Goal: Transaction & Acquisition: Purchase product/service

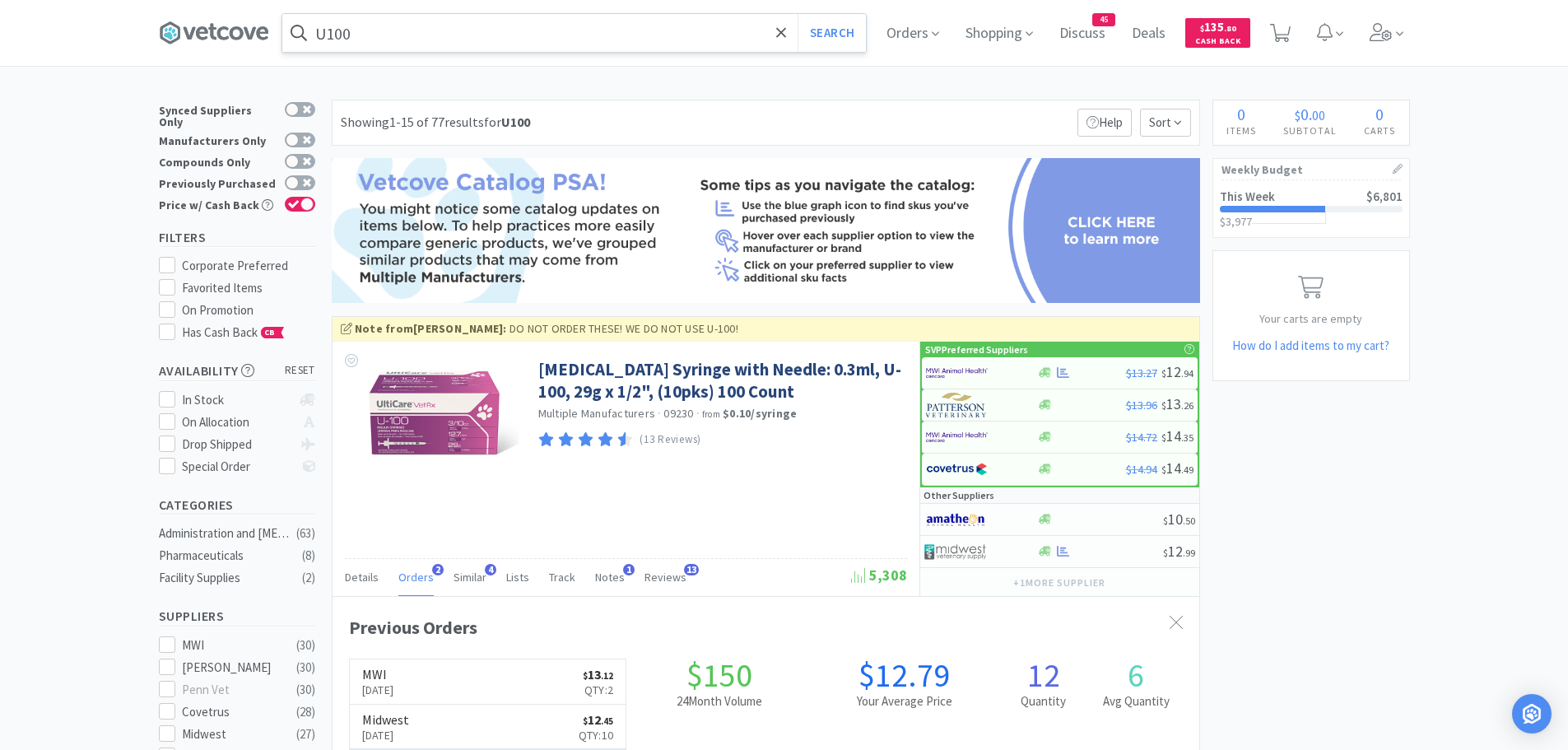
scroll to position [427, 867]
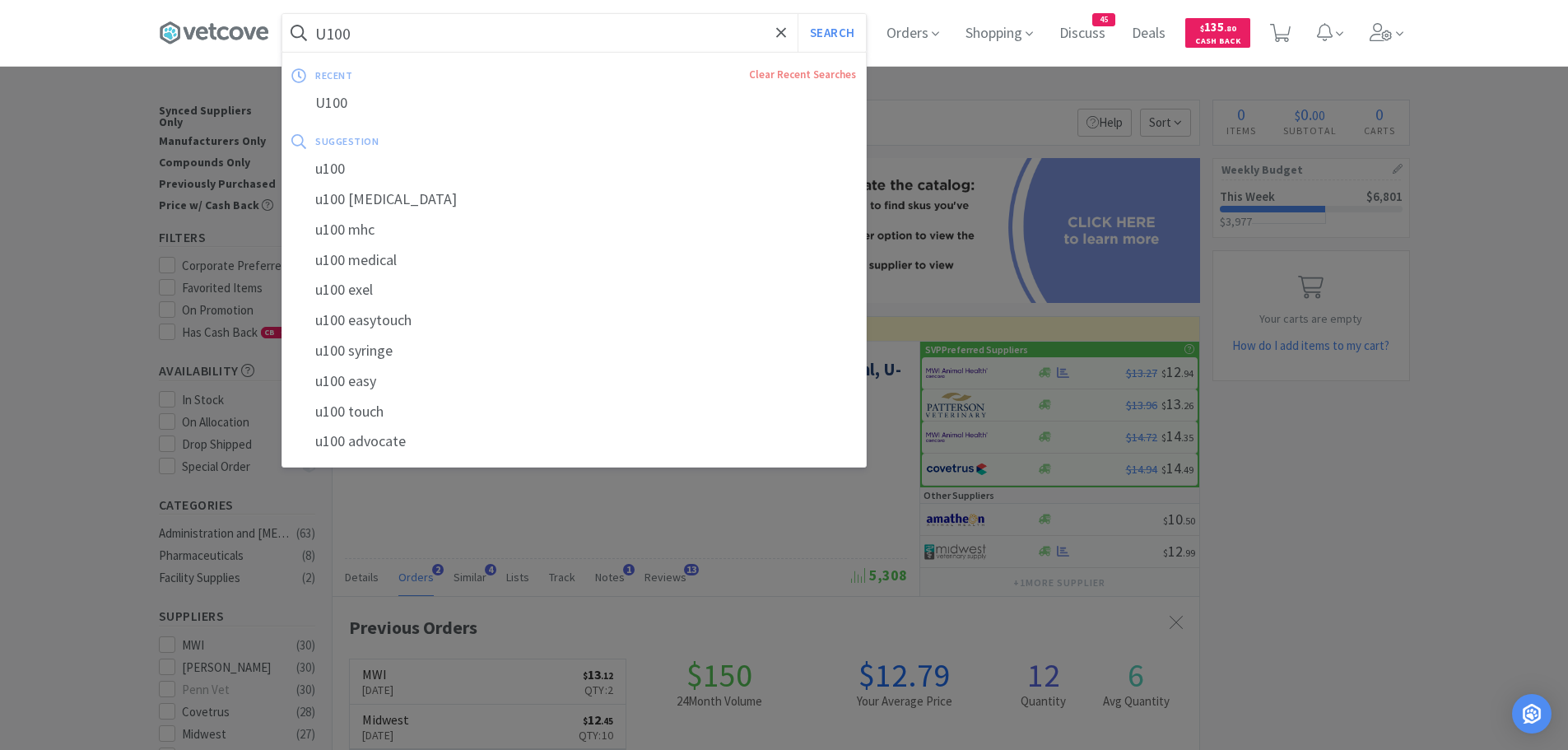
click at [400, 28] on input "U100" at bounding box center [574, 33] width 583 height 38
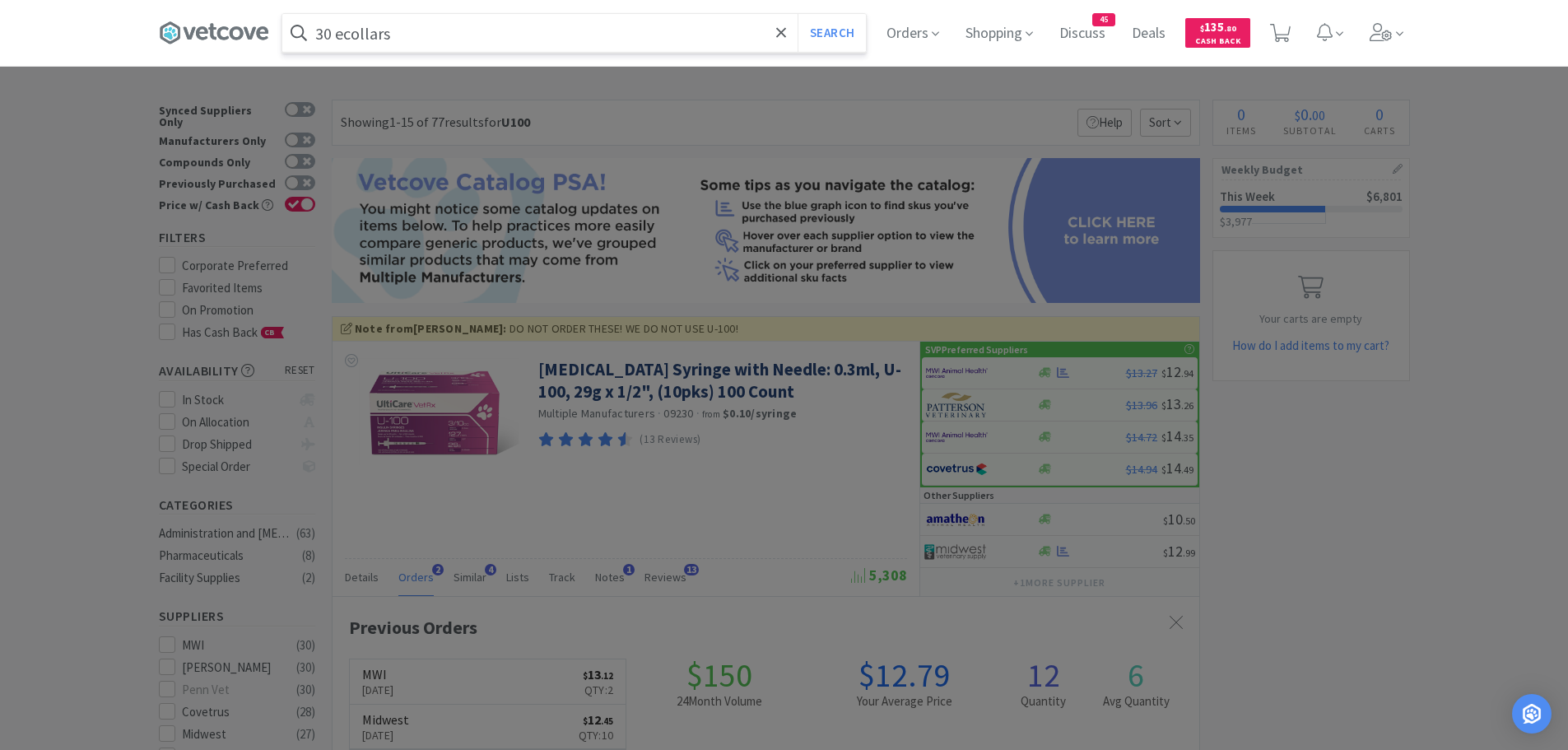
type input "30 ecollars"
click at [798, 14] on button "Search" at bounding box center [832, 33] width 68 height 38
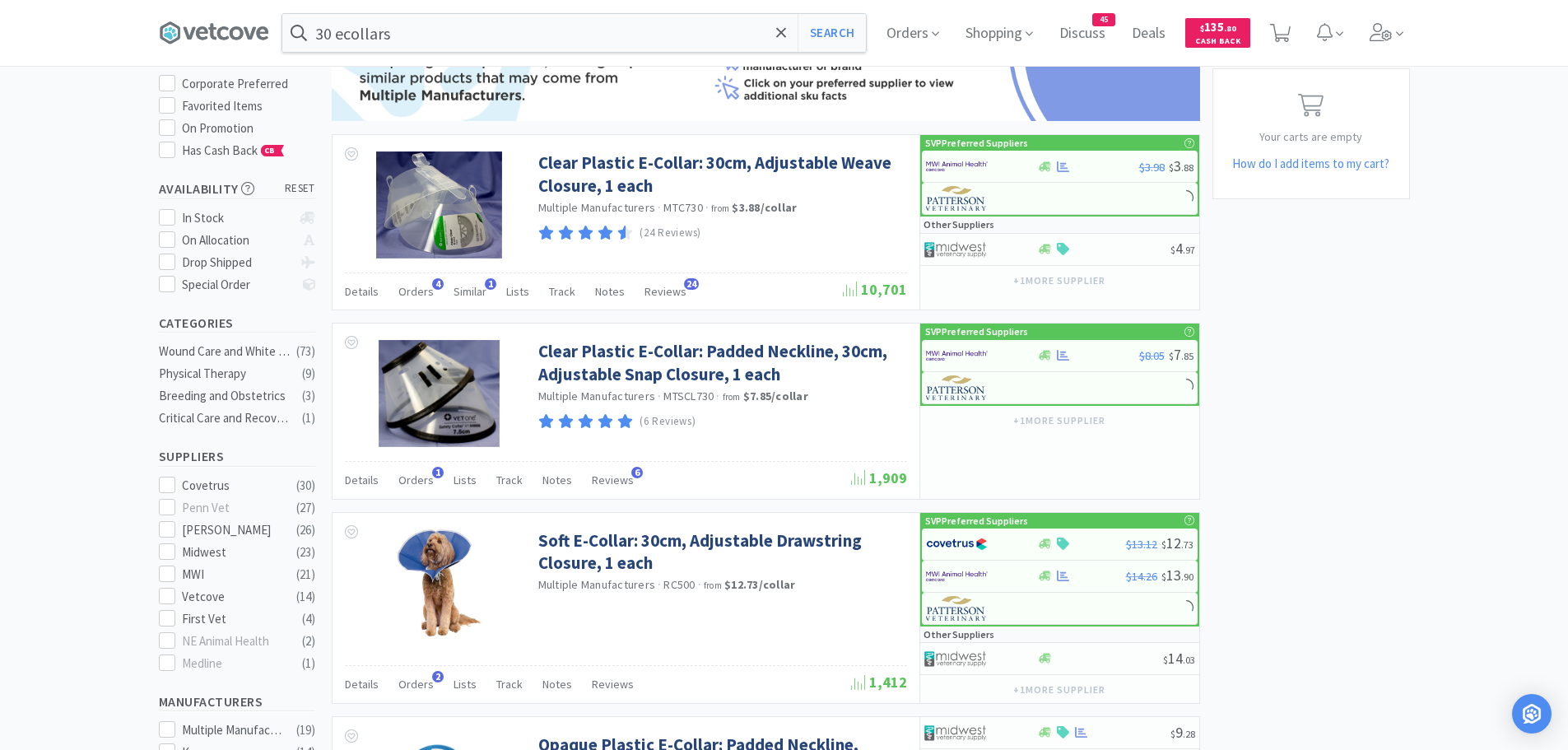
scroll to position [165, 0]
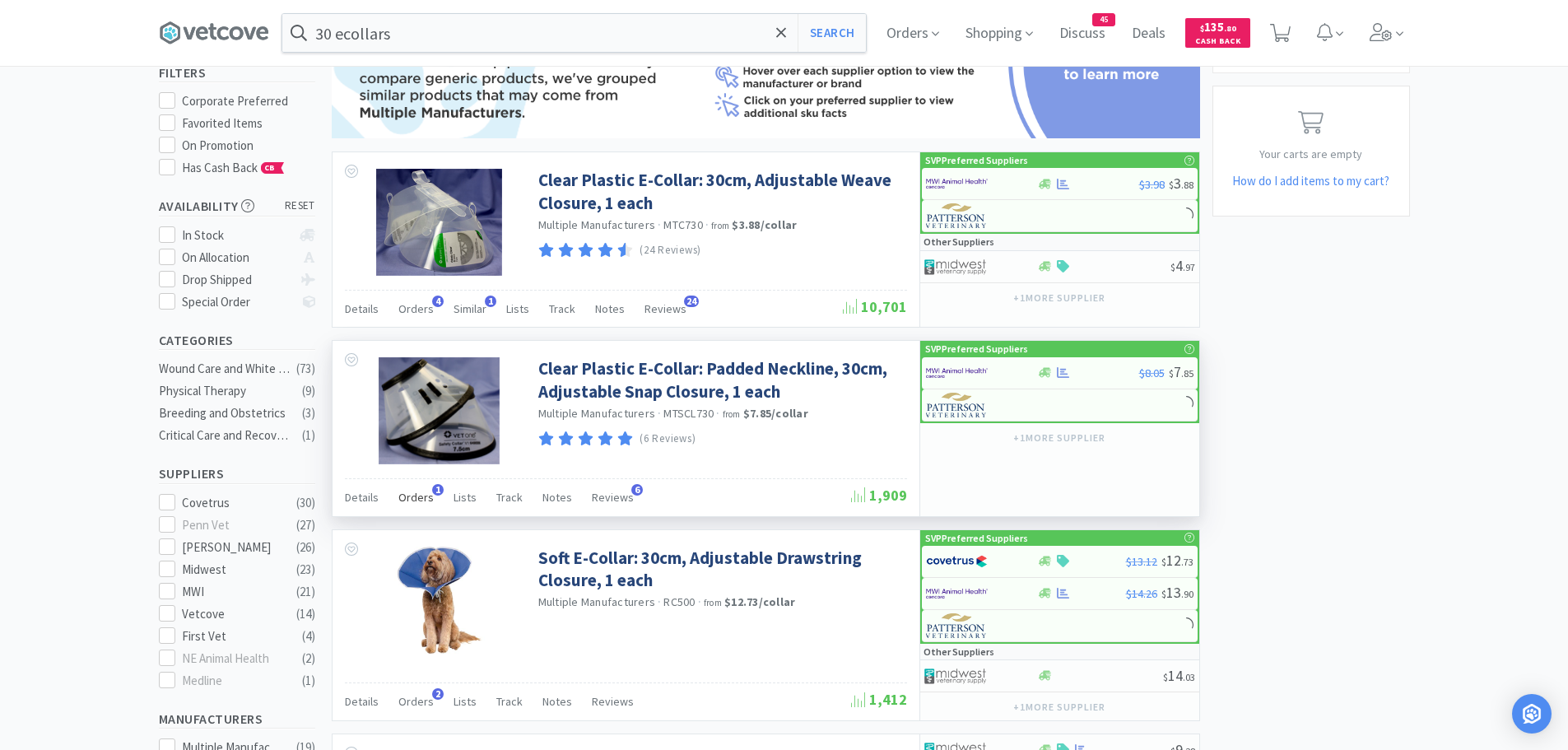
click at [416, 494] on span "Orders" at bounding box center [415, 497] width 35 height 15
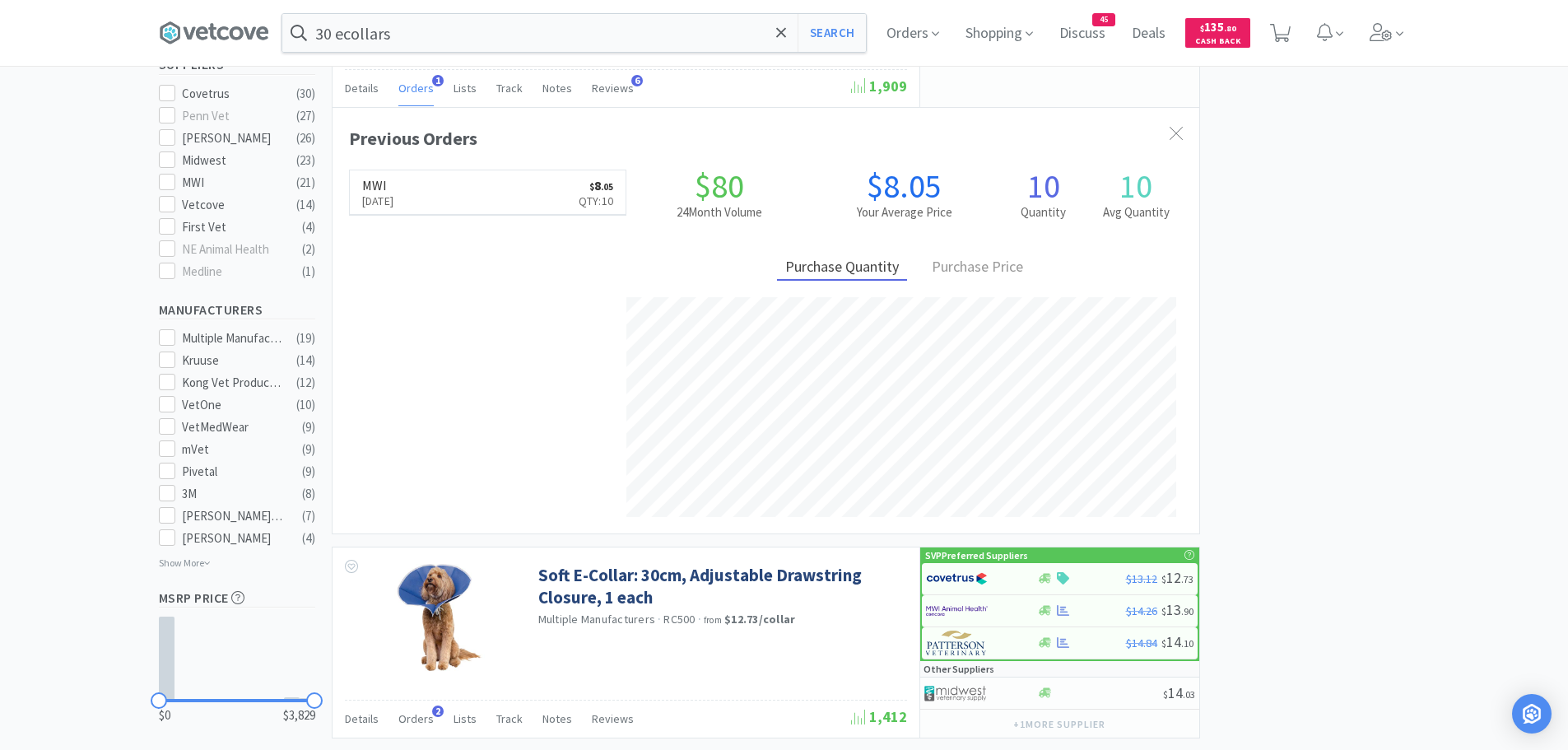
scroll to position [329, 0]
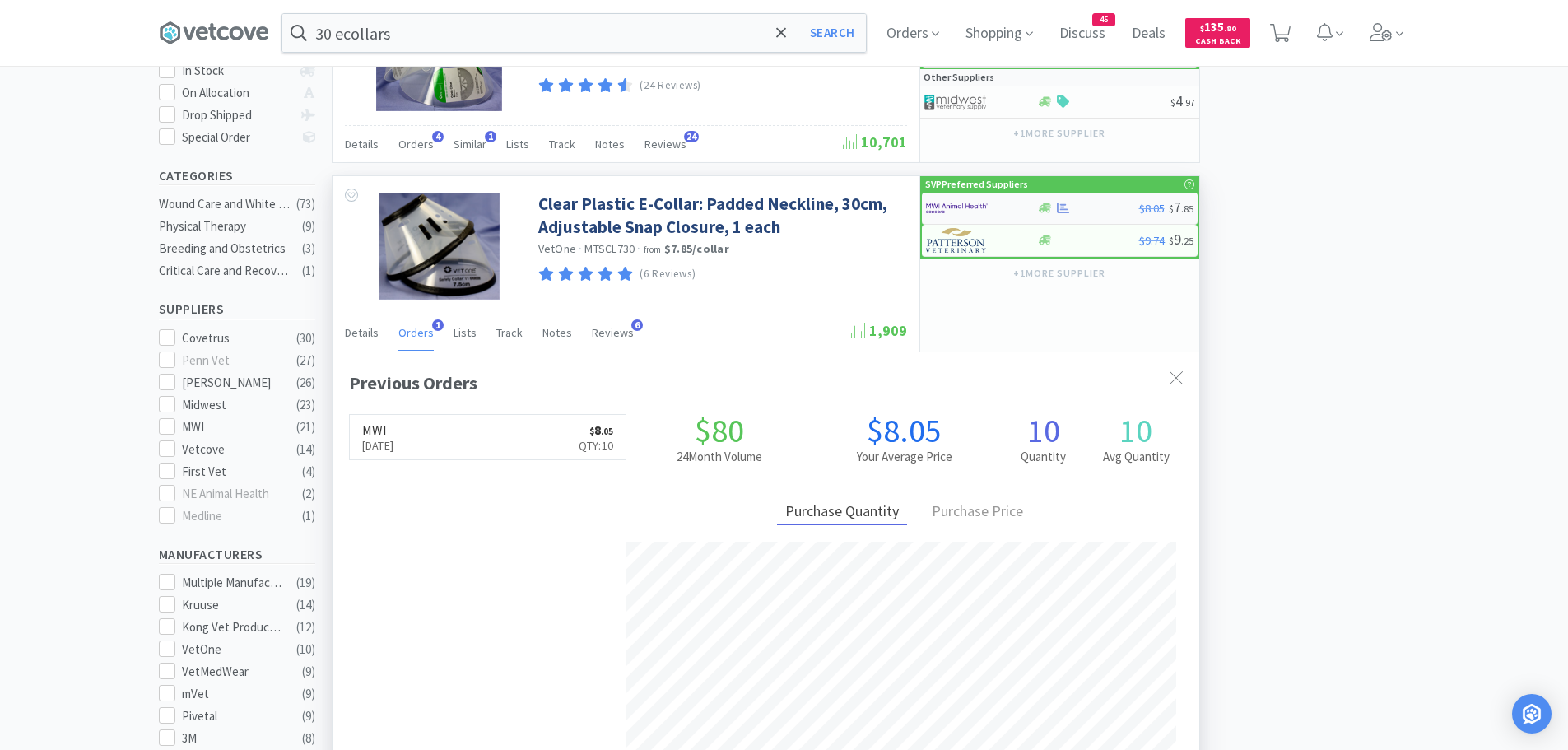
click at [968, 209] on img at bounding box center [956, 209] width 62 height 25
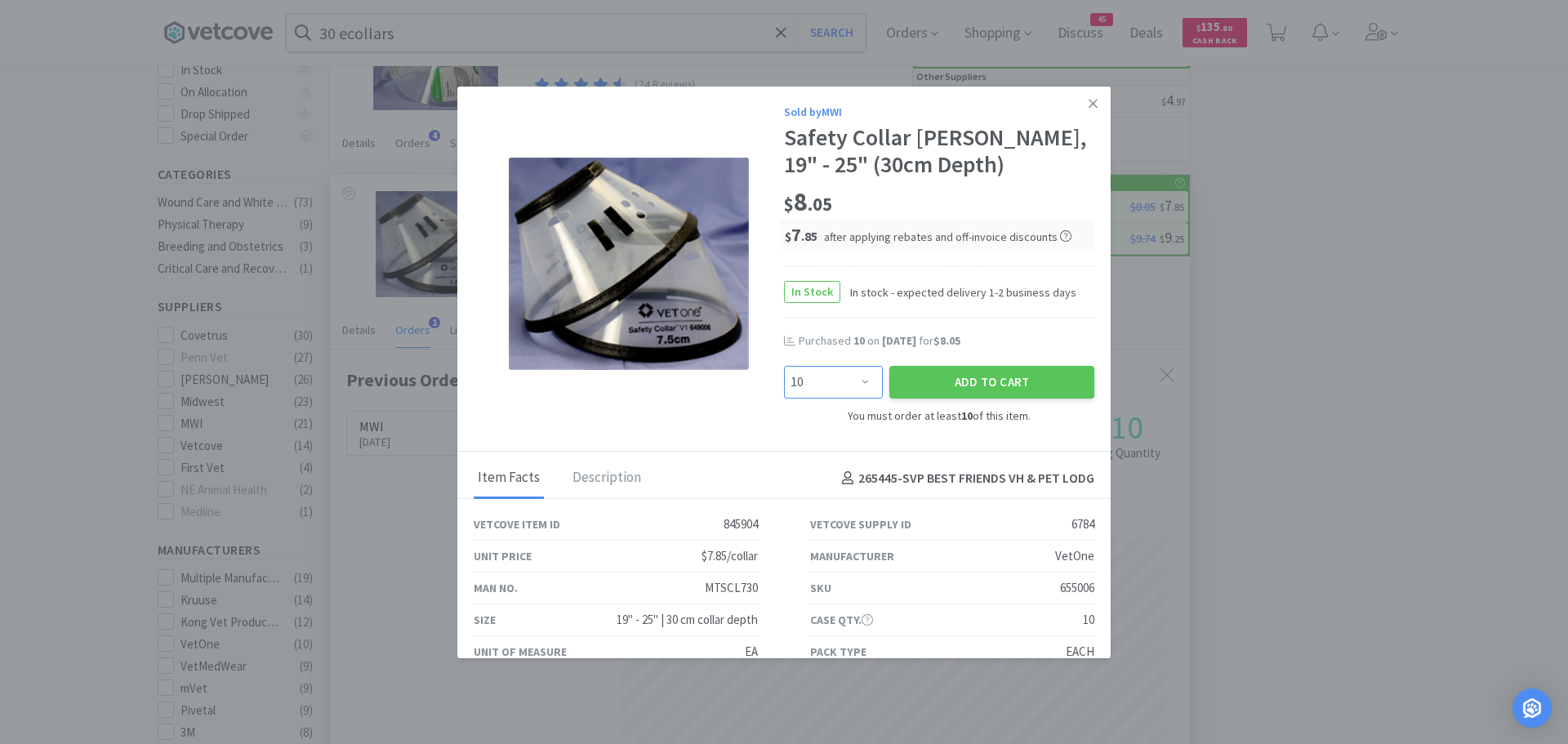
click at [858, 383] on select "Enter Quantity 10 20 30 40 50 60 70 80 90 100 110 120 130 140 150 160 170 180 1…" at bounding box center [833, 382] width 99 height 33
select select "20"
click at [784, 366] on select "Enter Quantity 10 20 30 40 50 60 70 80 90 100 110 120 130 140 150 160 170 180 1…" at bounding box center [833, 382] width 99 height 33
click at [914, 381] on button "Add to Cart" at bounding box center [992, 382] width 205 height 33
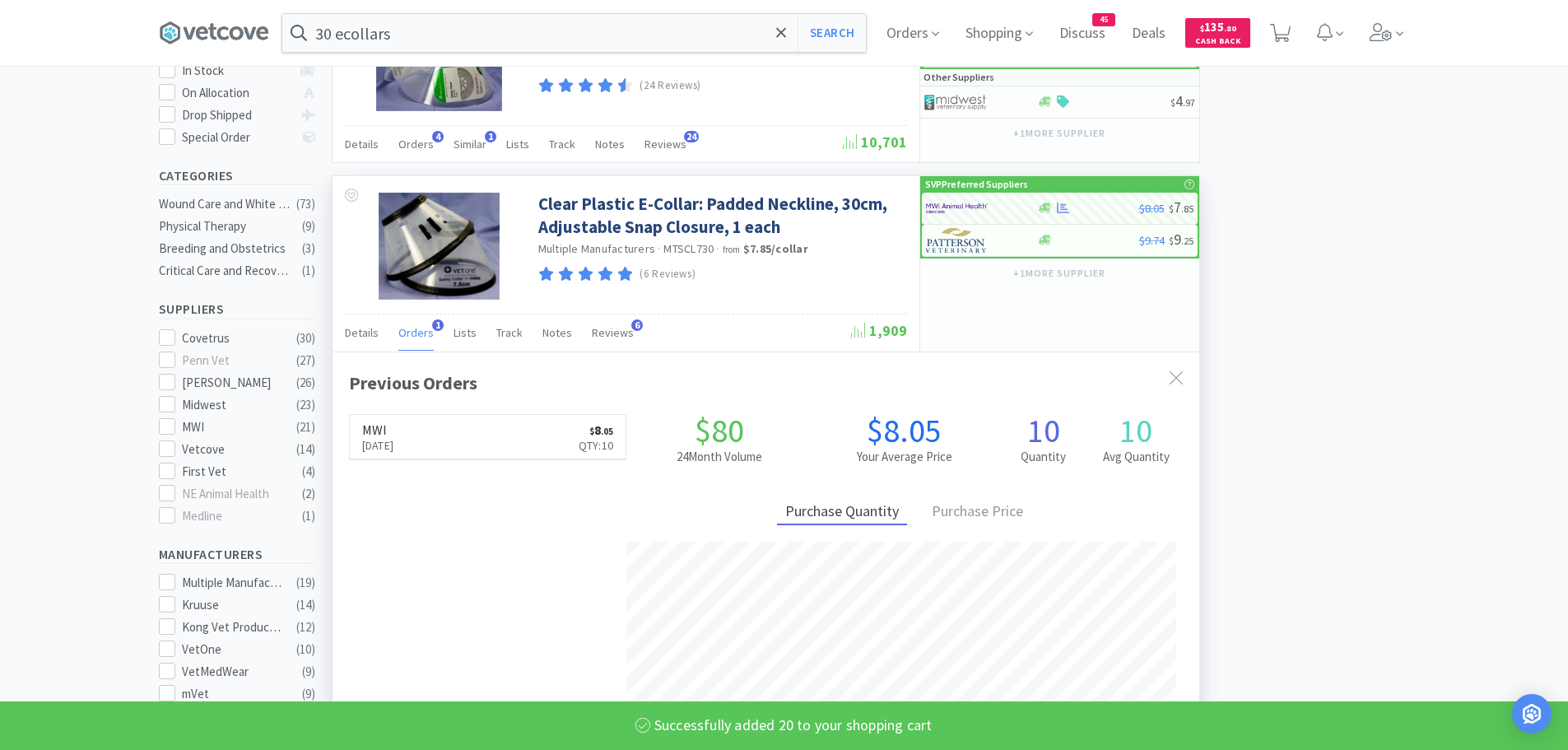
select select "20"
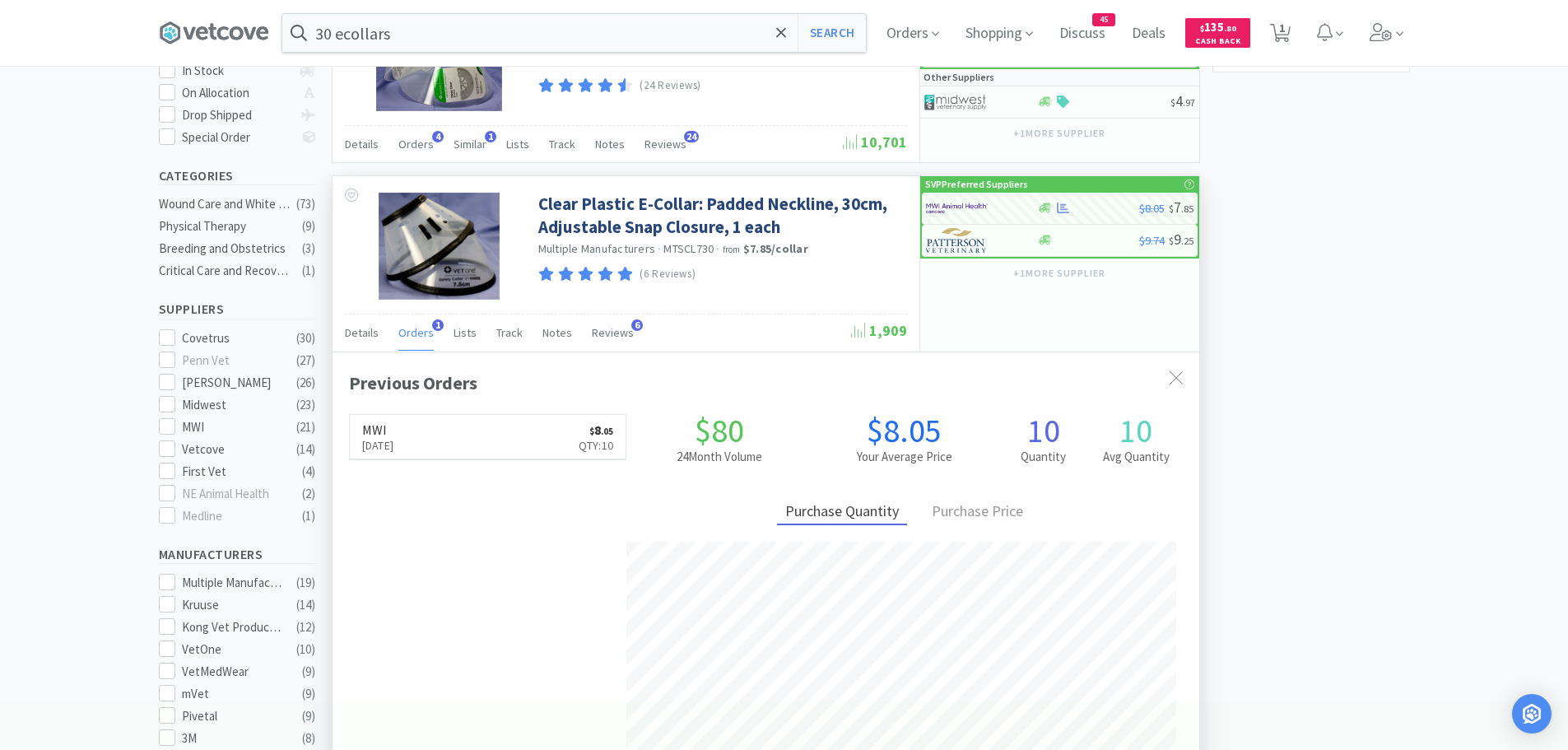
scroll to position [82, 0]
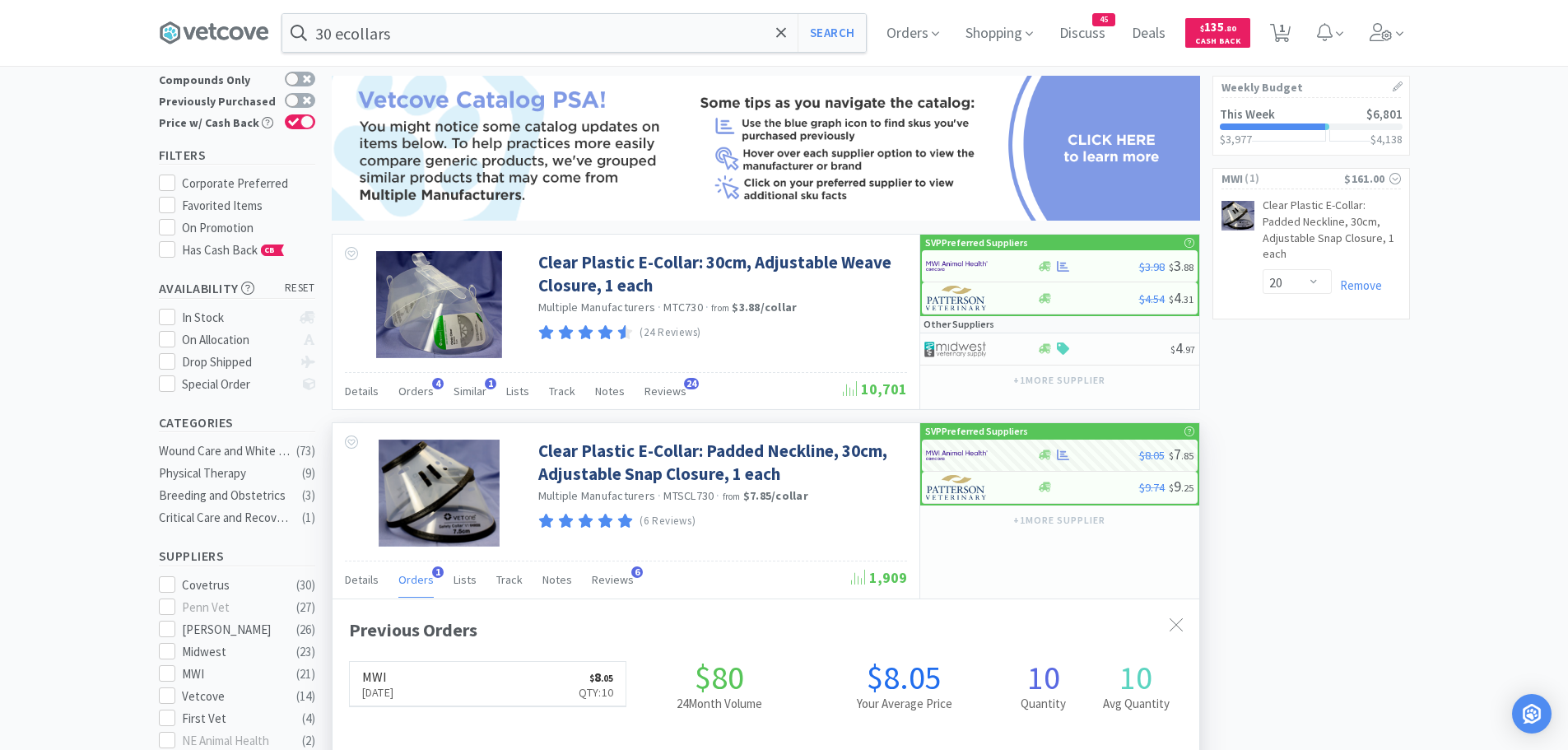
drag, startPoint x: 1331, startPoint y: 166, endPoint x: 1444, endPoint y: 151, distance: 114.0
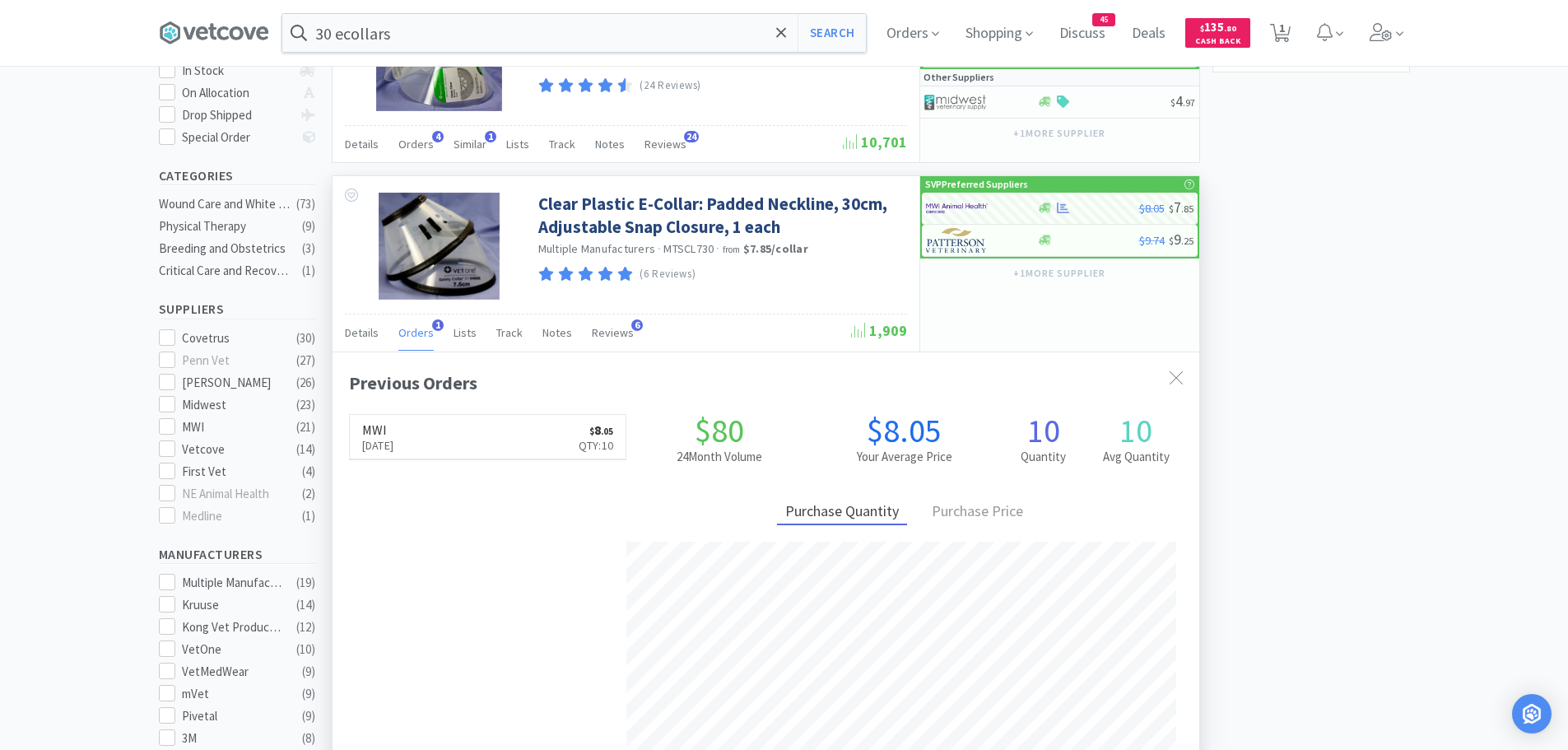
scroll to position [0, 0]
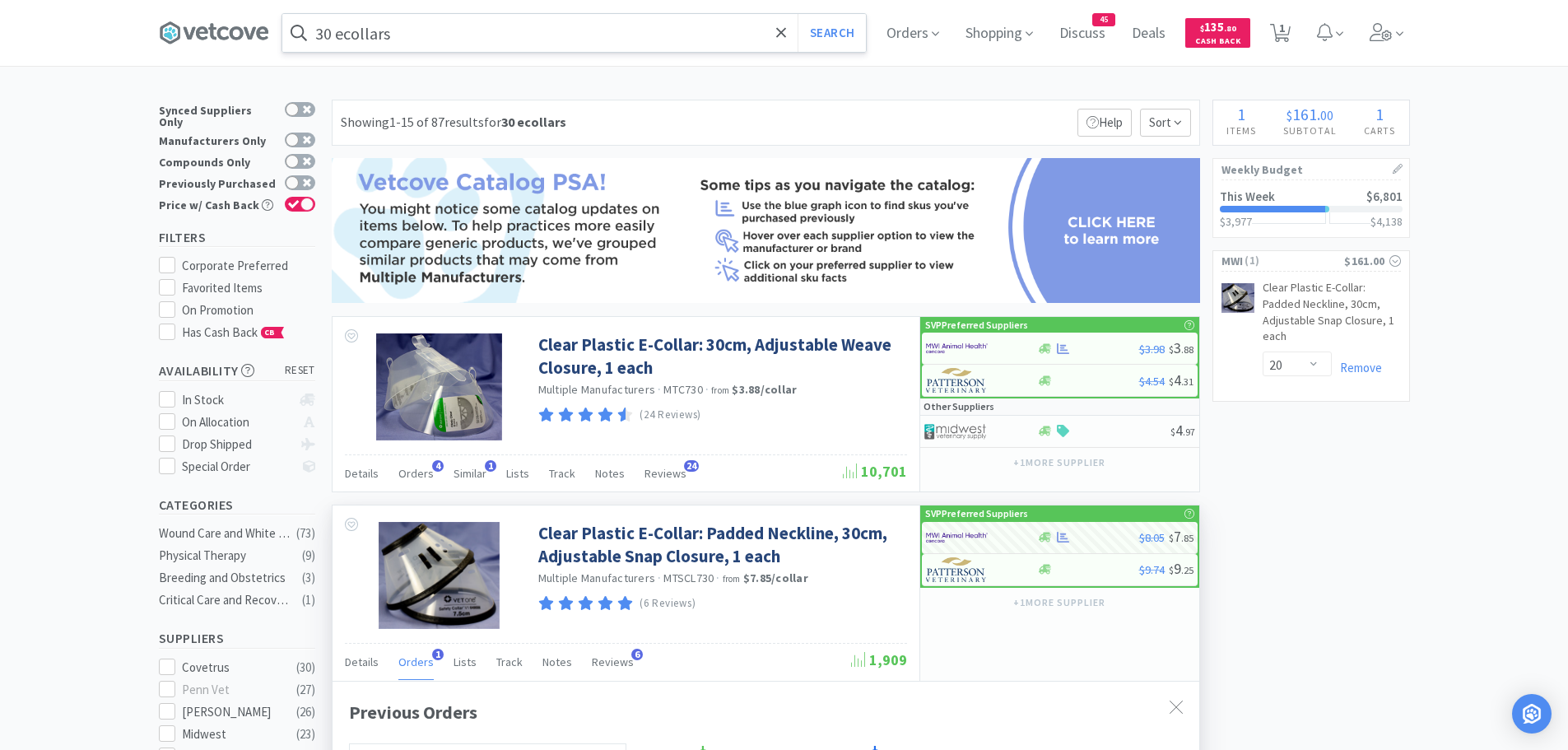
click at [443, 37] on input "30 ecollars" at bounding box center [574, 33] width 583 height 38
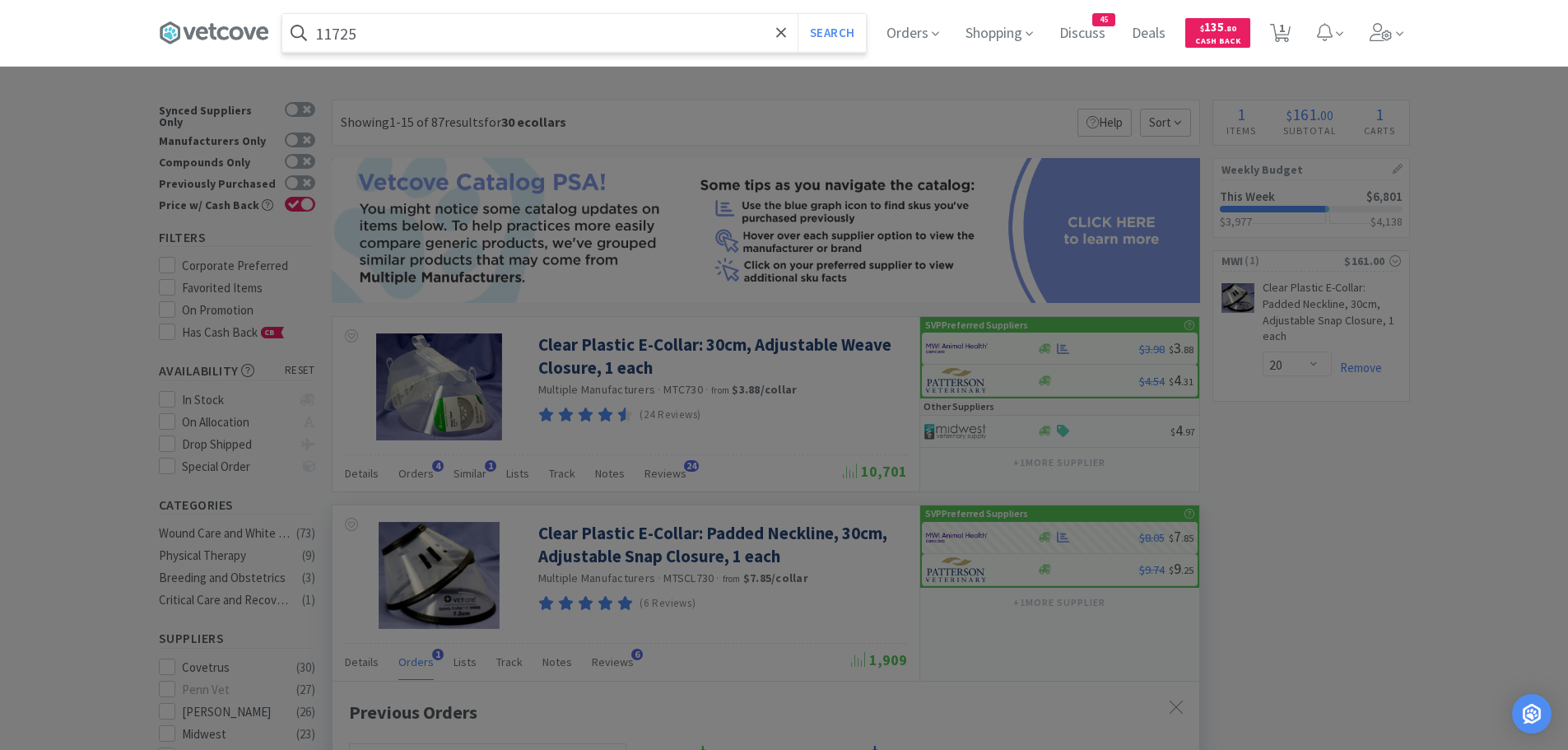
type input "11725"
click at [798, 14] on button "Search" at bounding box center [832, 33] width 68 height 38
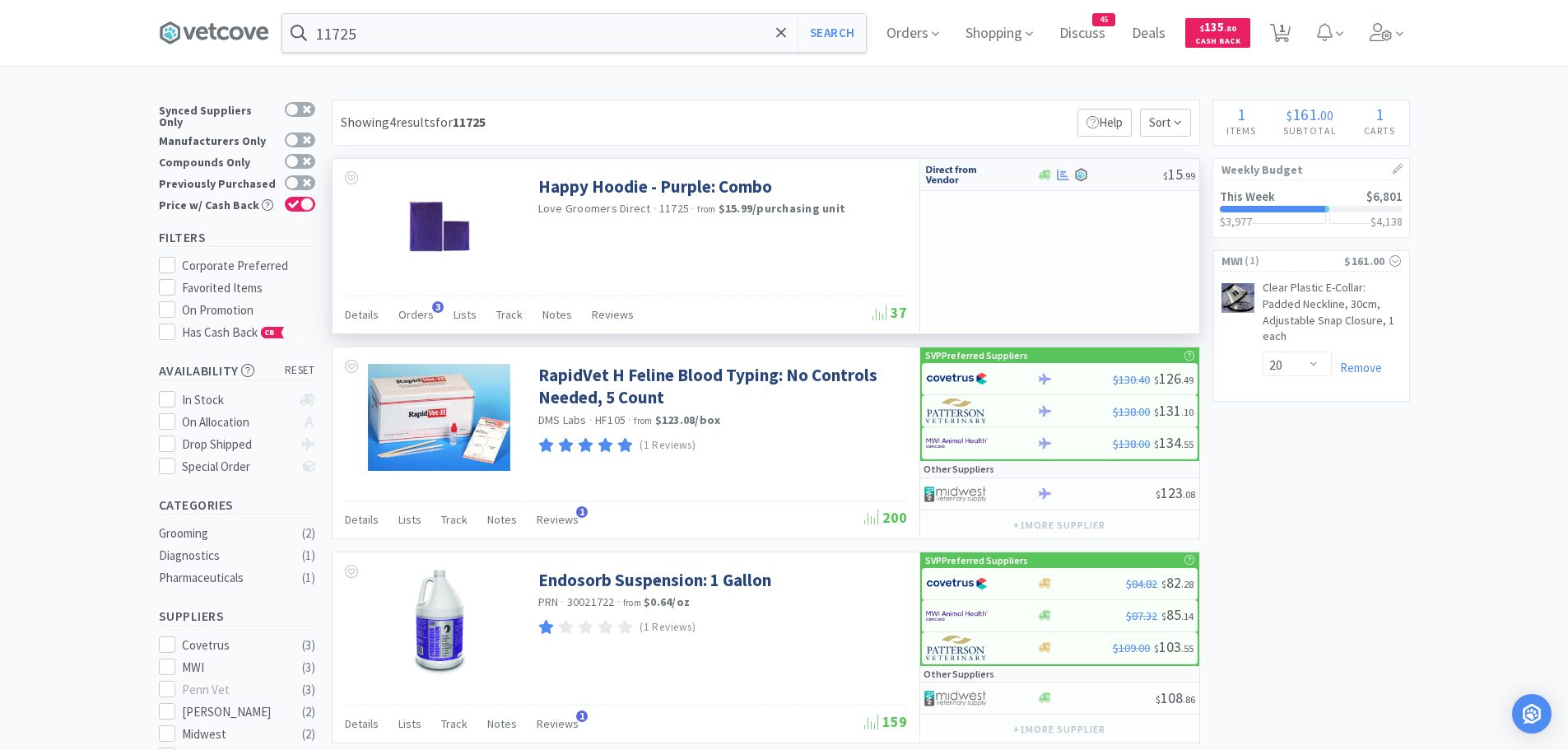
click at [952, 176] on img at bounding box center [955, 174] width 62 height 25
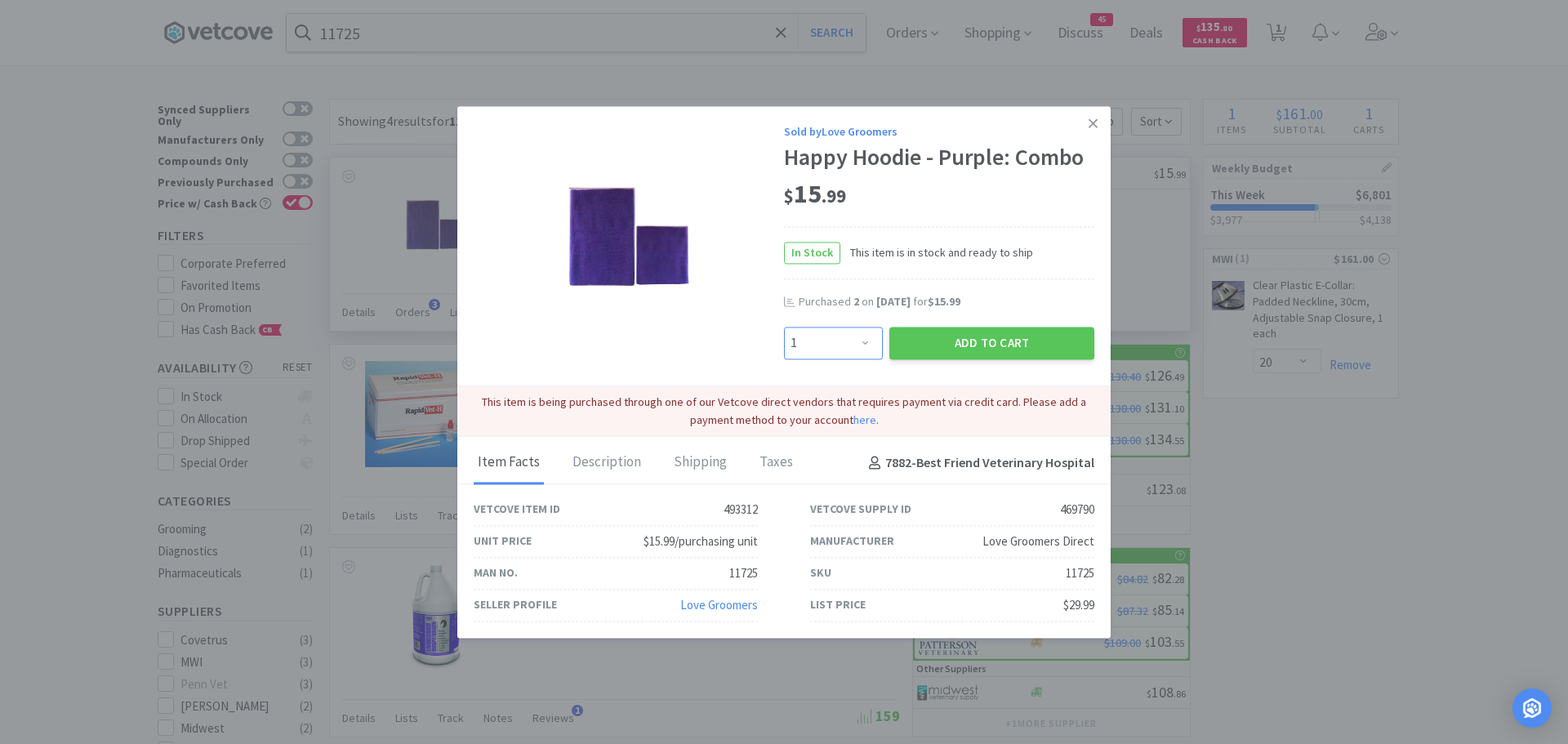
click at [847, 347] on select "Enter Quantity 1 2 3 4 5 6 7 8 9 10 11 12 13 14 15 16 17 18 19 20 Enter Quantity" at bounding box center [833, 342] width 99 height 33
select select "2"
click at [784, 326] on select "Enter Quantity 1 2 3 4 5 6 7 8 9 10 11 12 13 14 15 16 17 18 19 20 Enter Quantity" at bounding box center [833, 342] width 99 height 33
click at [971, 337] on button "Add to Cart" at bounding box center [992, 342] width 205 height 33
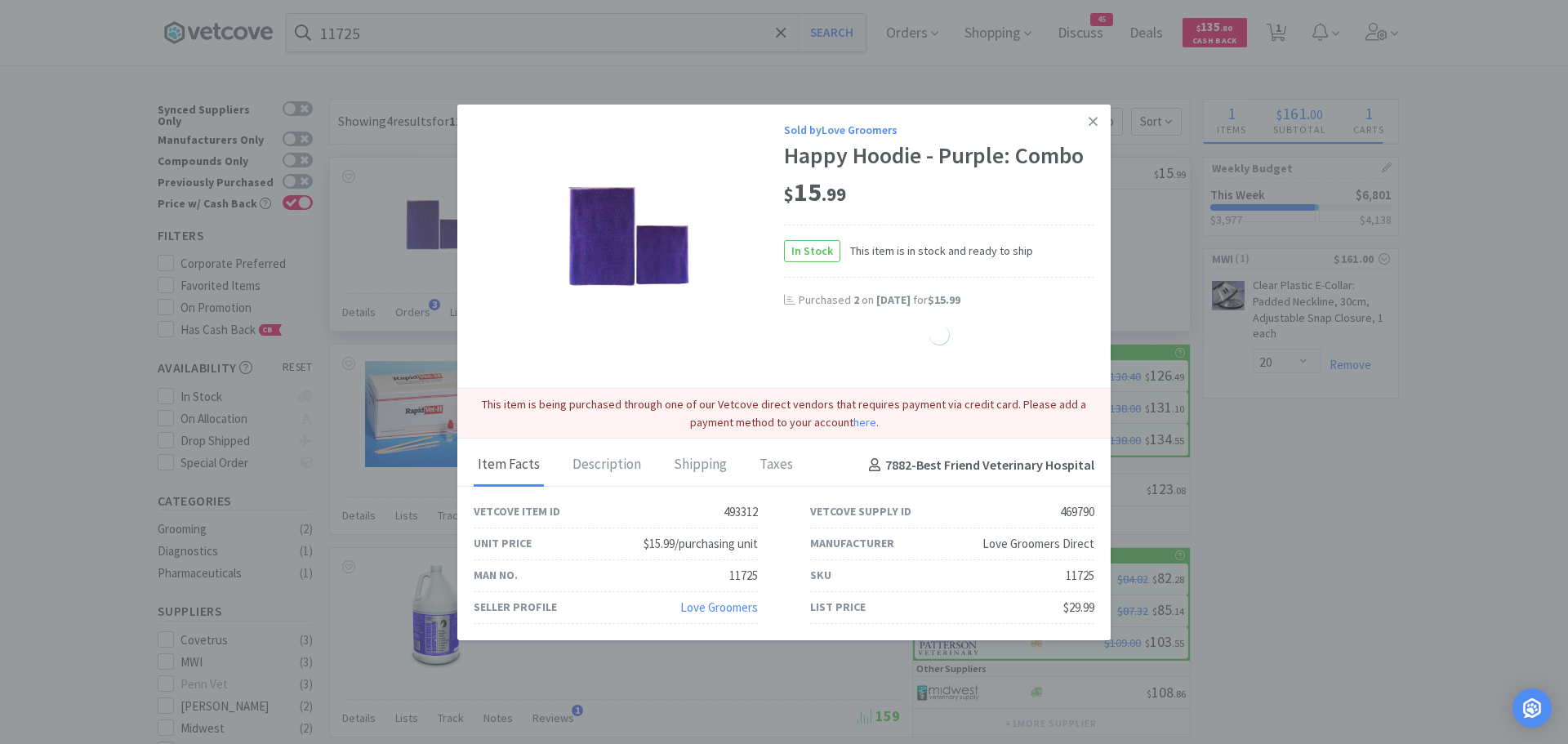
select select "2"
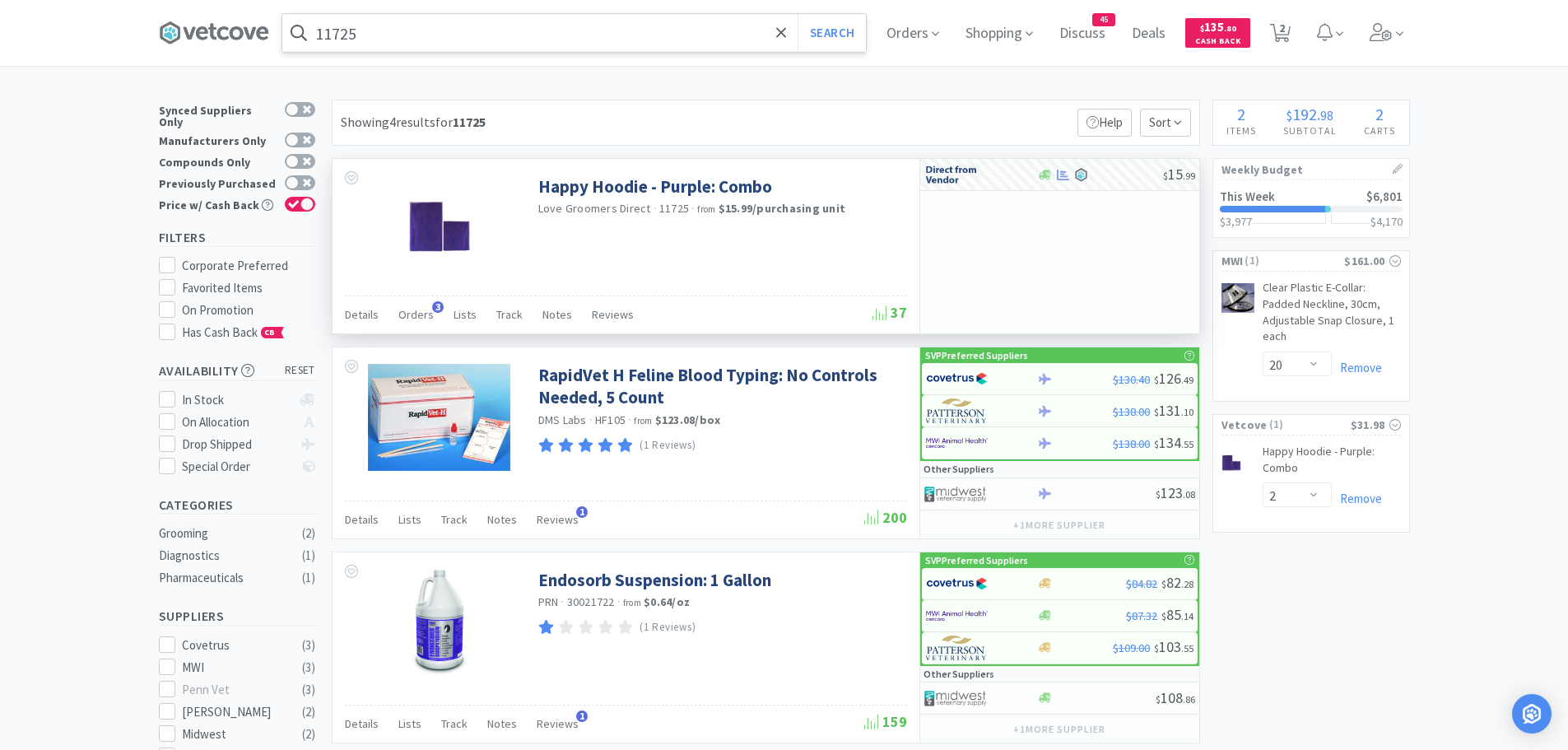
click at [443, 28] on input "11725" at bounding box center [574, 33] width 583 height 38
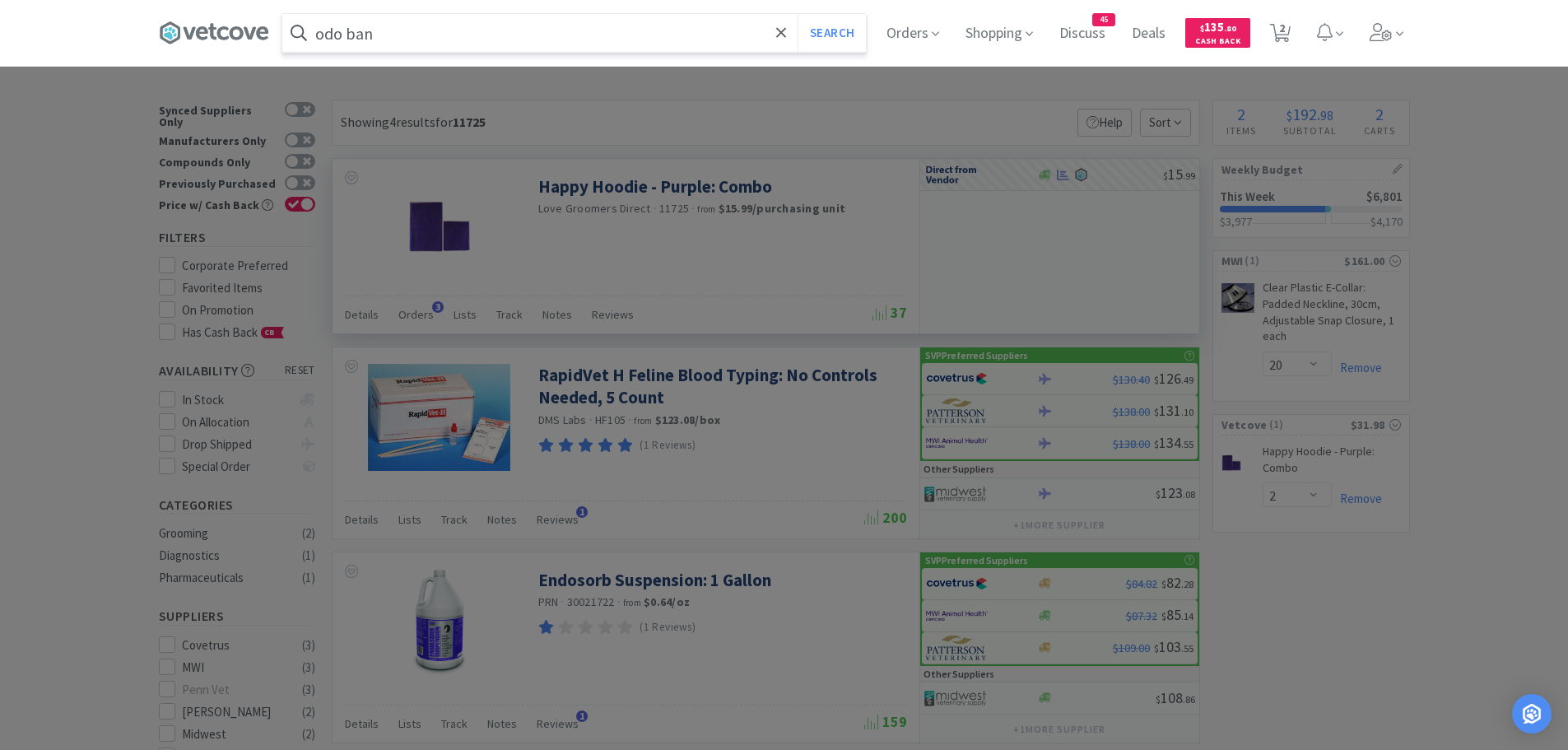
click at [798, 14] on button "Search" at bounding box center [832, 33] width 68 height 38
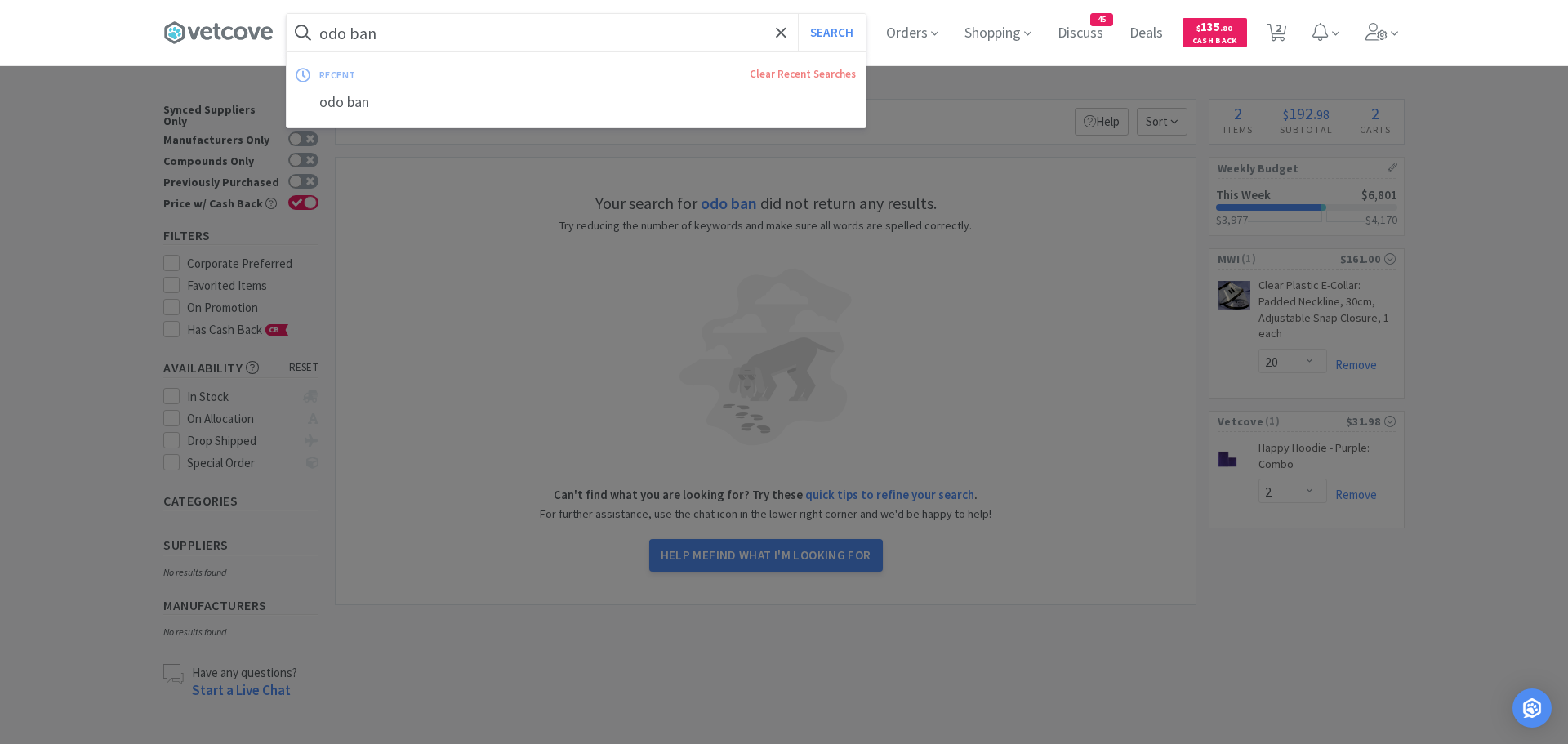
click at [429, 28] on input "odo ban" at bounding box center [576, 33] width 579 height 38
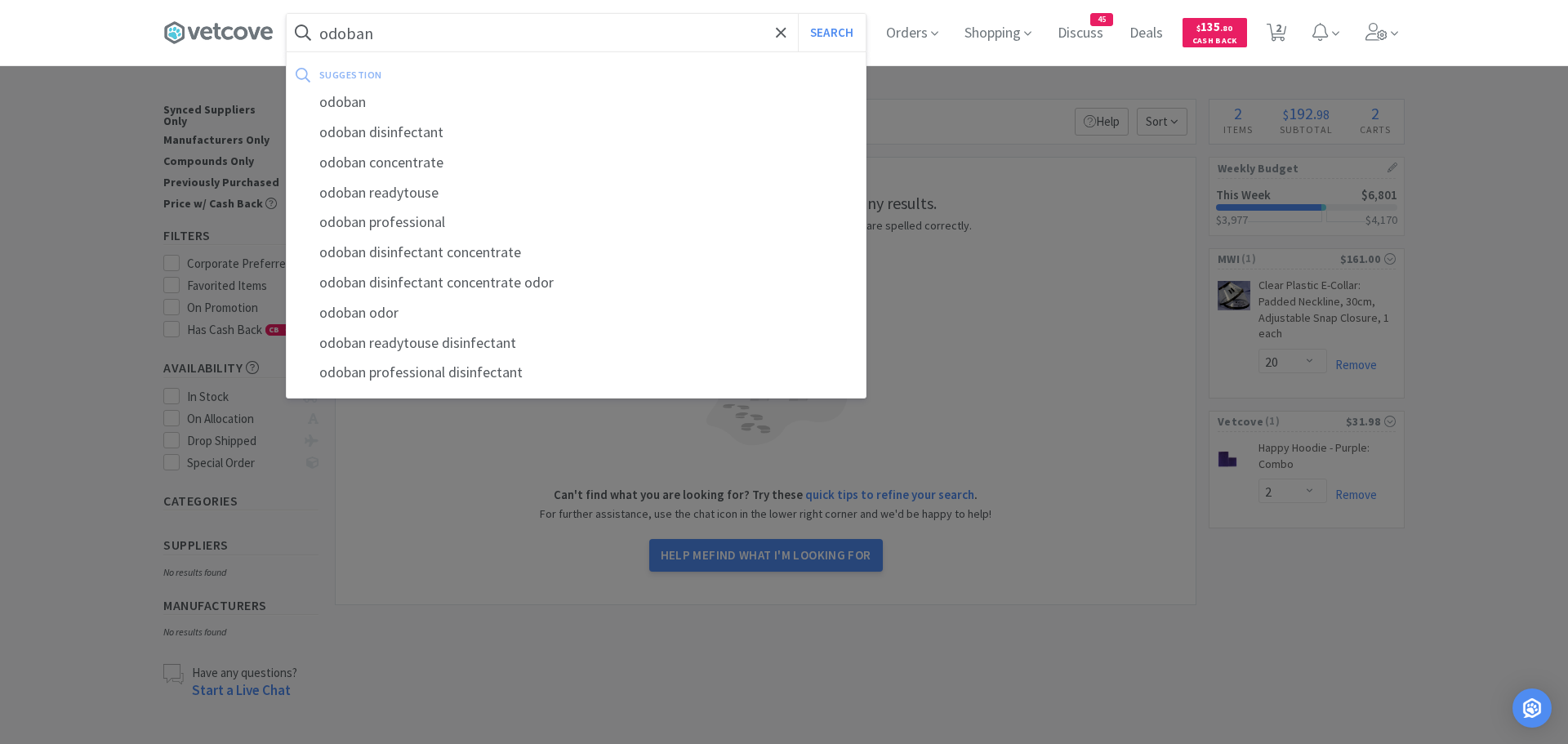
type input "odoban"
click at [798, 14] on button "Search" at bounding box center [832, 33] width 68 height 38
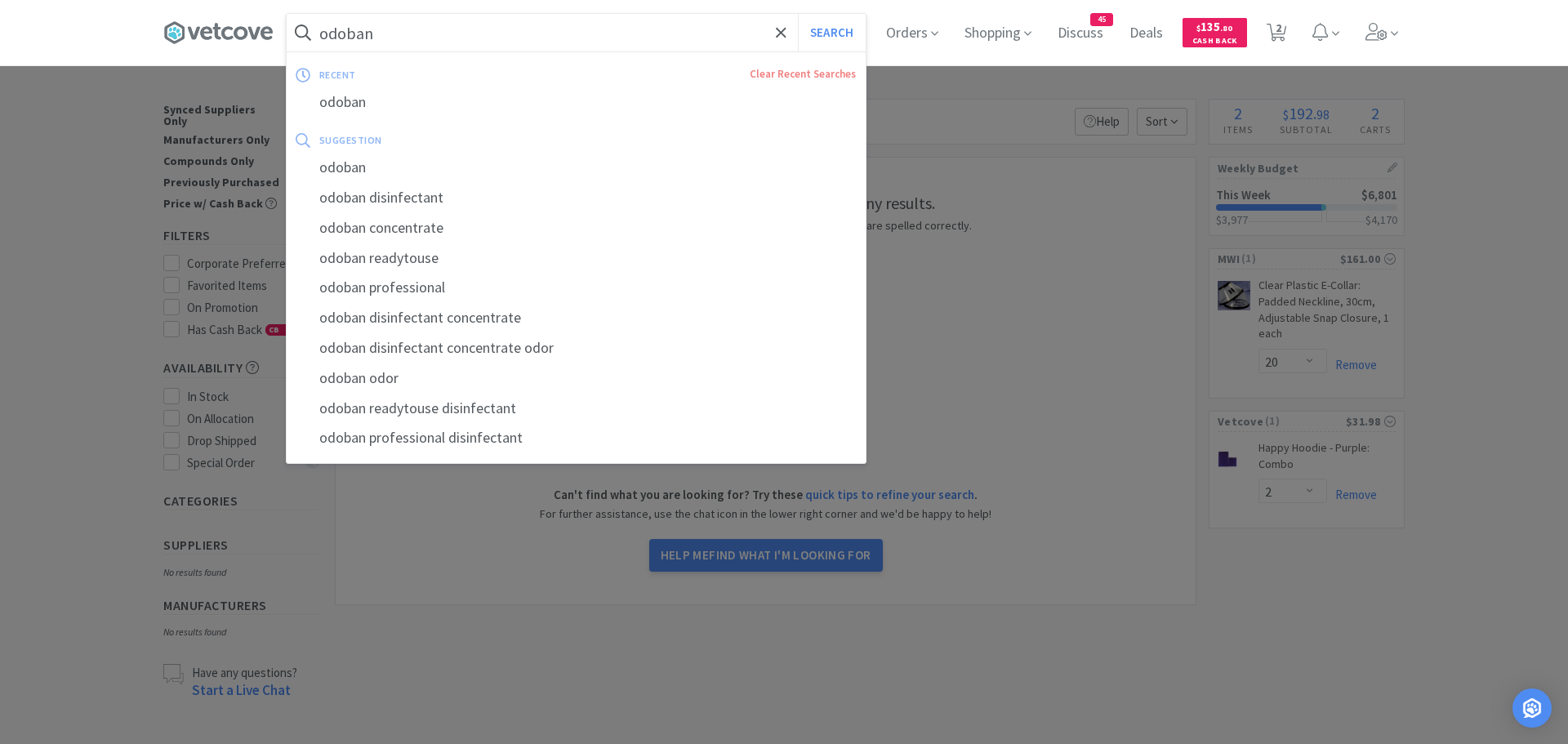
click at [429, 27] on input "odoban" at bounding box center [576, 33] width 579 height 38
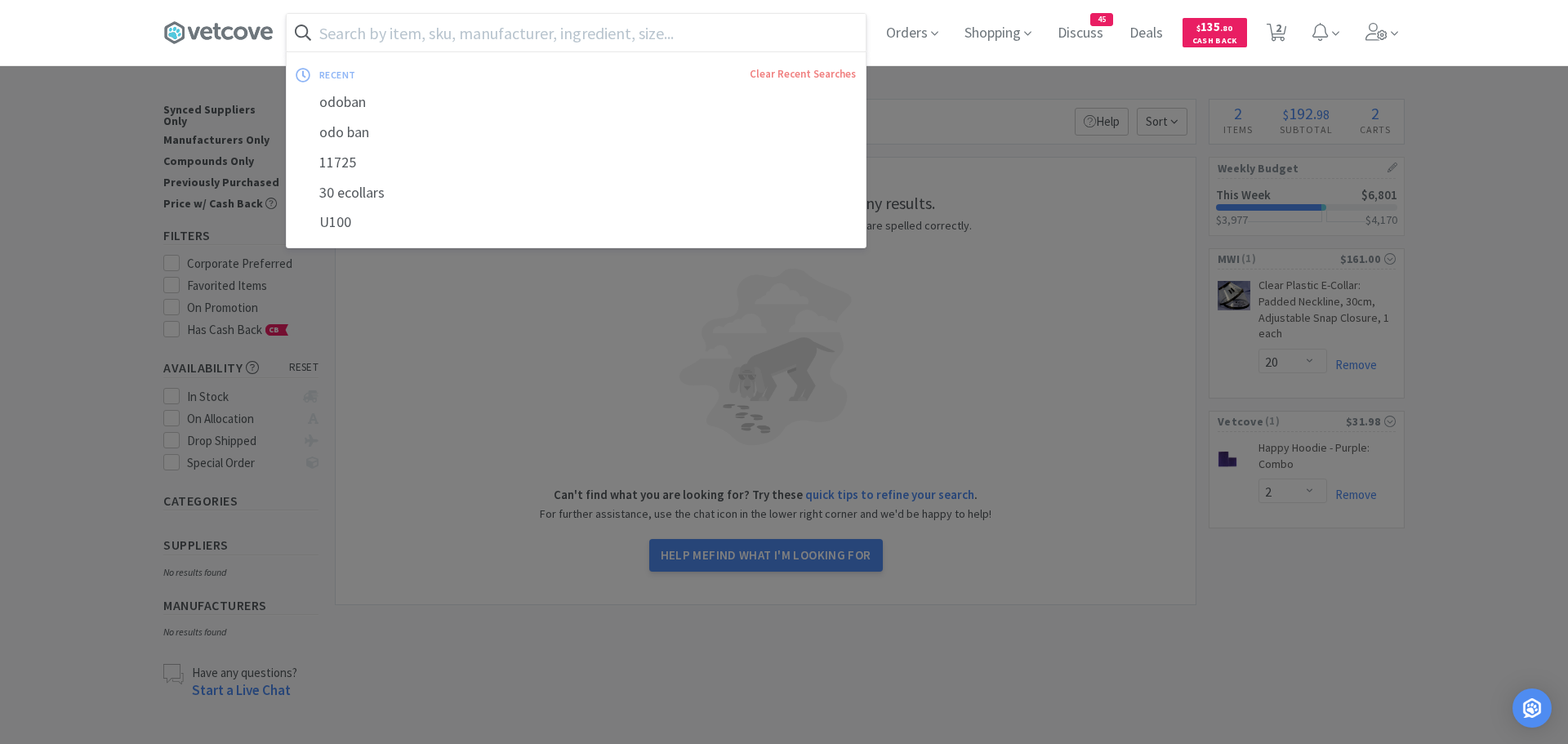
click at [377, 32] on input "text" at bounding box center [576, 33] width 579 height 38
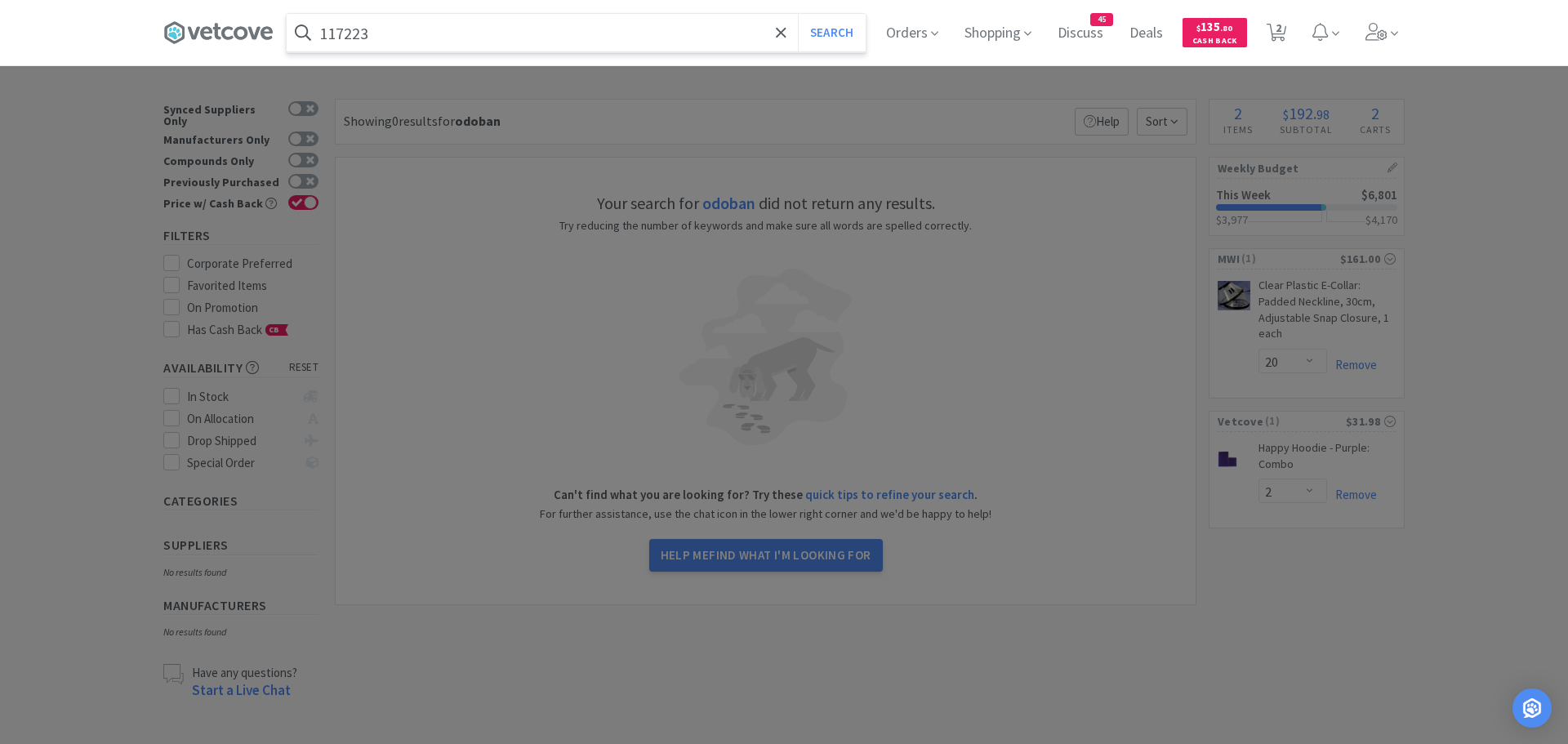
type input "117223"
click at [798, 14] on button "Search" at bounding box center [832, 33] width 68 height 38
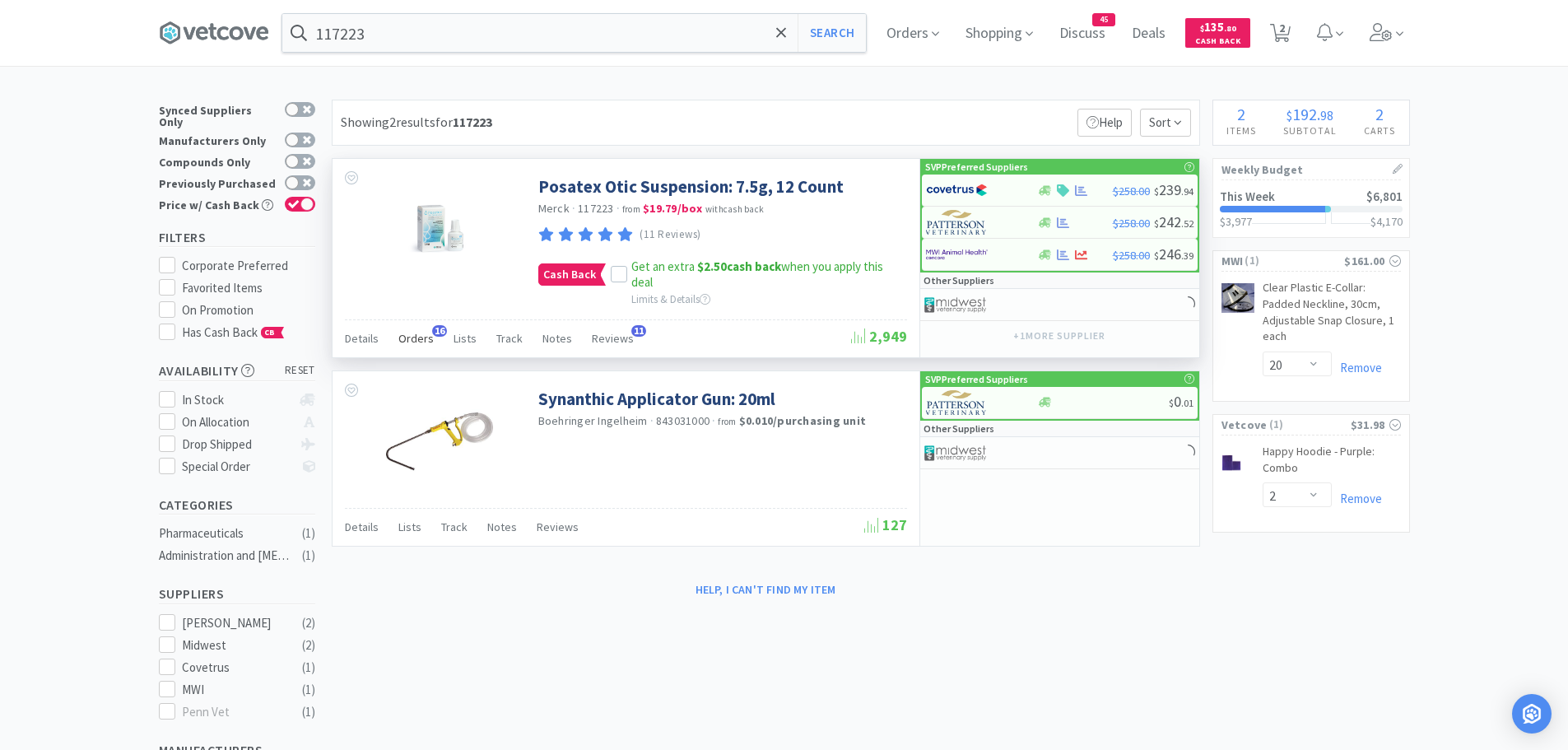
click at [426, 332] on span "Orders" at bounding box center [415, 338] width 35 height 15
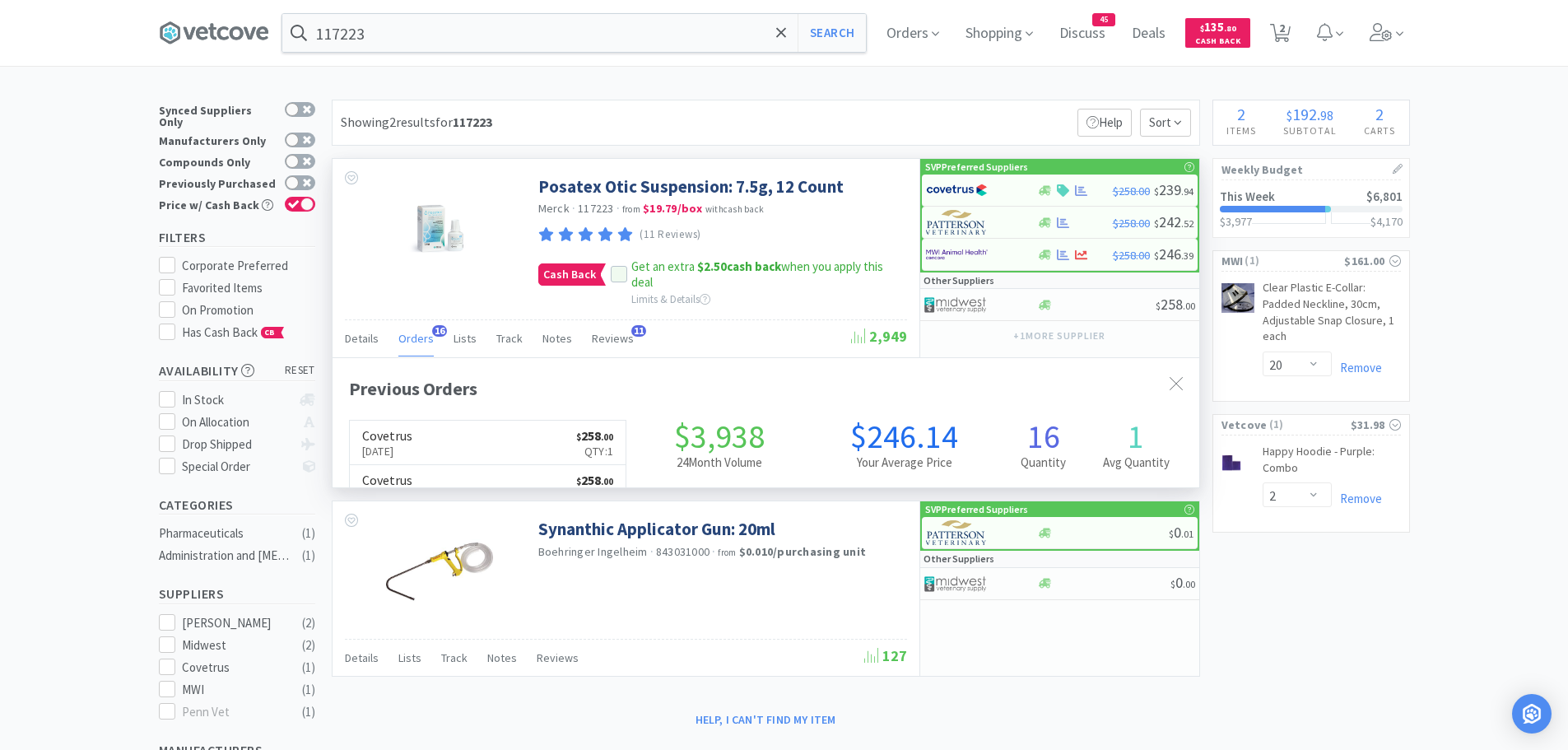
scroll to position [441, 867]
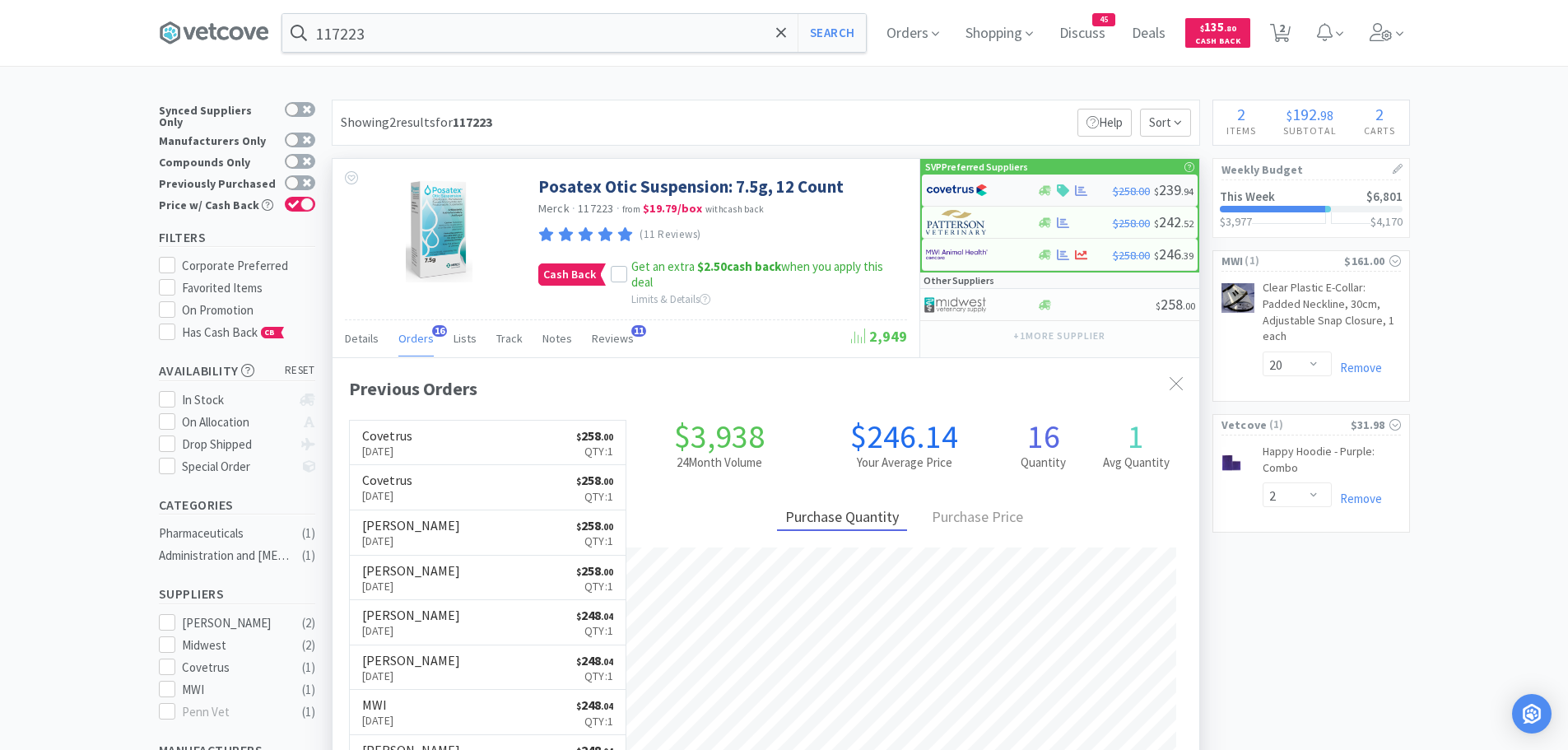
click at [962, 192] on img at bounding box center [956, 190] width 62 height 25
select select "1"
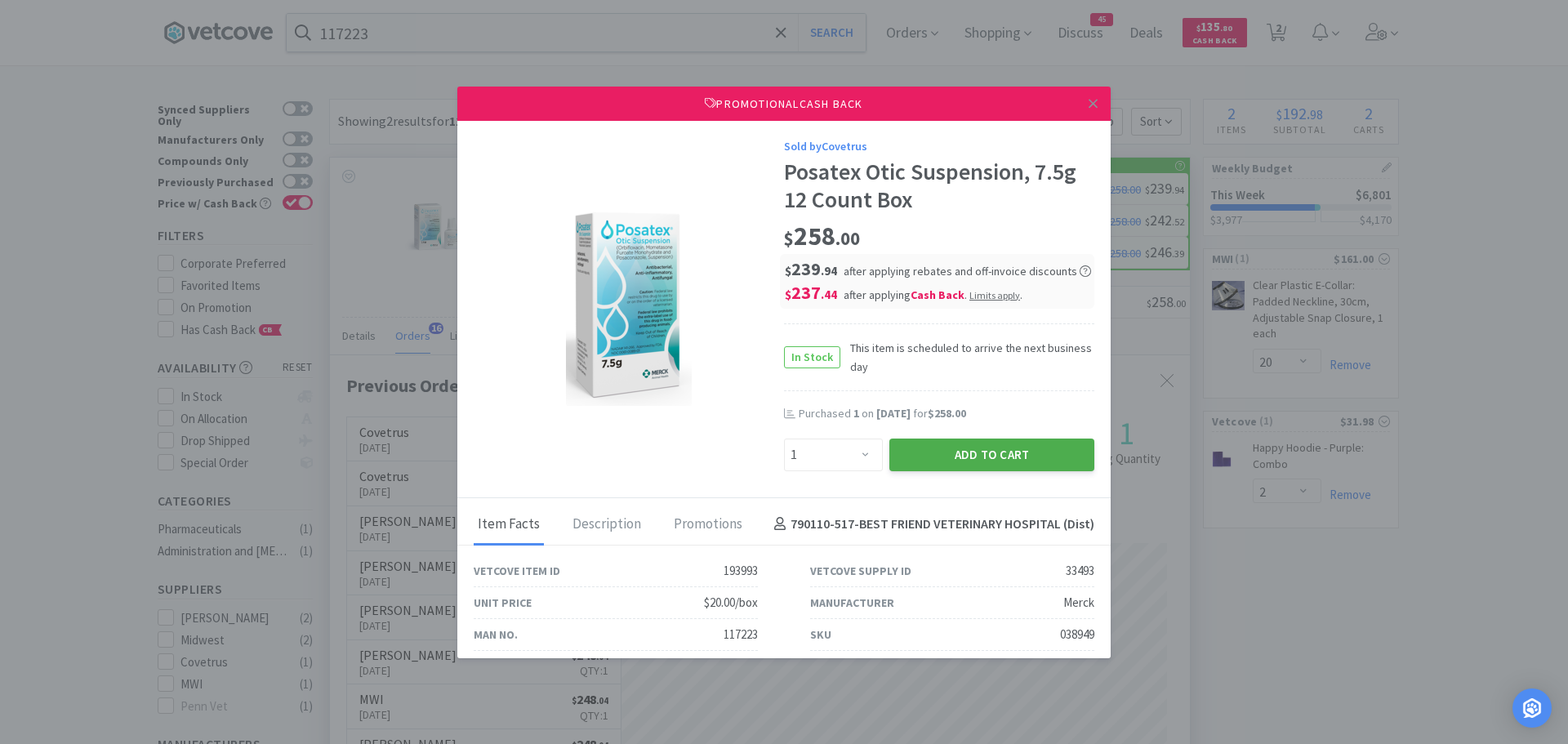
click at [918, 449] on button "Add to Cart" at bounding box center [992, 454] width 205 height 33
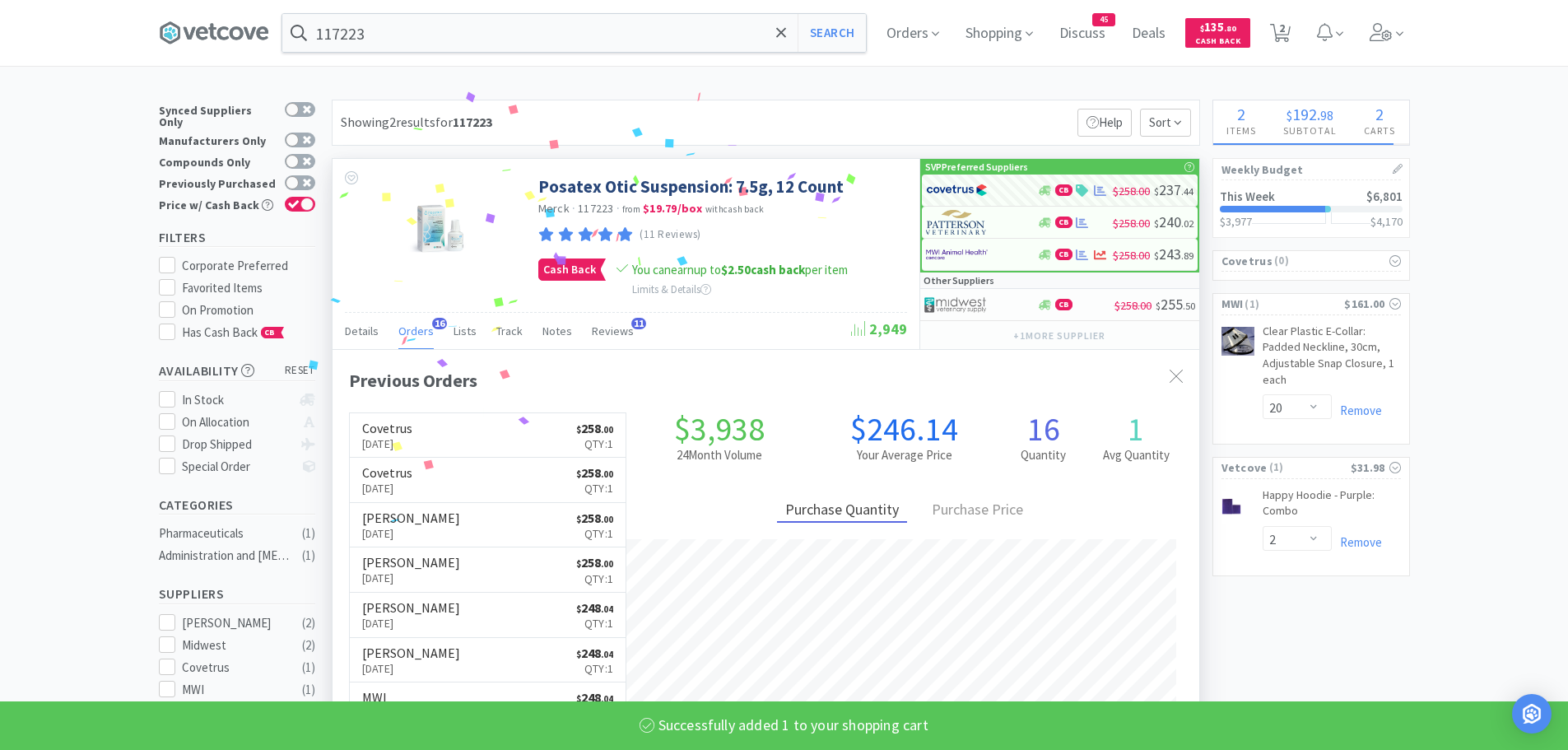
select select "1"
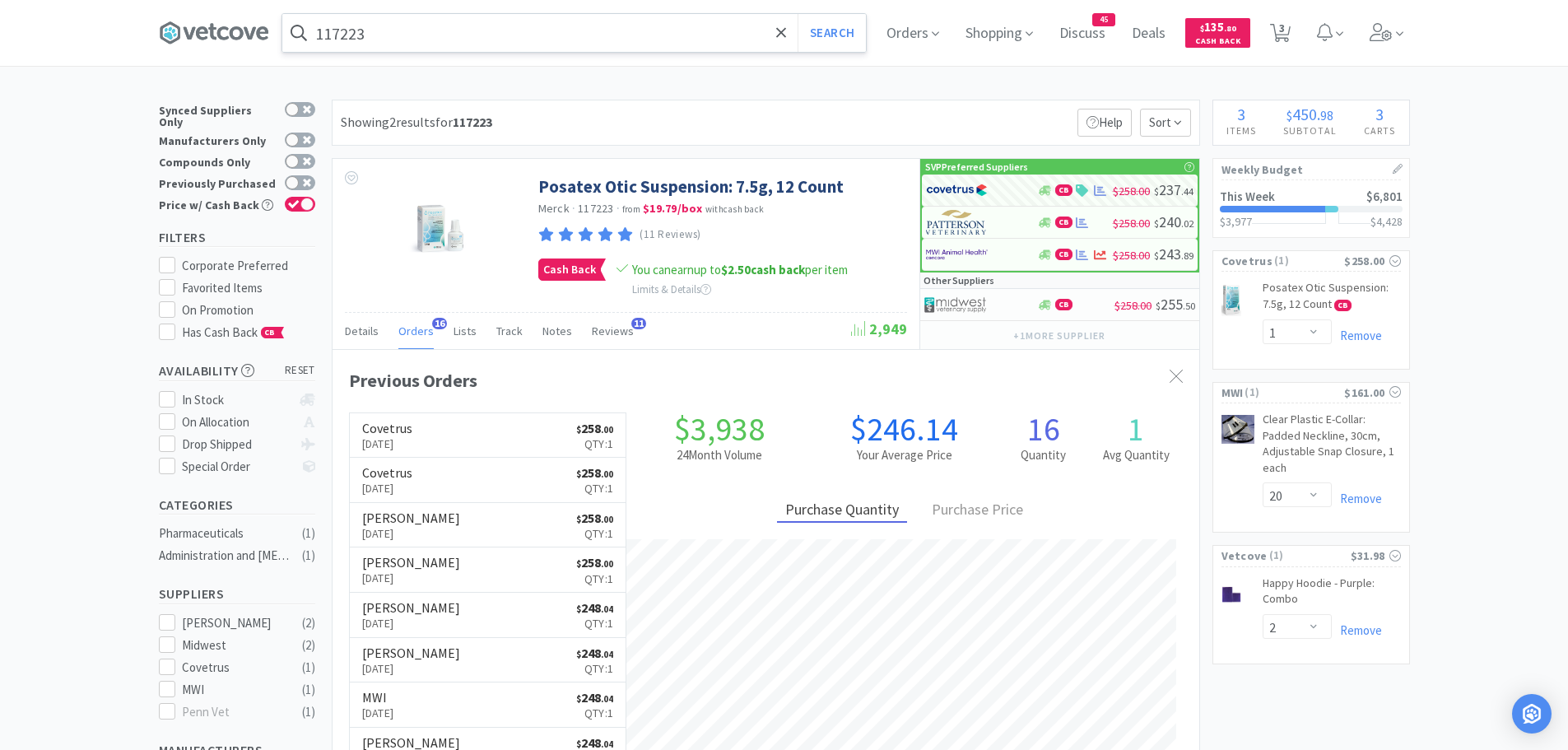
click at [460, 26] on input "117223" at bounding box center [574, 33] width 583 height 38
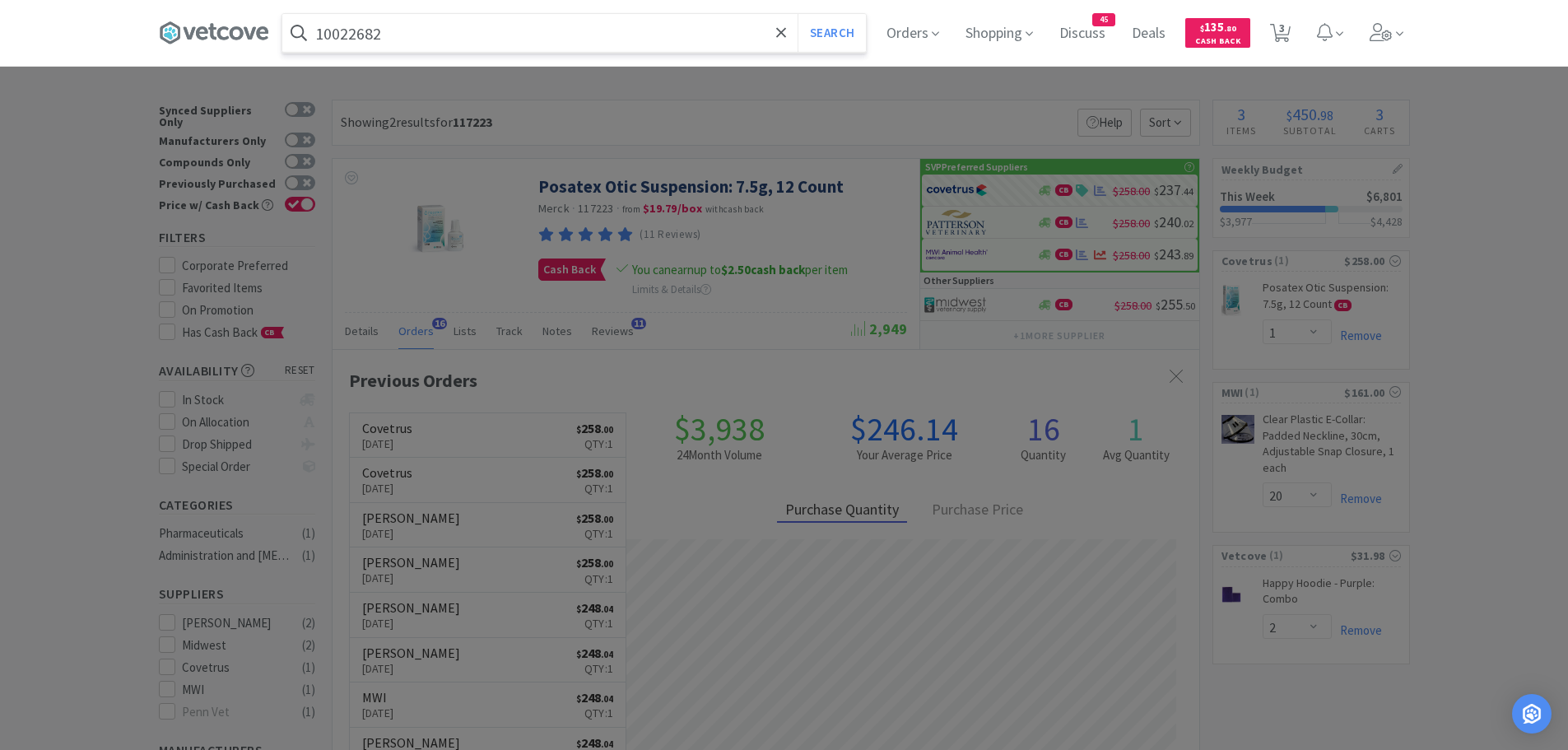
type input "10022682"
click at [798, 14] on button "Search" at bounding box center [832, 33] width 68 height 38
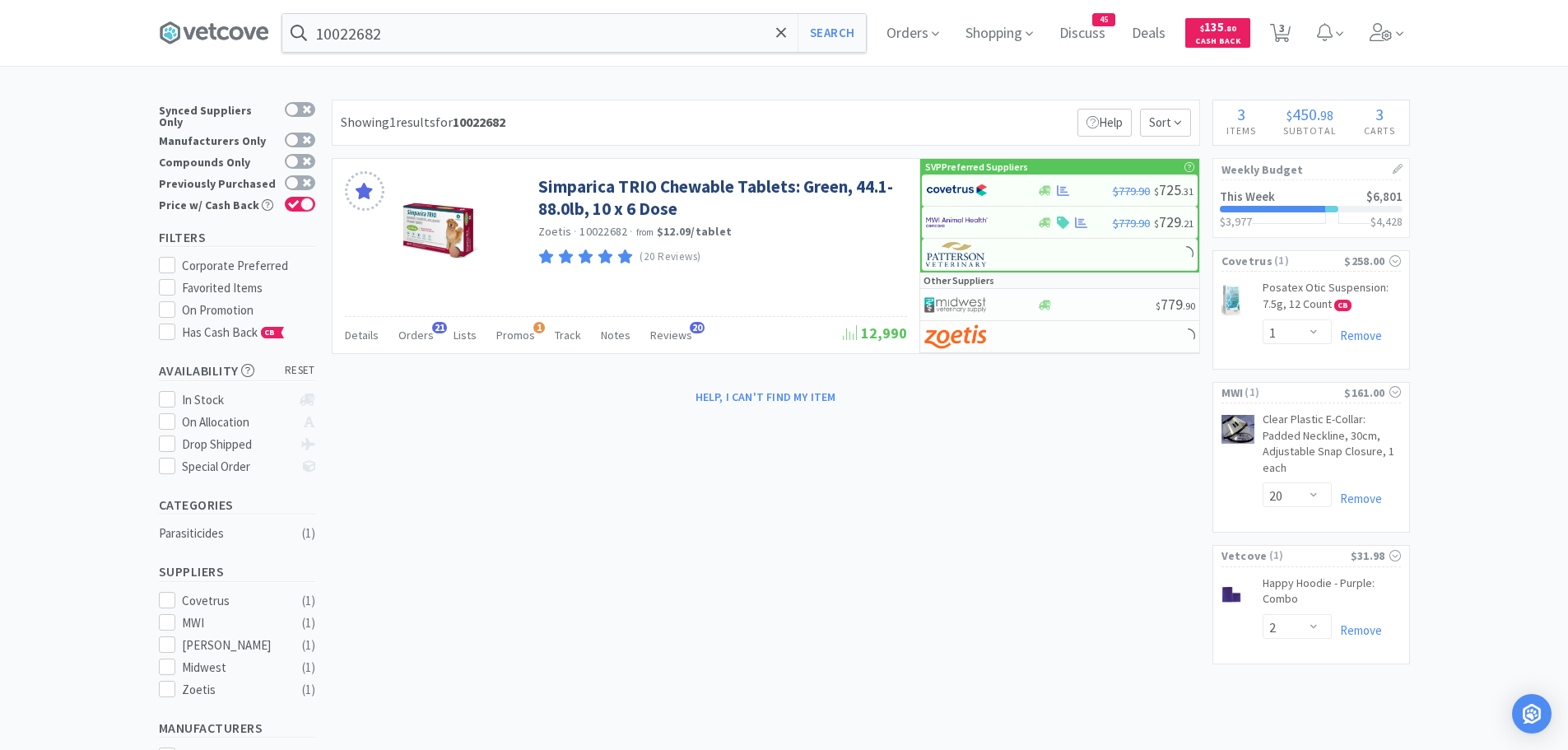
click at [991, 189] on div at bounding box center [970, 191] width 90 height 28
select select "2"
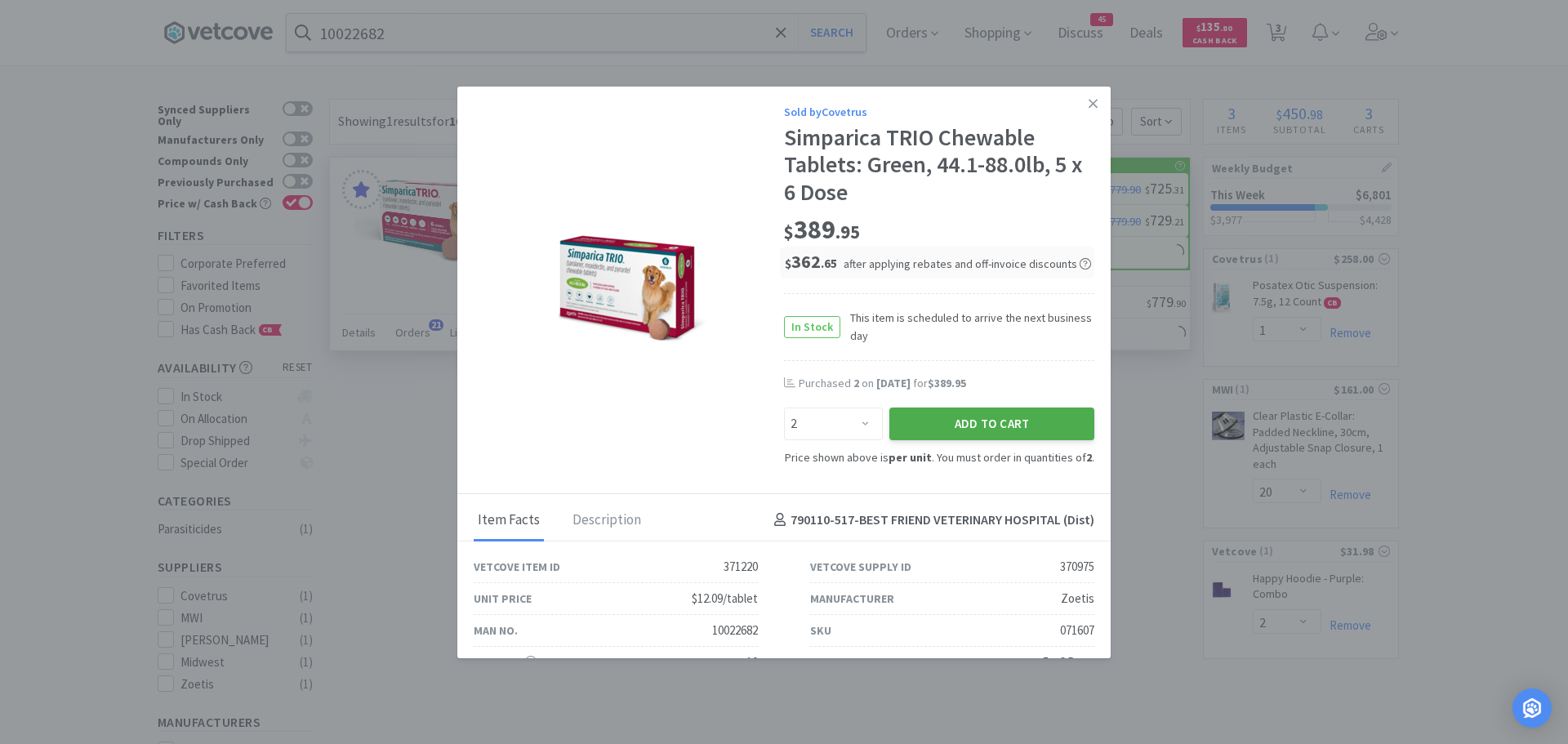
click at [923, 416] on button "Add to Cart" at bounding box center [992, 423] width 205 height 33
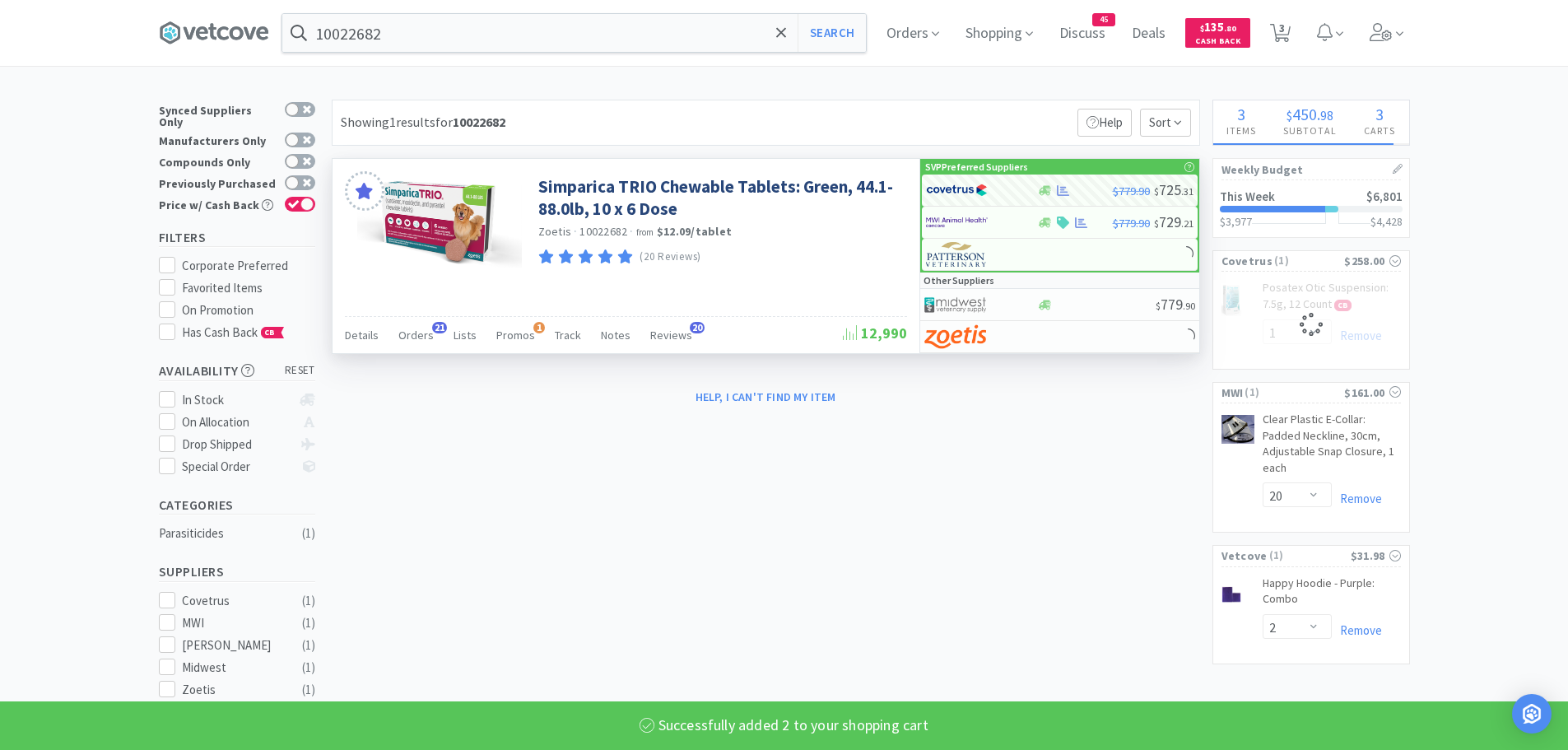
select select "2"
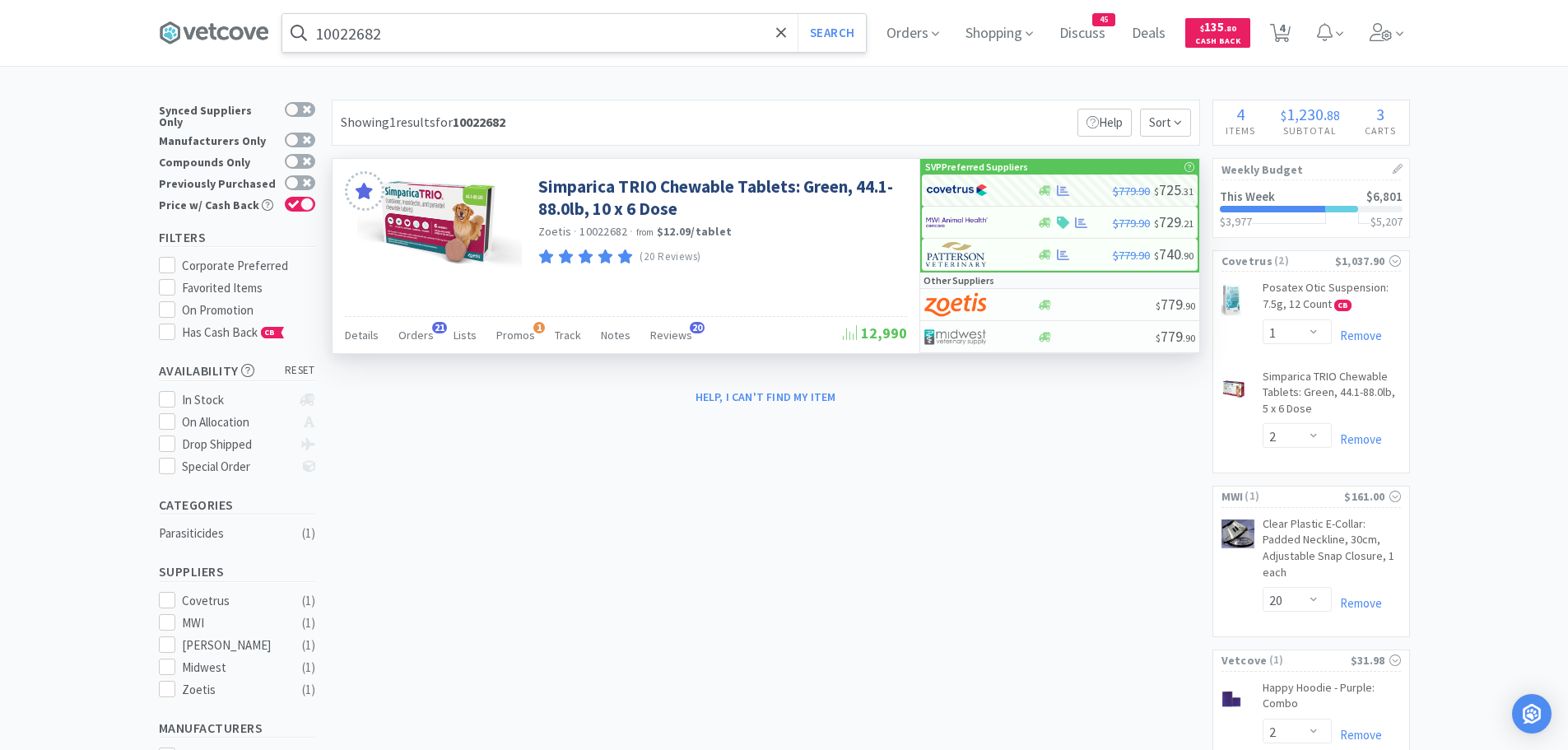
click at [500, 36] on input "10022682" at bounding box center [574, 33] width 583 height 38
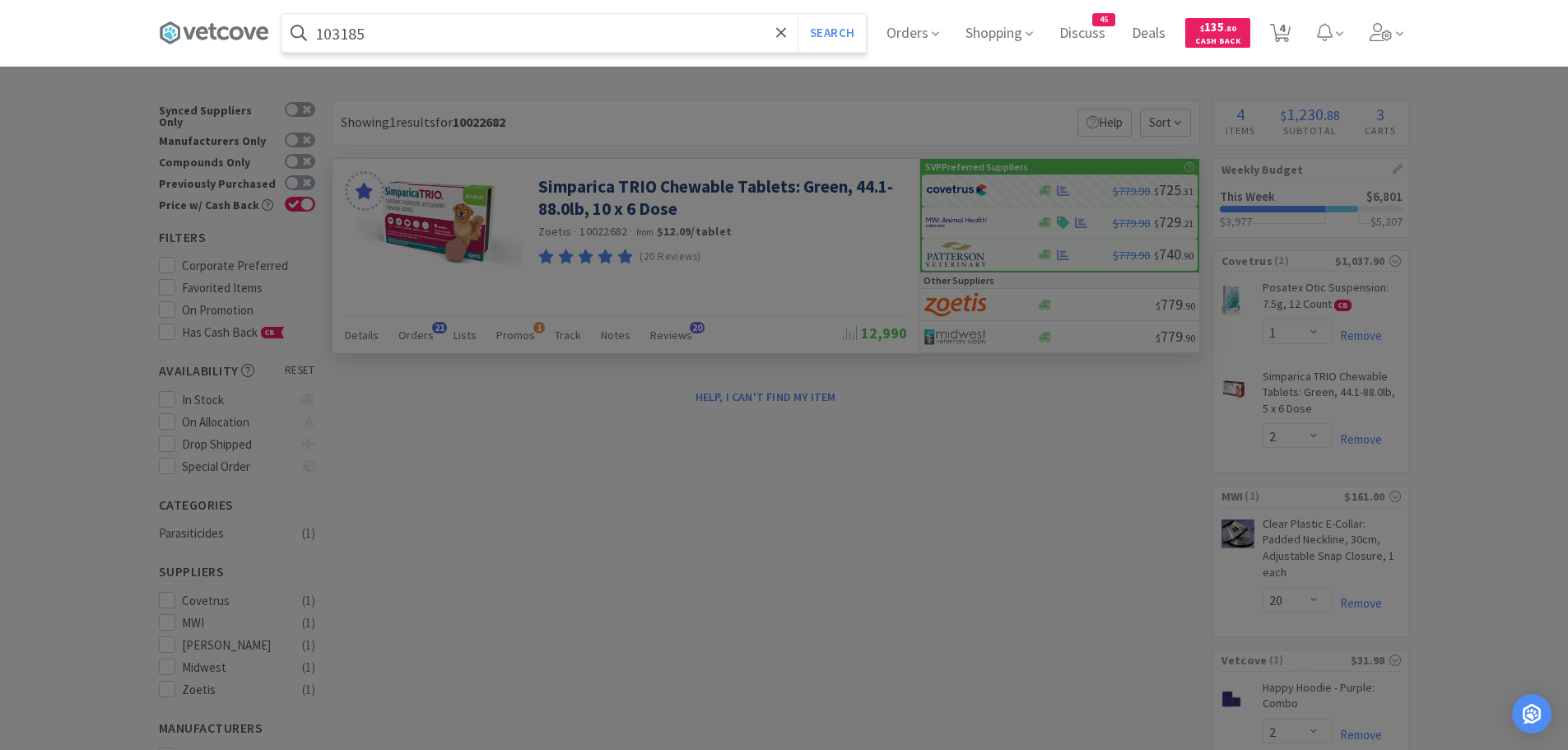
type input "103185"
click at [798, 14] on button "Search" at bounding box center [832, 33] width 68 height 38
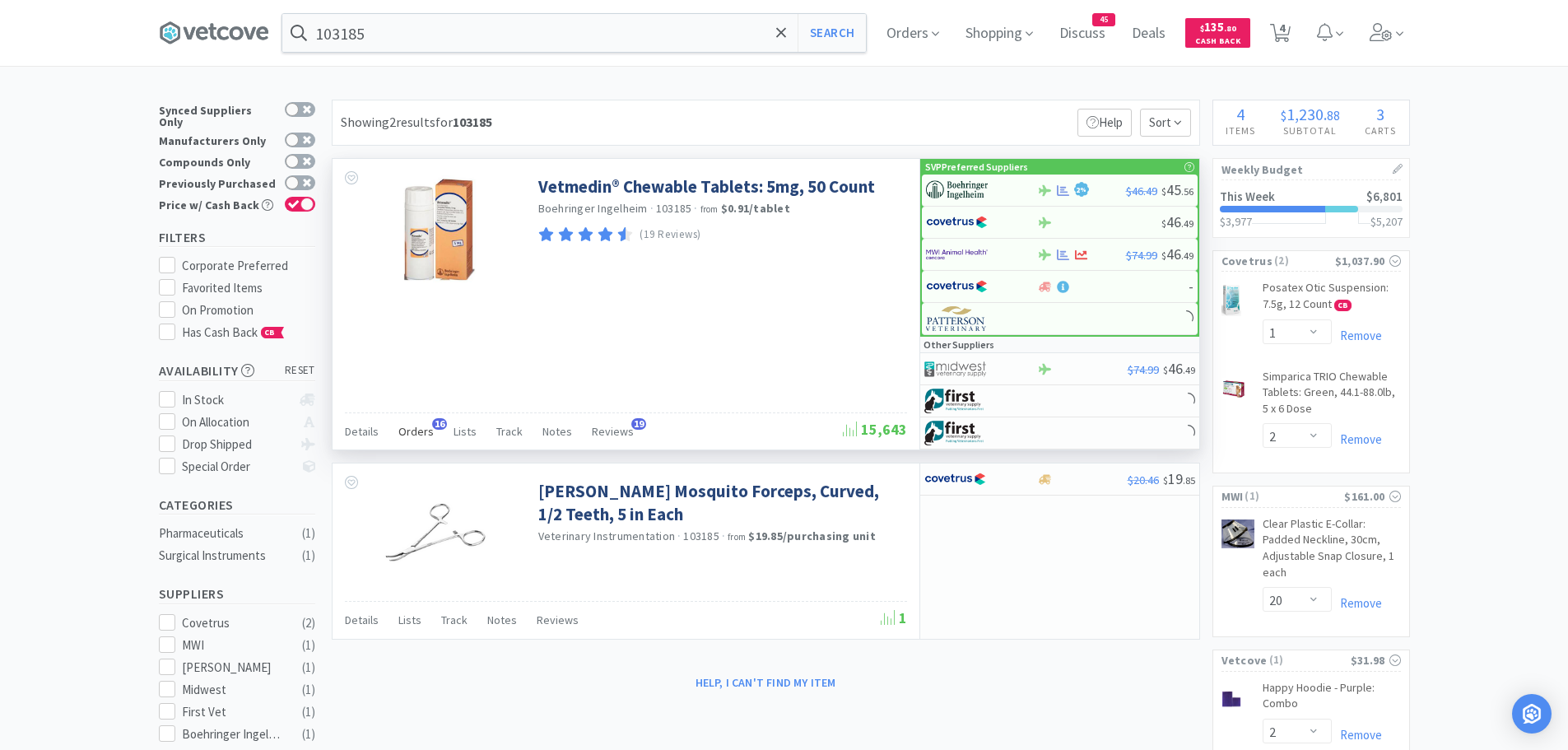
click at [433, 423] on span "16" at bounding box center [440, 424] width 15 height 11
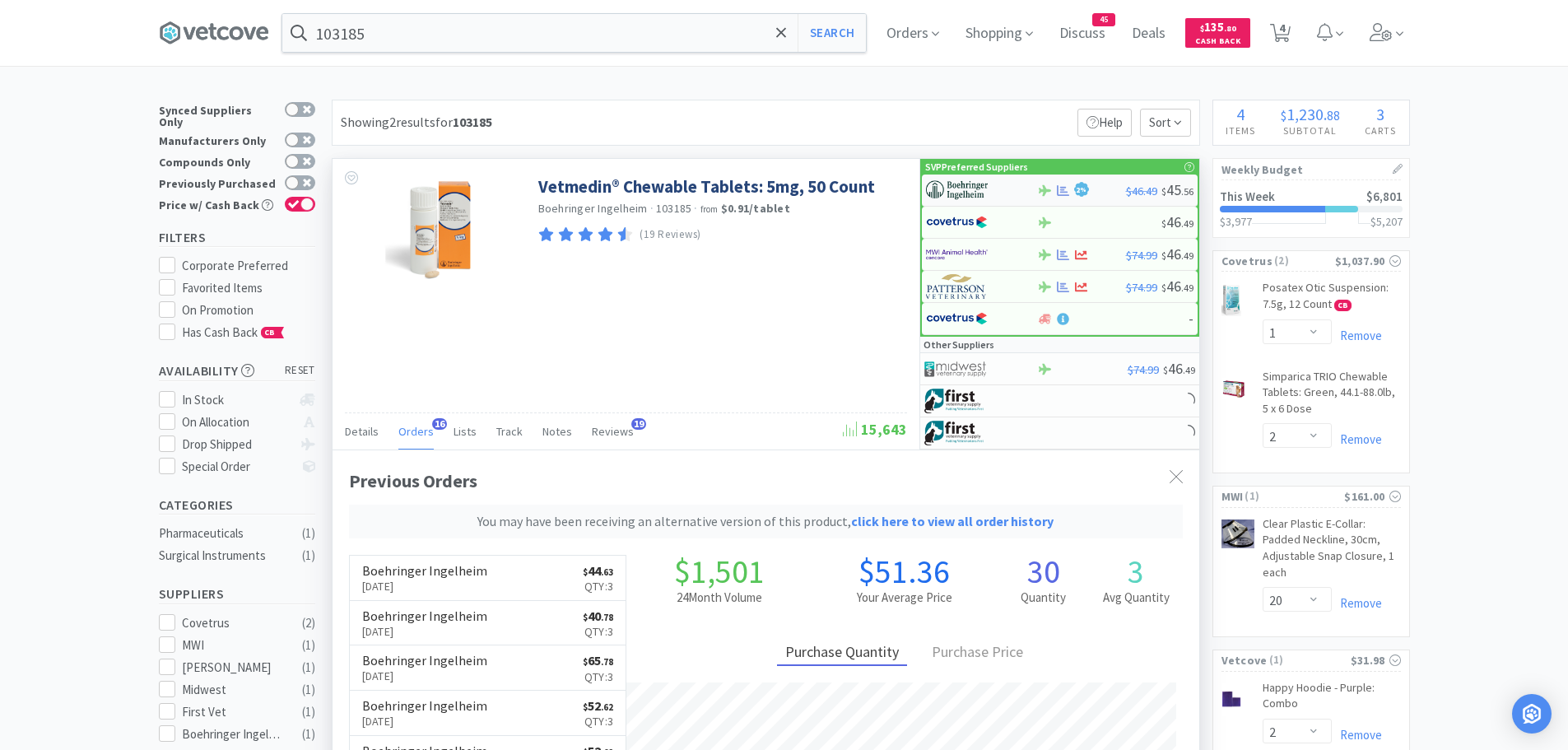
scroll to position [484, 867]
click at [969, 184] on img at bounding box center [956, 190] width 62 height 25
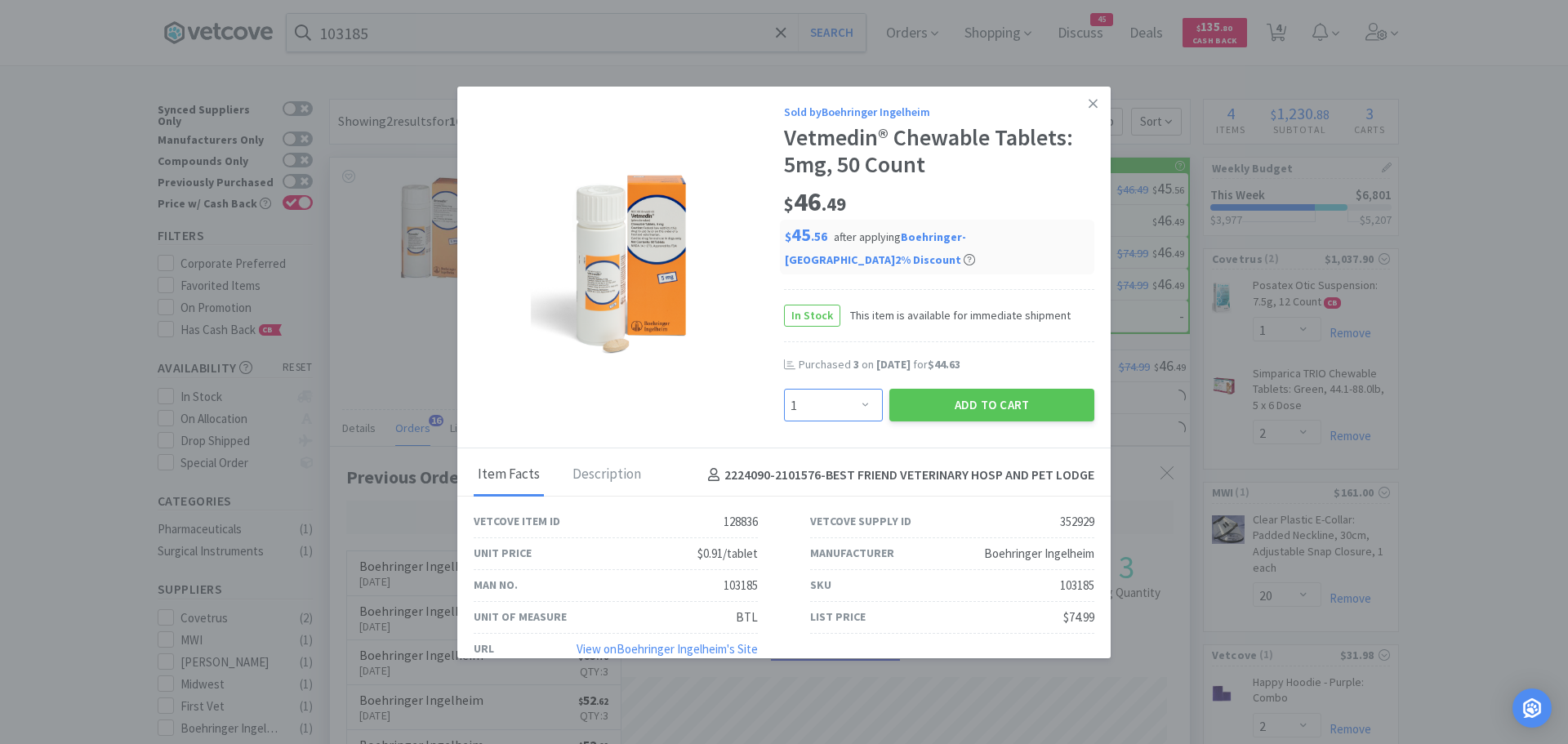
click at [862, 400] on select "Enter Quantity 1 2 3 4 5 6 7 8 9 10 11 12 13 14 15 16 17 18 19 20 Enter Quantity" at bounding box center [833, 404] width 99 height 33
select select "2"
click at [784, 388] on select "Enter Quantity 1 2 3 4 5 6 7 8 9 10 11 12 13 14 15 16 17 18 19 20 Enter Quantity" at bounding box center [833, 404] width 99 height 33
click at [932, 400] on button "Add to Cart" at bounding box center [992, 404] width 205 height 33
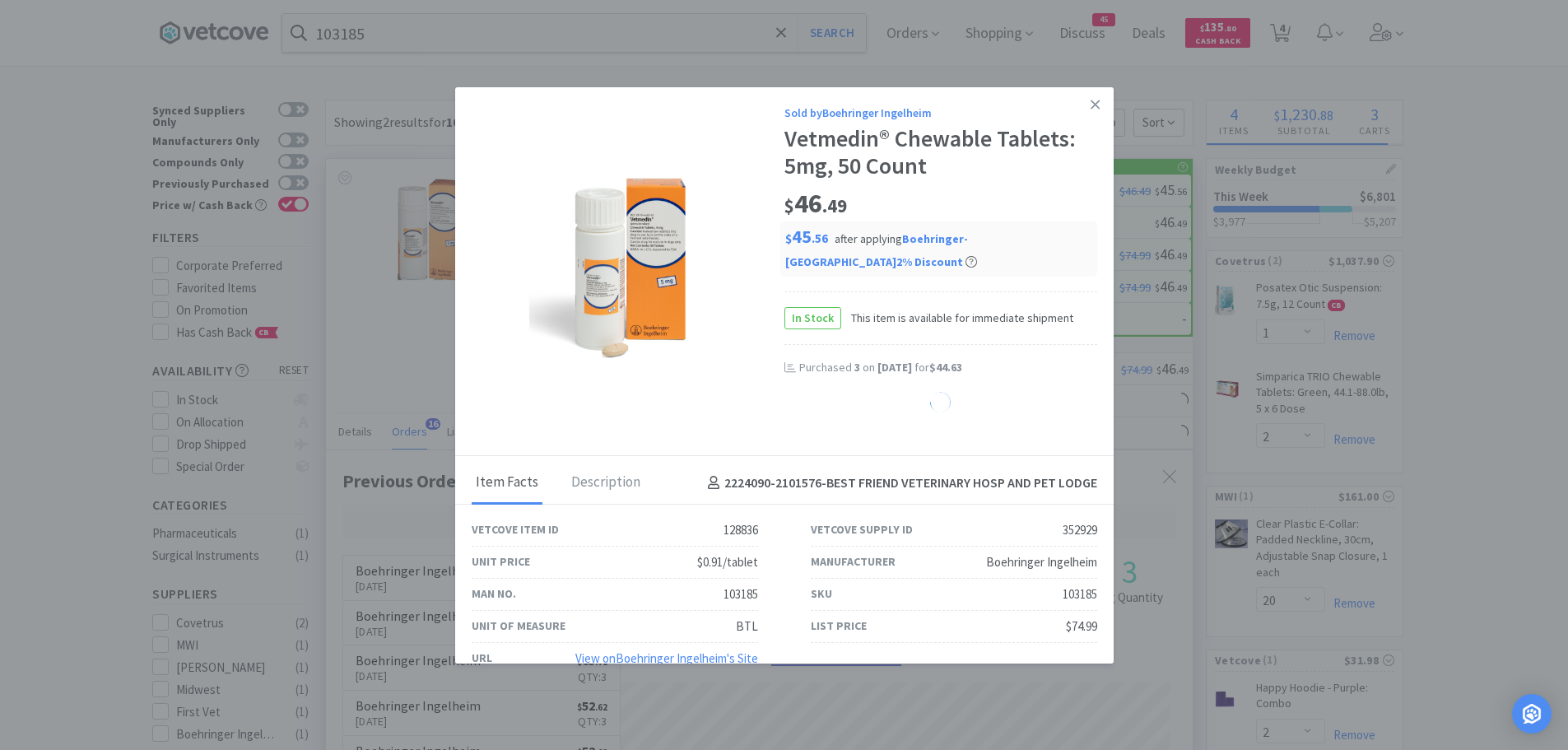
select select "2"
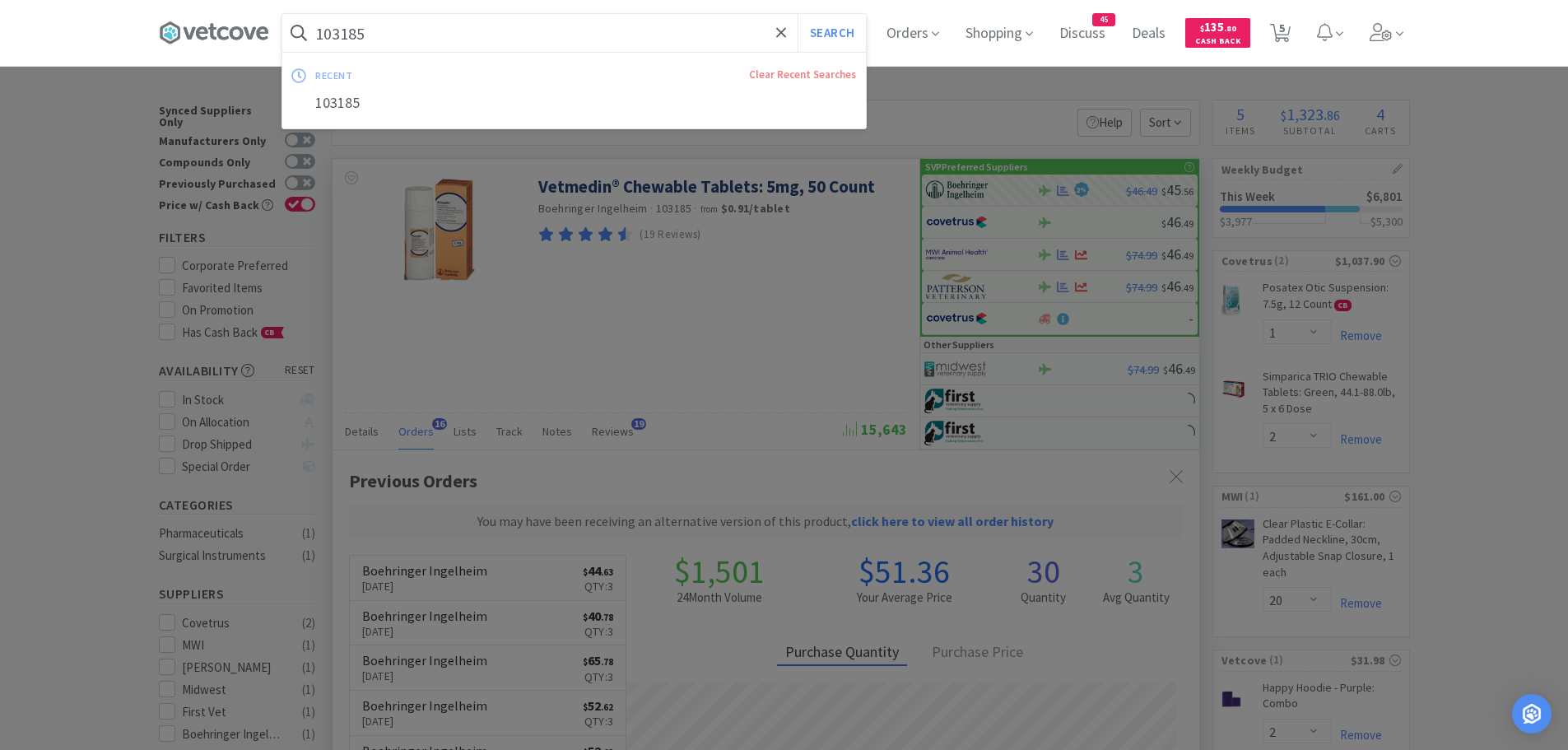
click at [437, 43] on input "103185" at bounding box center [574, 33] width 583 height 38
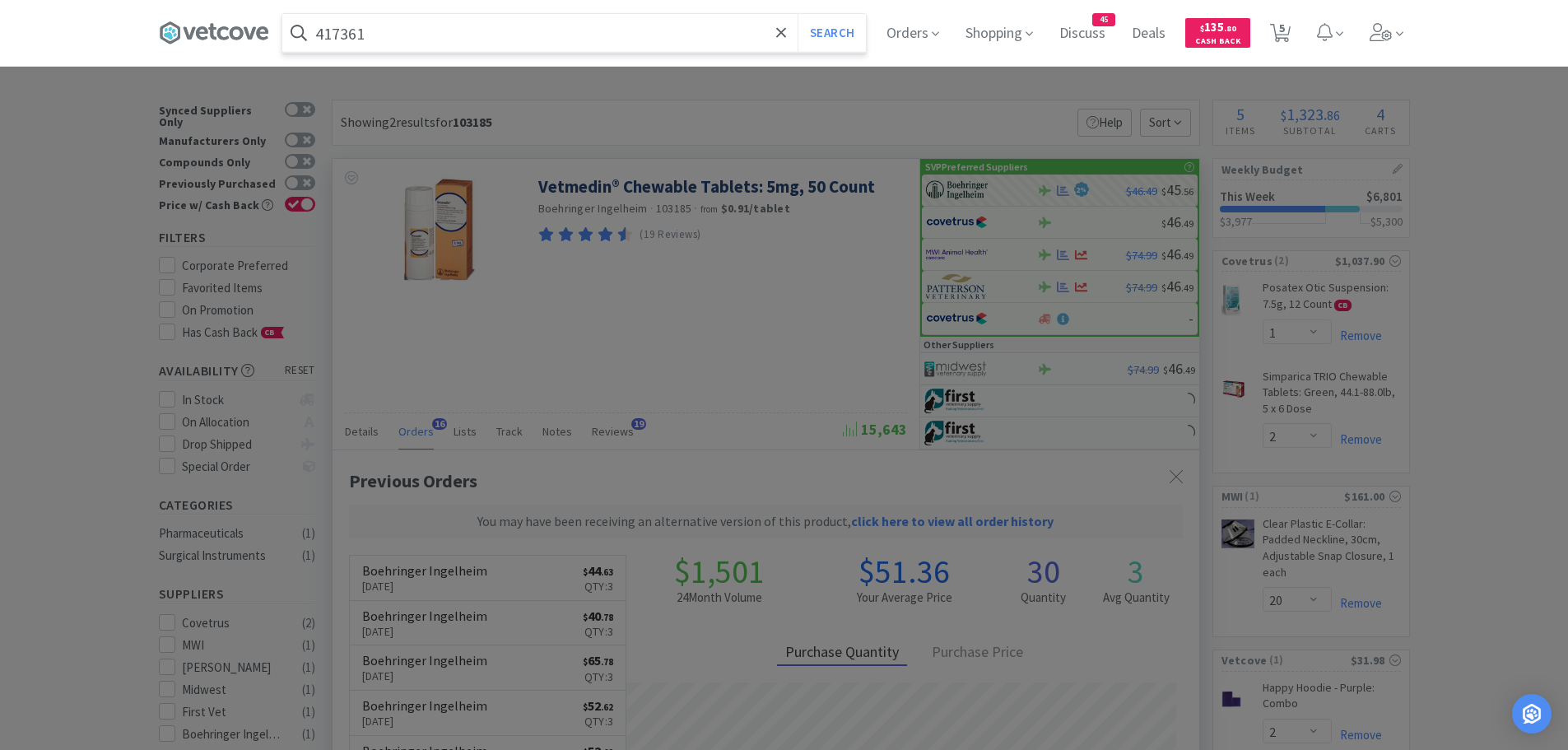
type input "417361"
click at [798, 14] on button "Search" at bounding box center [832, 33] width 68 height 38
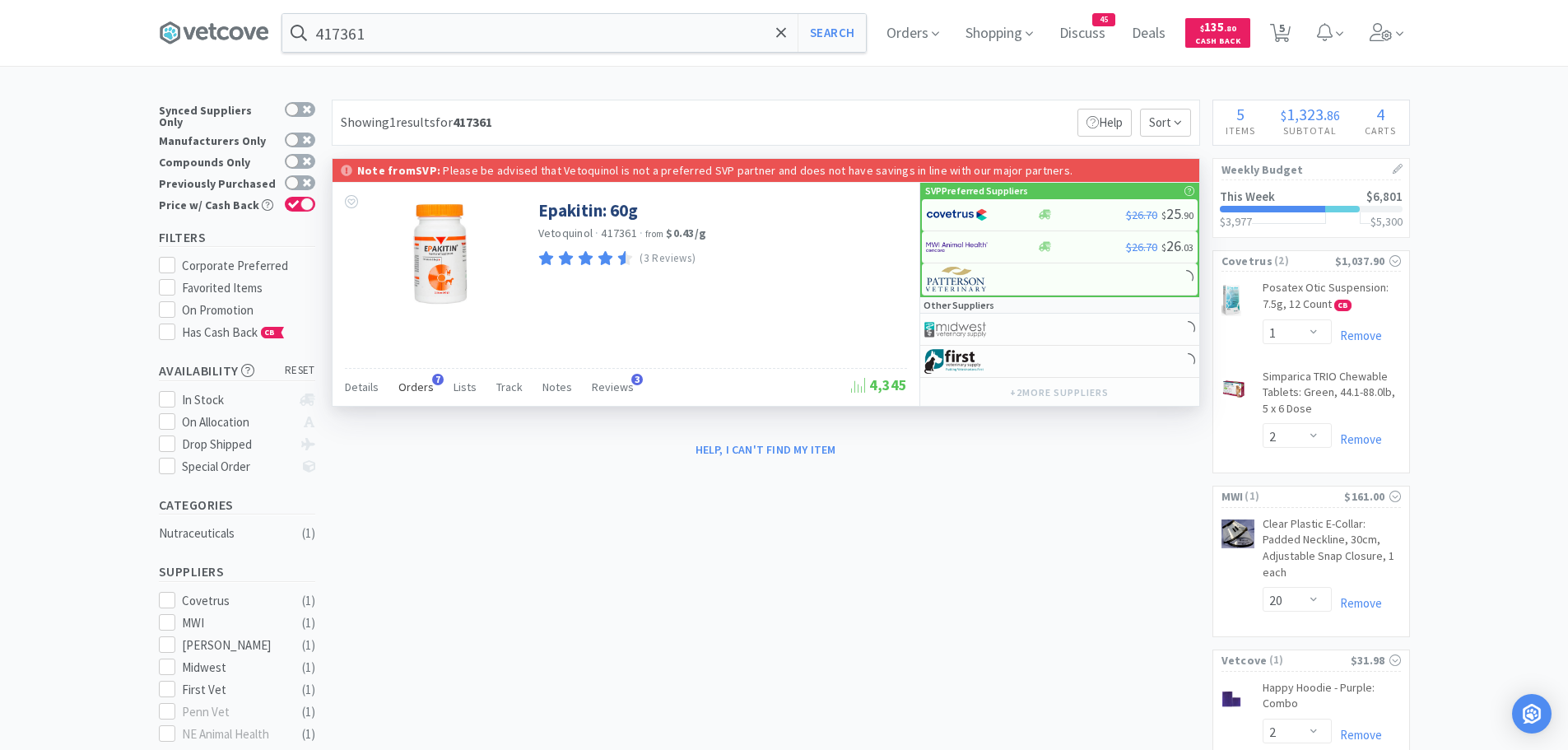
click at [412, 389] on span "Orders" at bounding box center [415, 387] width 35 height 15
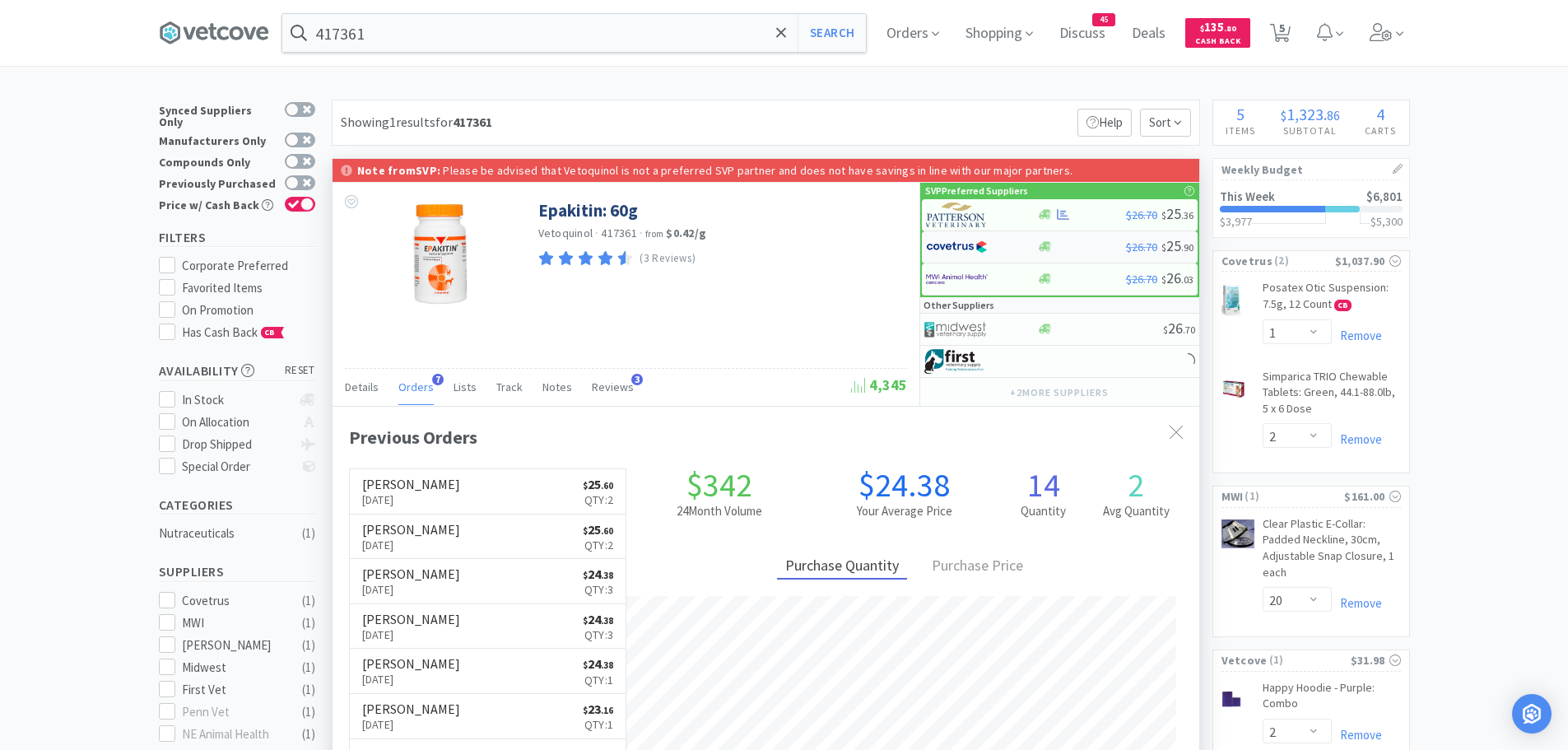
scroll to position [427, 867]
click at [951, 218] on img at bounding box center [956, 214] width 62 height 25
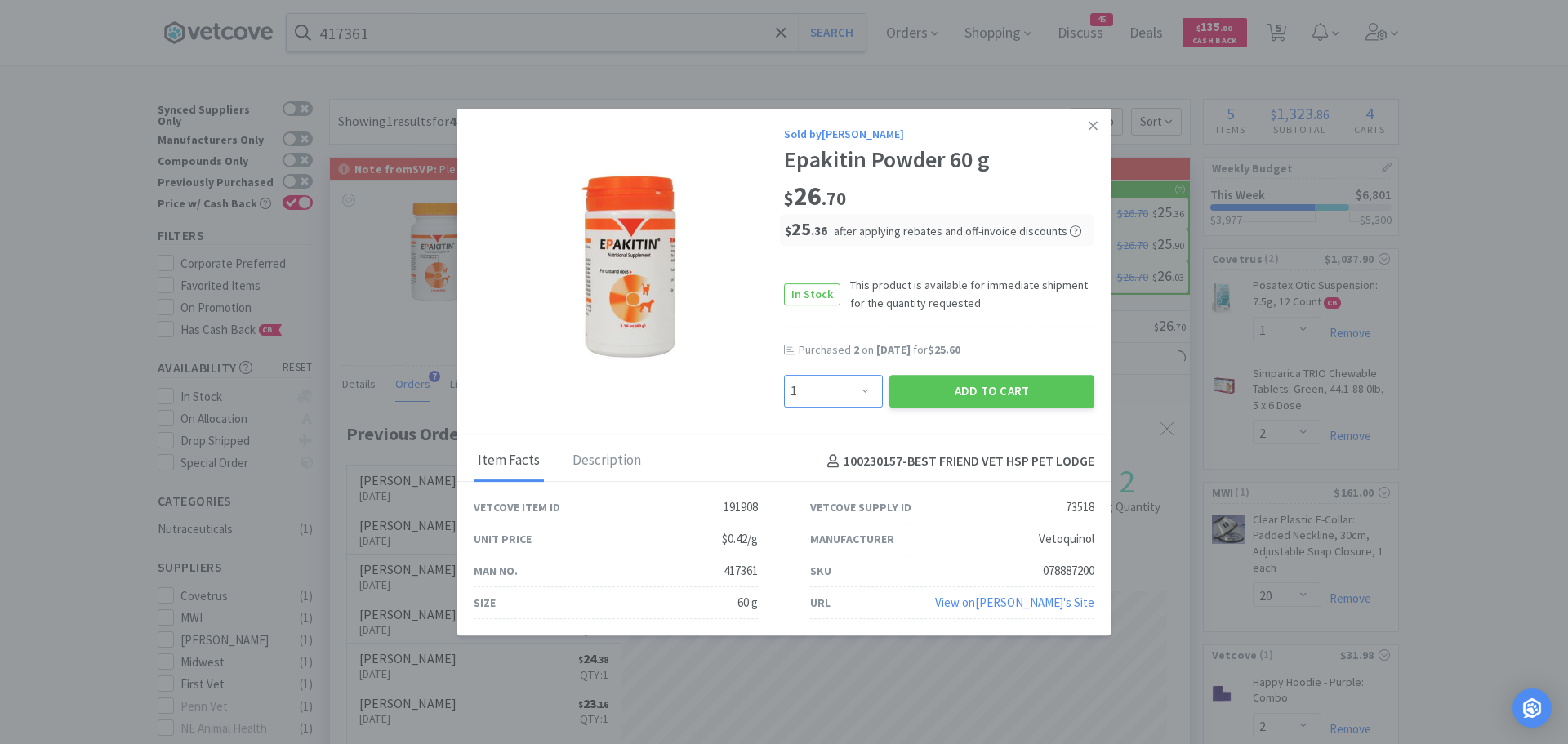
click at [856, 395] on select "Enter Quantity 1 2 3 4 5 6 7 8 9 10 11 12 13 14 15 16 17 18 19 20 Enter Quantity" at bounding box center [833, 390] width 99 height 33
select select "2"
click at [784, 374] on select "Enter Quantity 1 2 3 4 5 6 7 8 9 10 11 12 13 14 15 16 17 18 19 20 Enter Quantity" at bounding box center [833, 390] width 99 height 33
click at [953, 392] on button "Add to Cart" at bounding box center [992, 390] width 205 height 33
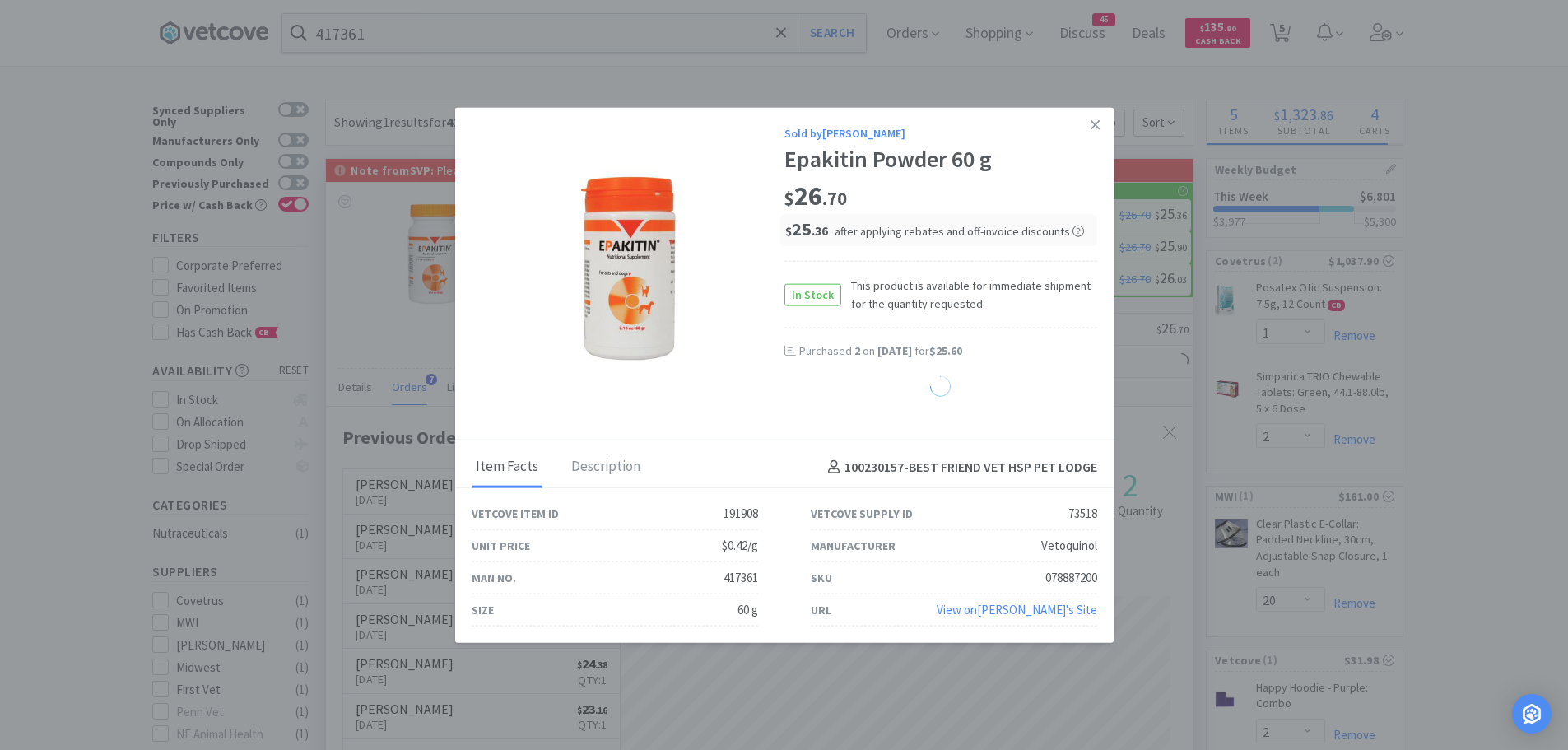
select select "2"
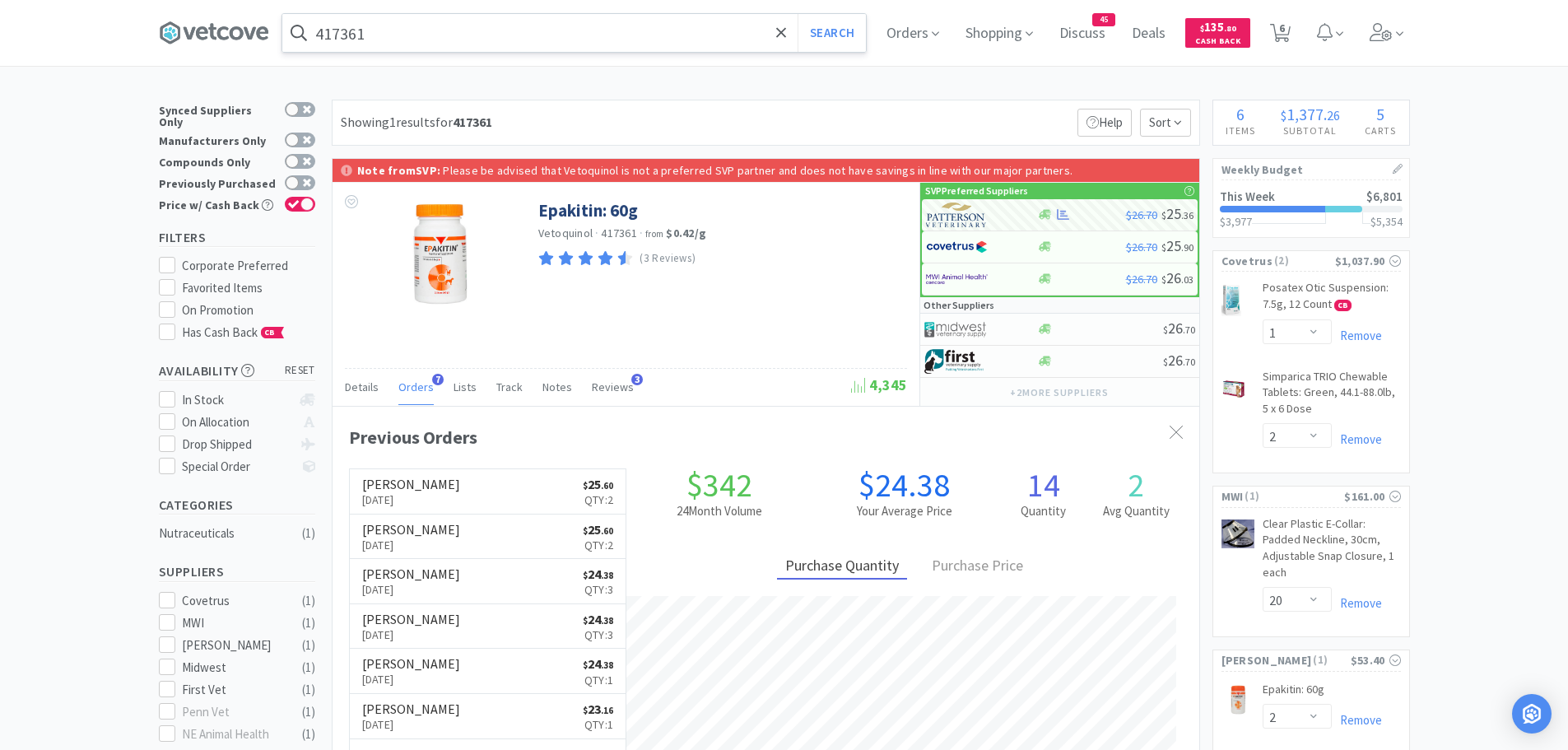
click at [634, 45] on input "417361" at bounding box center [574, 33] width 583 height 38
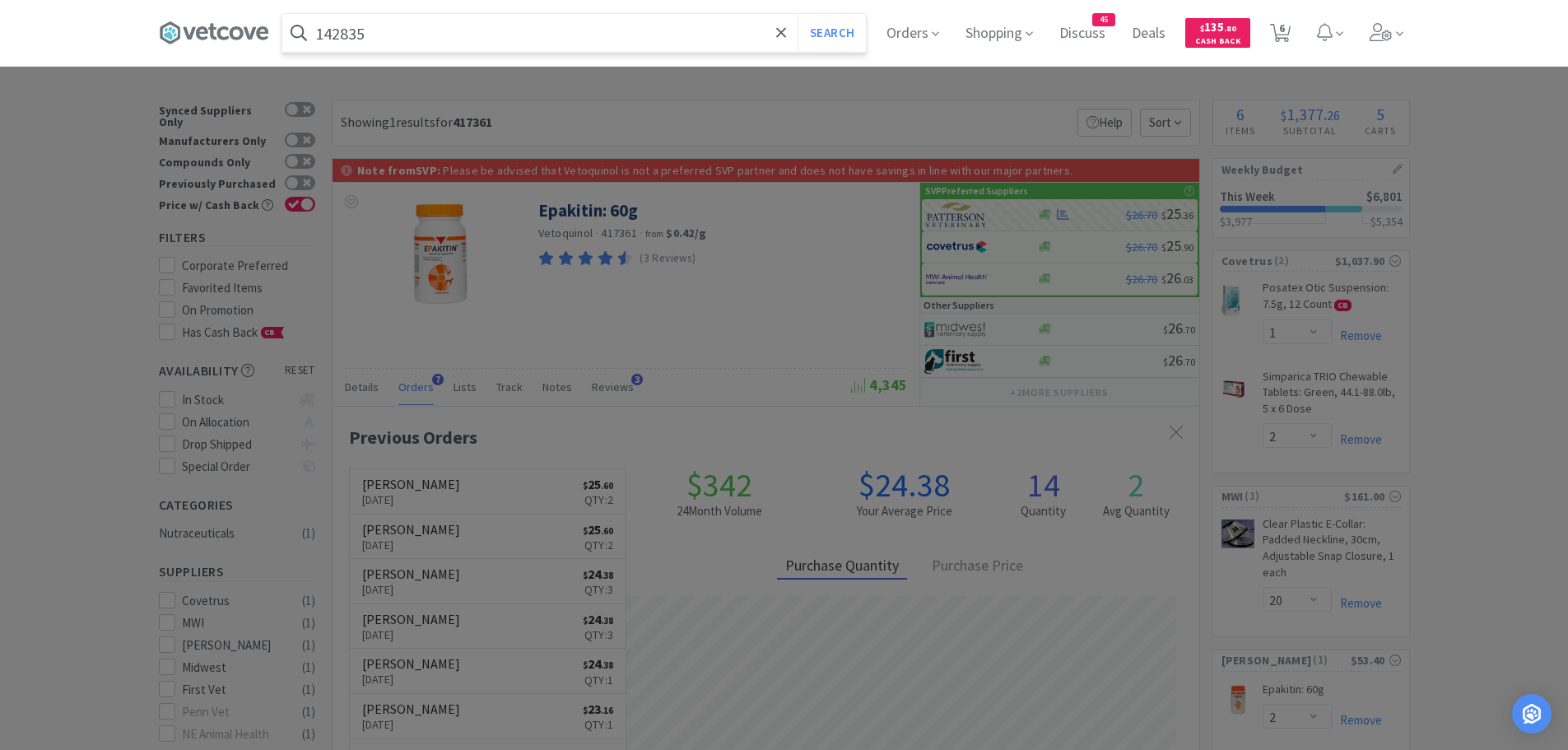
type input "142835"
click at [798, 14] on button "Search" at bounding box center [832, 33] width 68 height 38
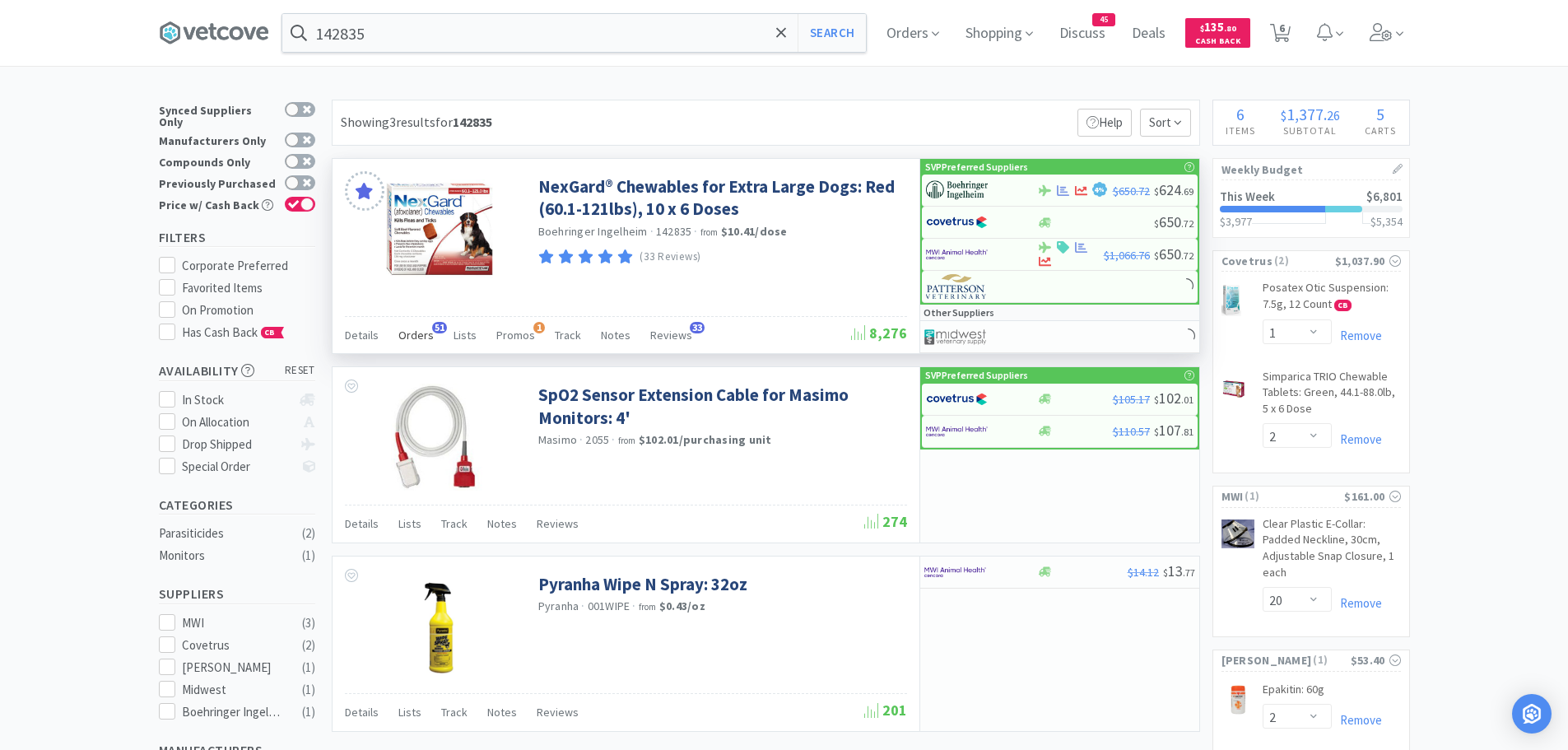
click at [429, 333] on span "Orders" at bounding box center [415, 335] width 35 height 15
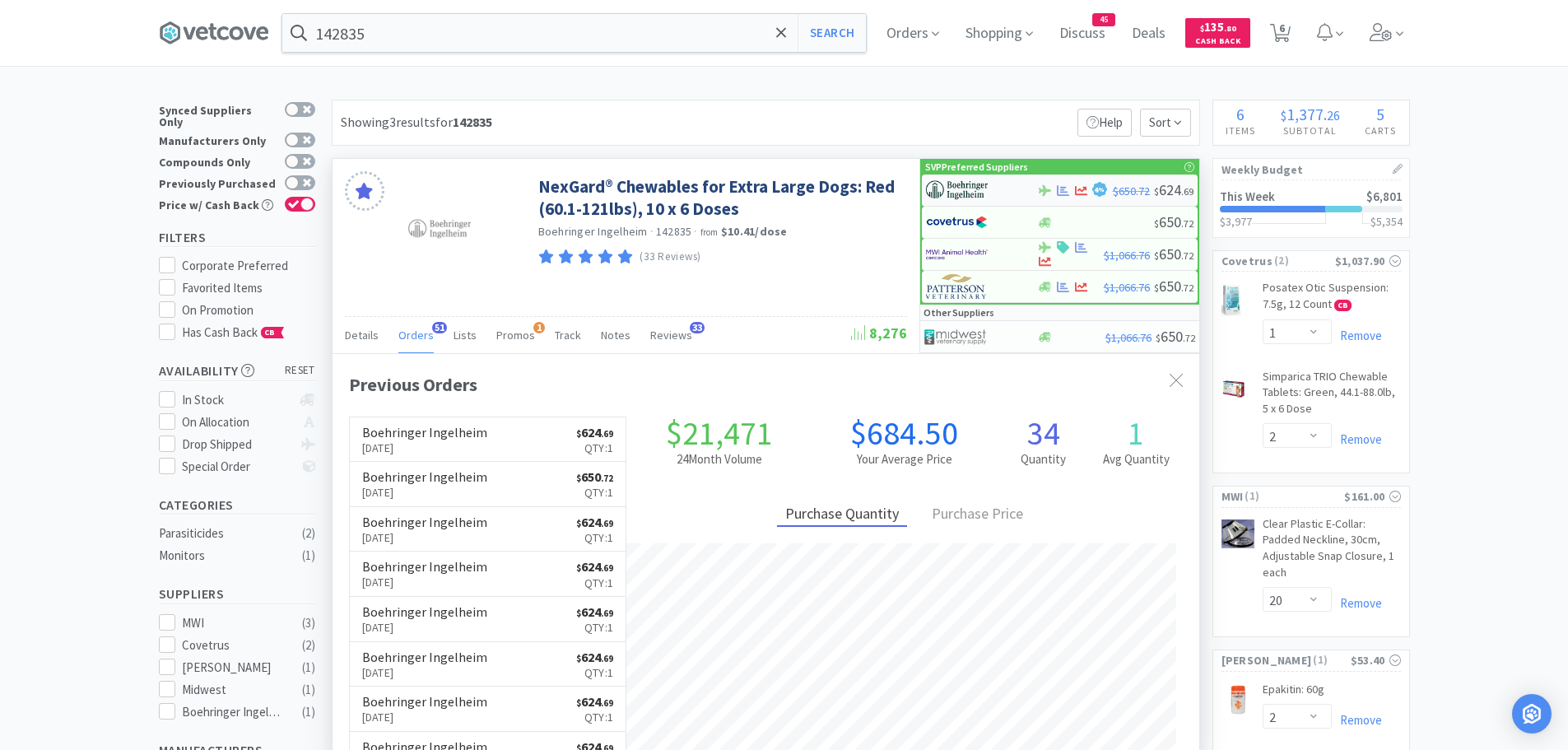
scroll to position [441, 867]
click at [945, 192] on img at bounding box center [956, 190] width 62 height 25
select select "1"
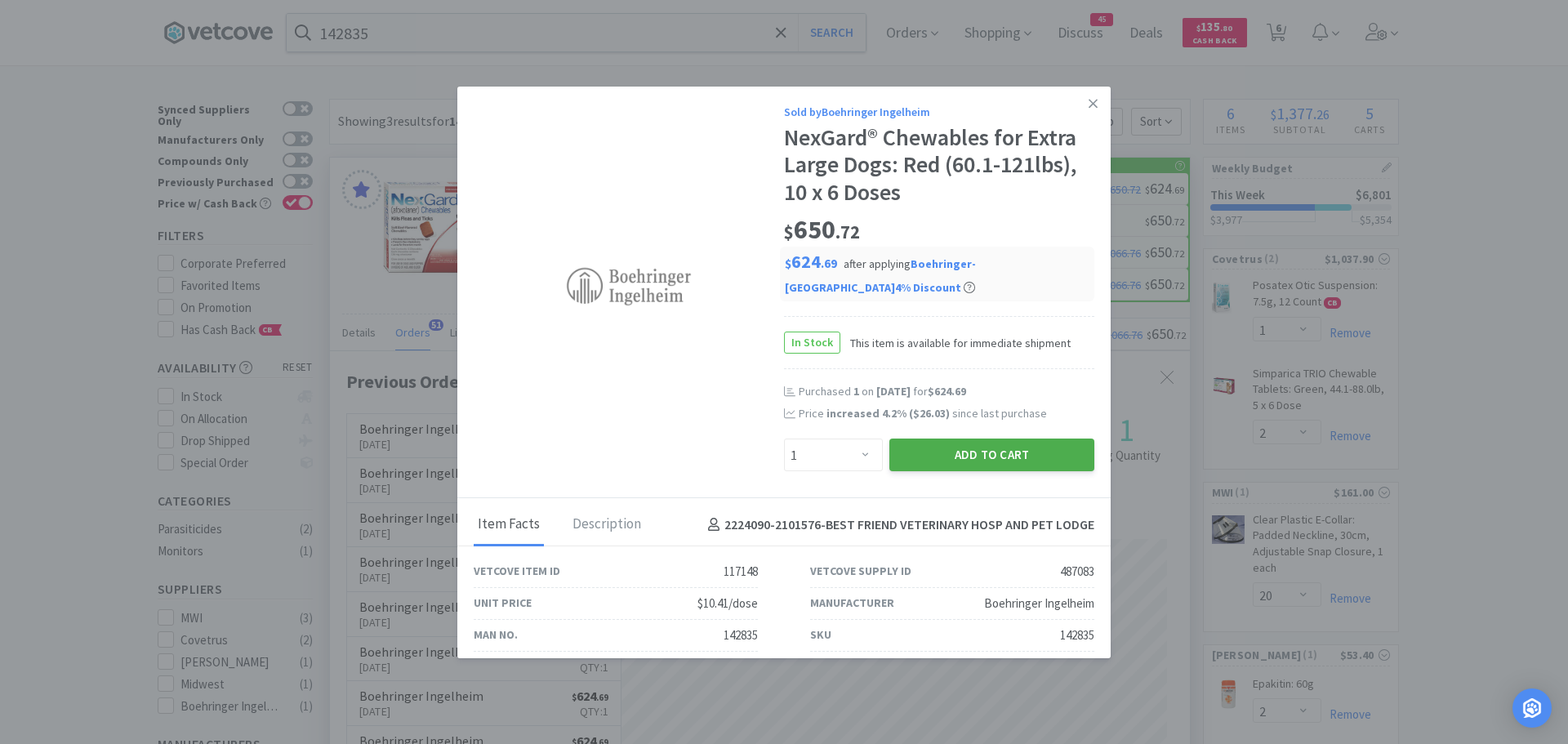
click at [904, 453] on button "Add to Cart" at bounding box center [992, 454] width 205 height 33
select select "1"
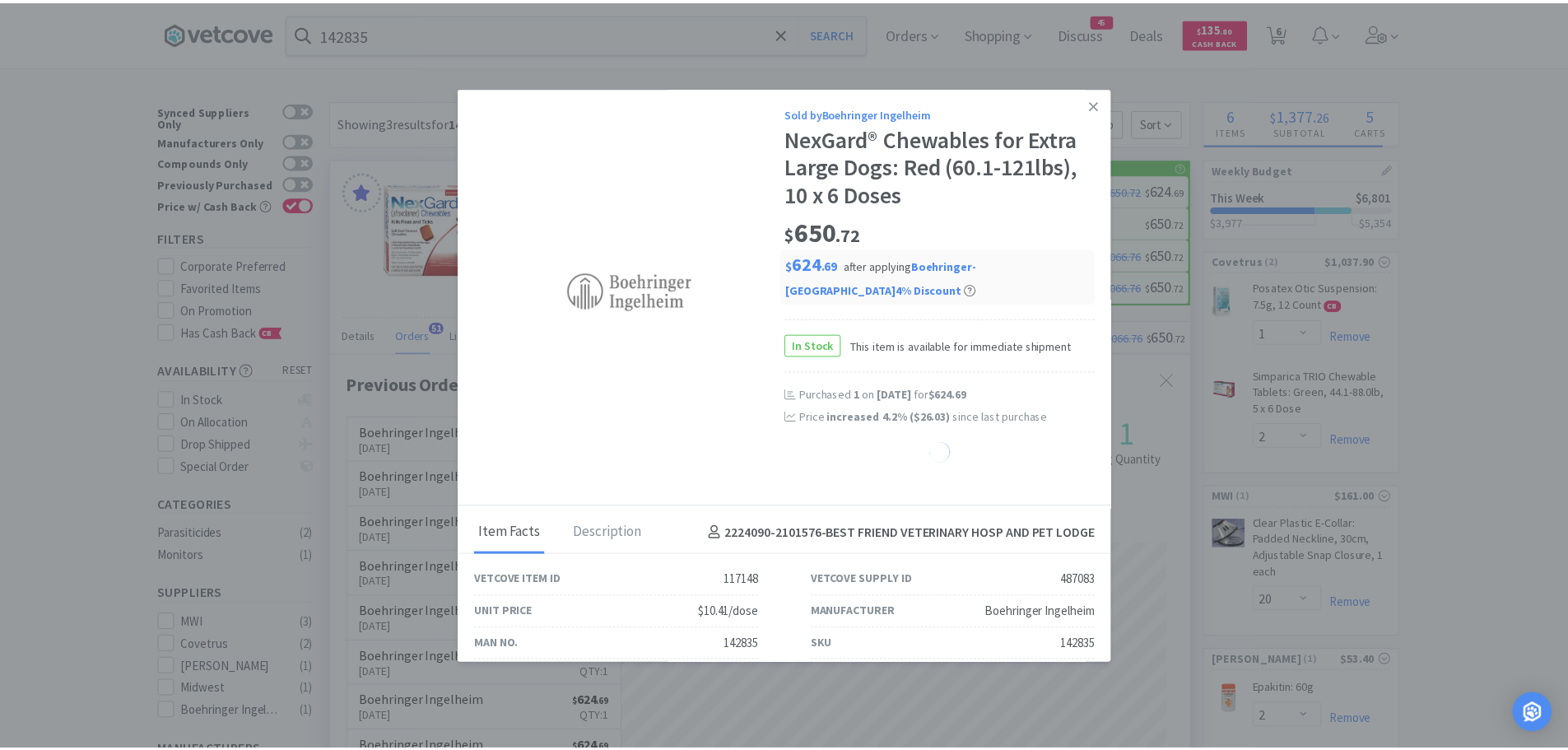
select select "2"
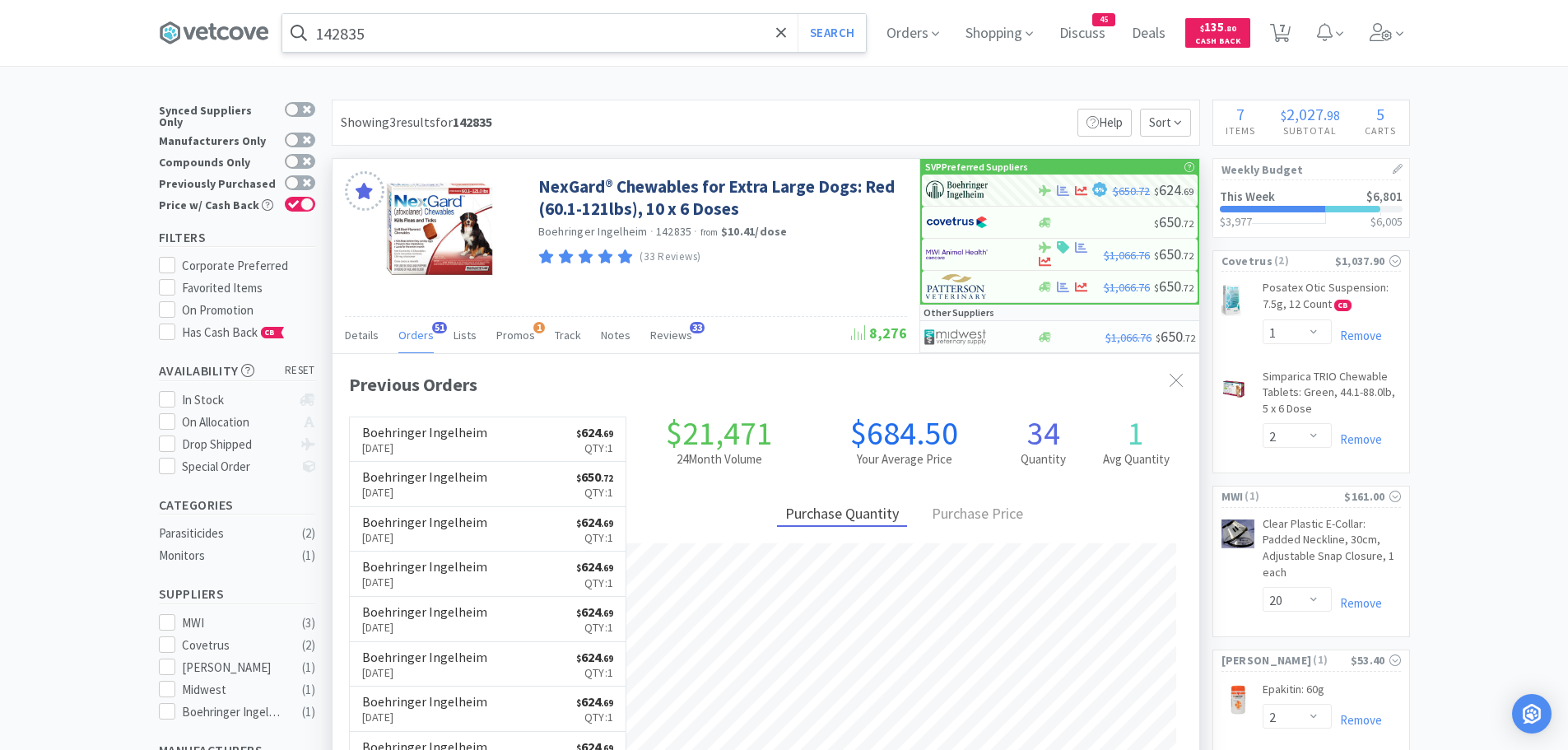
click at [439, 46] on input "142835" at bounding box center [574, 33] width 583 height 38
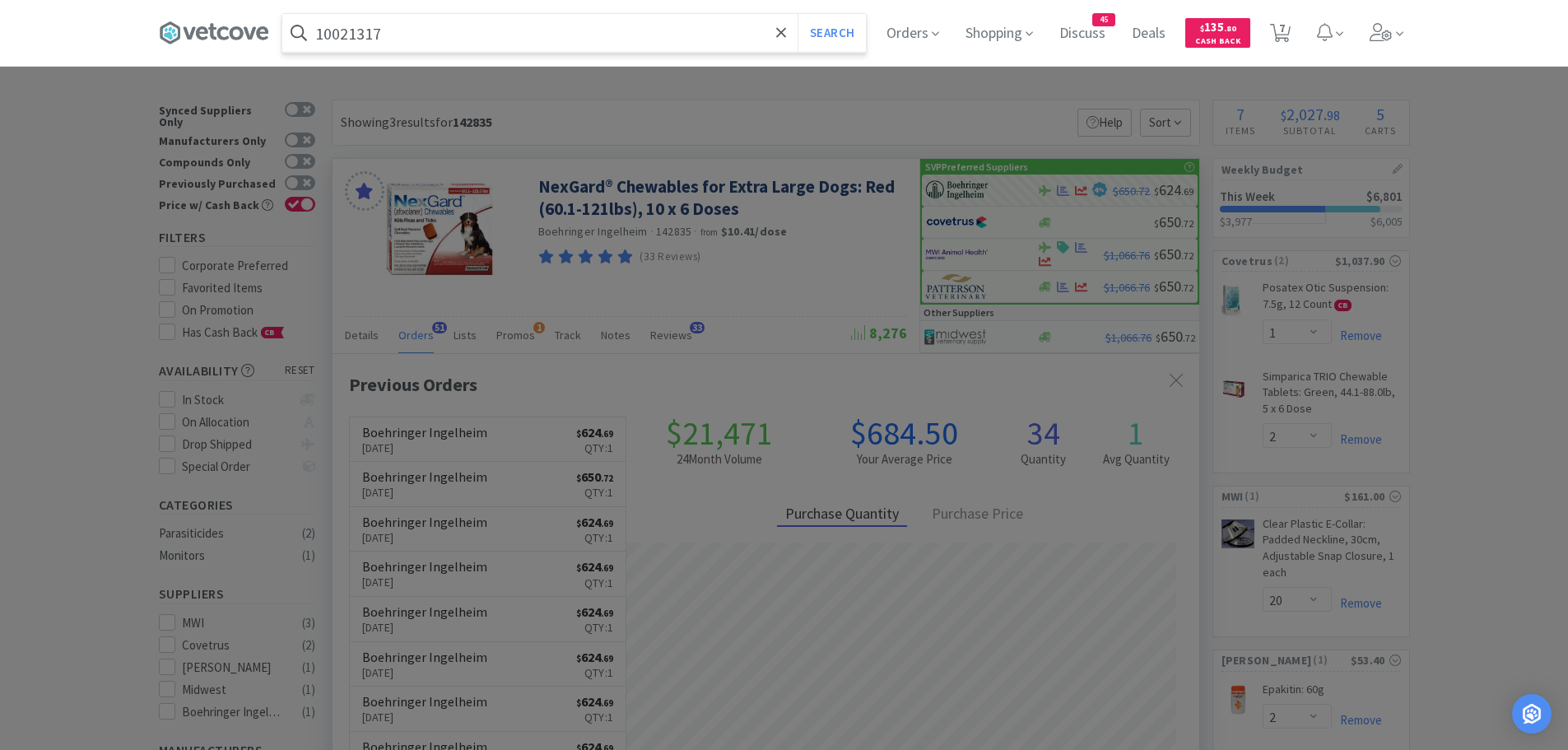
type input "10021317"
click at [798, 14] on button "Search" at bounding box center [832, 33] width 68 height 38
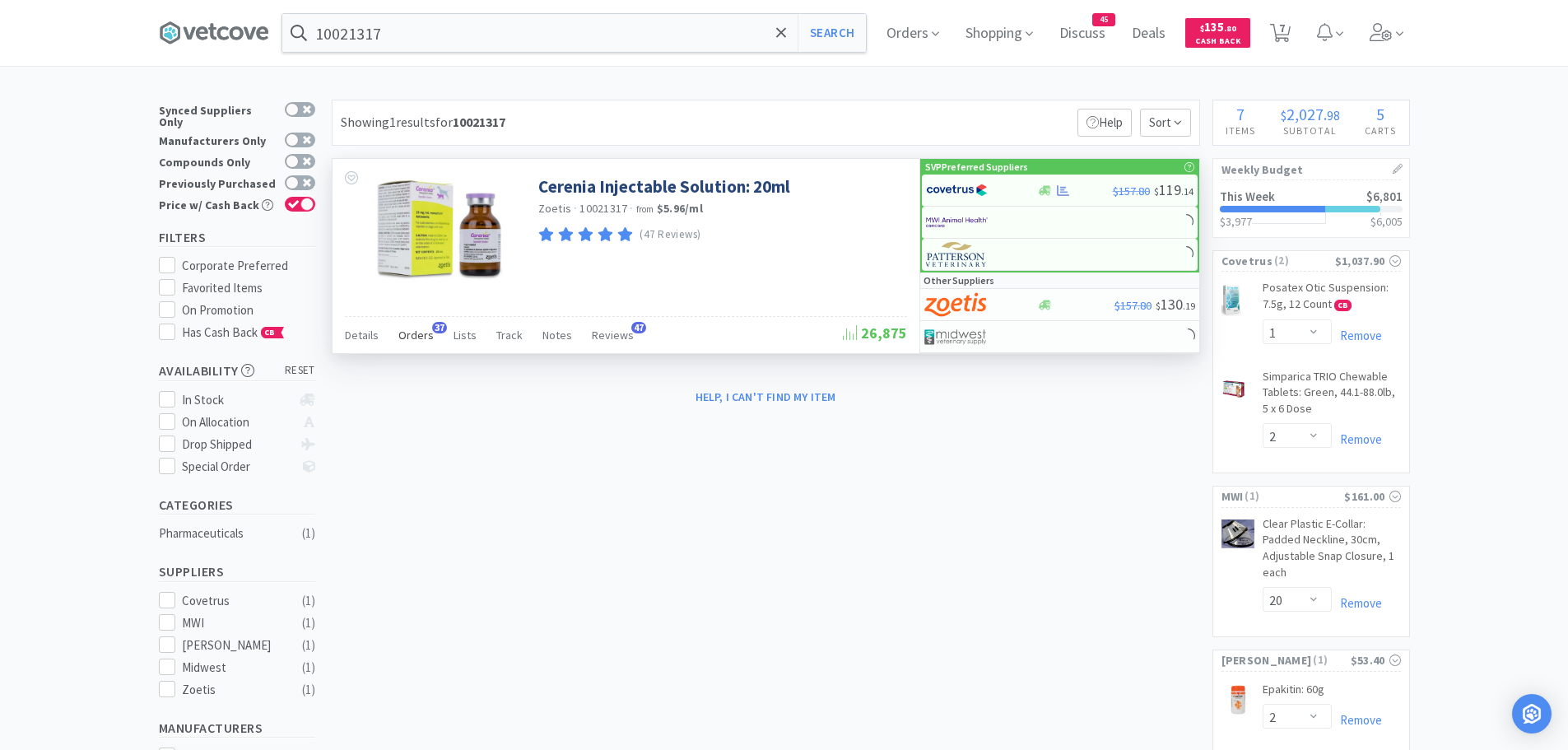
click at [408, 333] on span "Orders" at bounding box center [415, 335] width 35 height 15
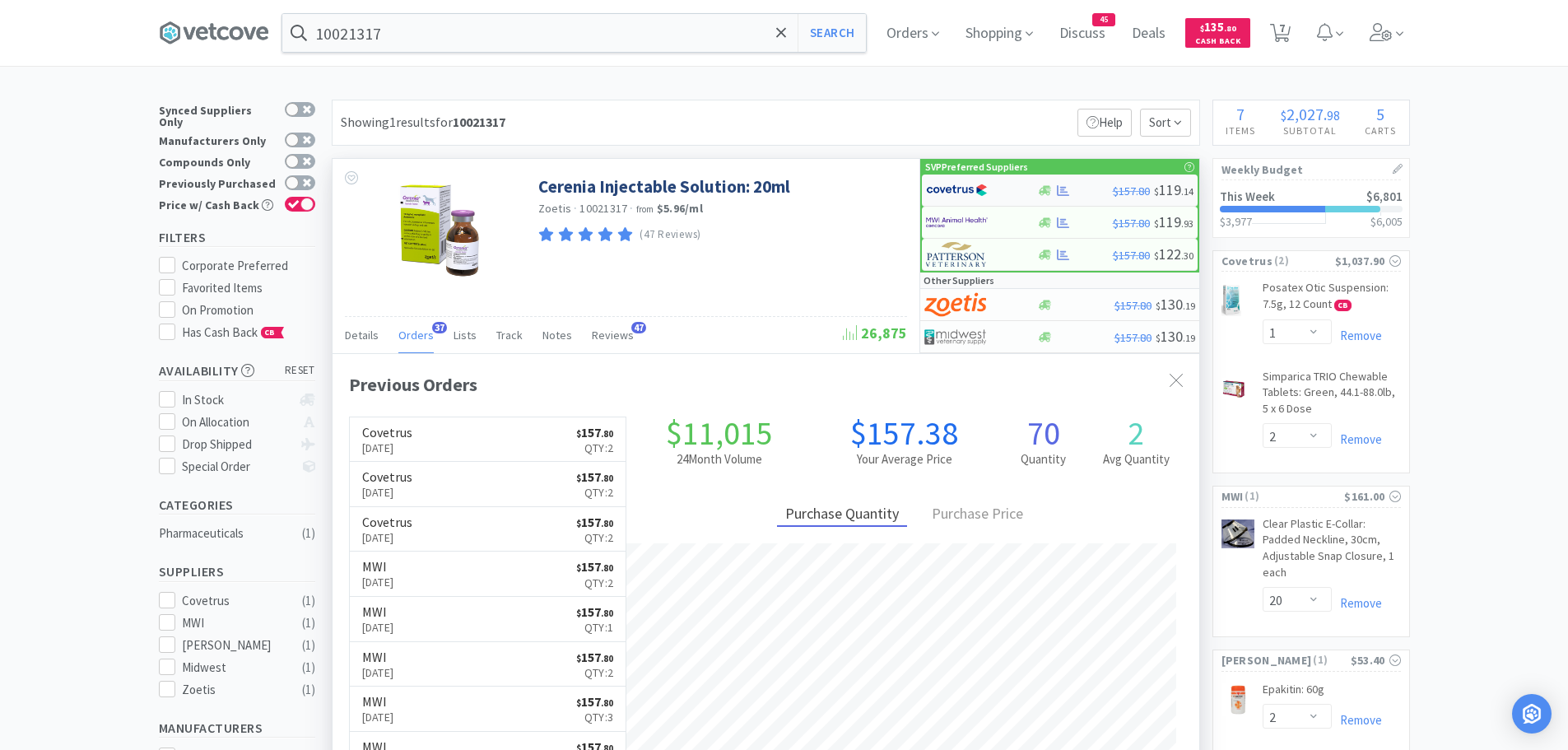
scroll to position [441, 867]
click at [956, 192] on img at bounding box center [956, 190] width 62 height 25
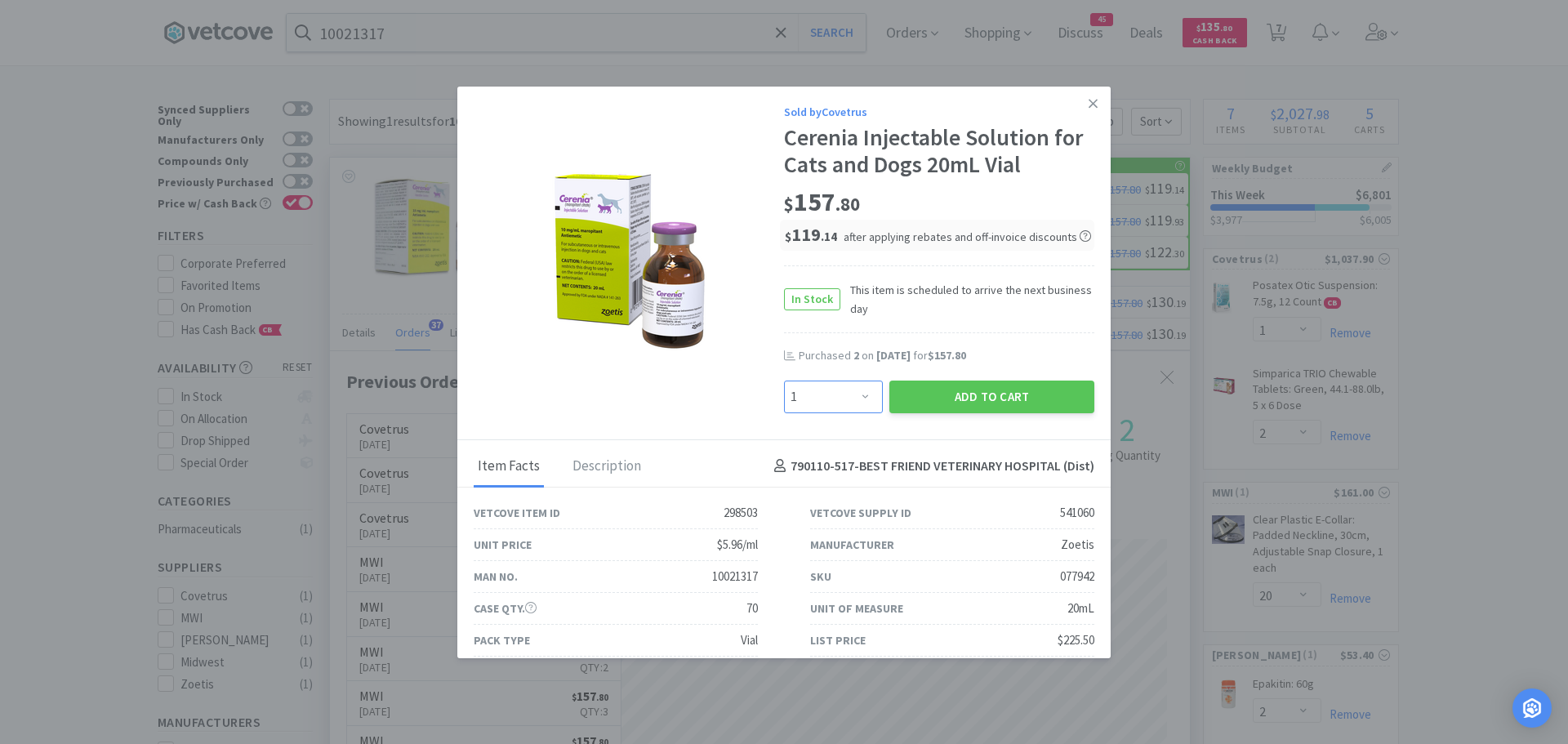
click at [828, 391] on select "Enter Quantity 1 2 3 4 5 6 7 8 9 10 11 12 13 14 15 16 17 18 19 20 Enter Quantity" at bounding box center [833, 396] width 99 height 33
select select "2"
click at [784, 380] on select "Enter Quantity 1 2 3 4 5 6 7 8 9 10 11 12 13 14 15 16 17 18 19 20 Enter Quantity" at bounding box center [833, 396] width 99 height 33
click at [923, 396] on button "Add to Cart" at bounding box center [992, 396] width 205 height 33
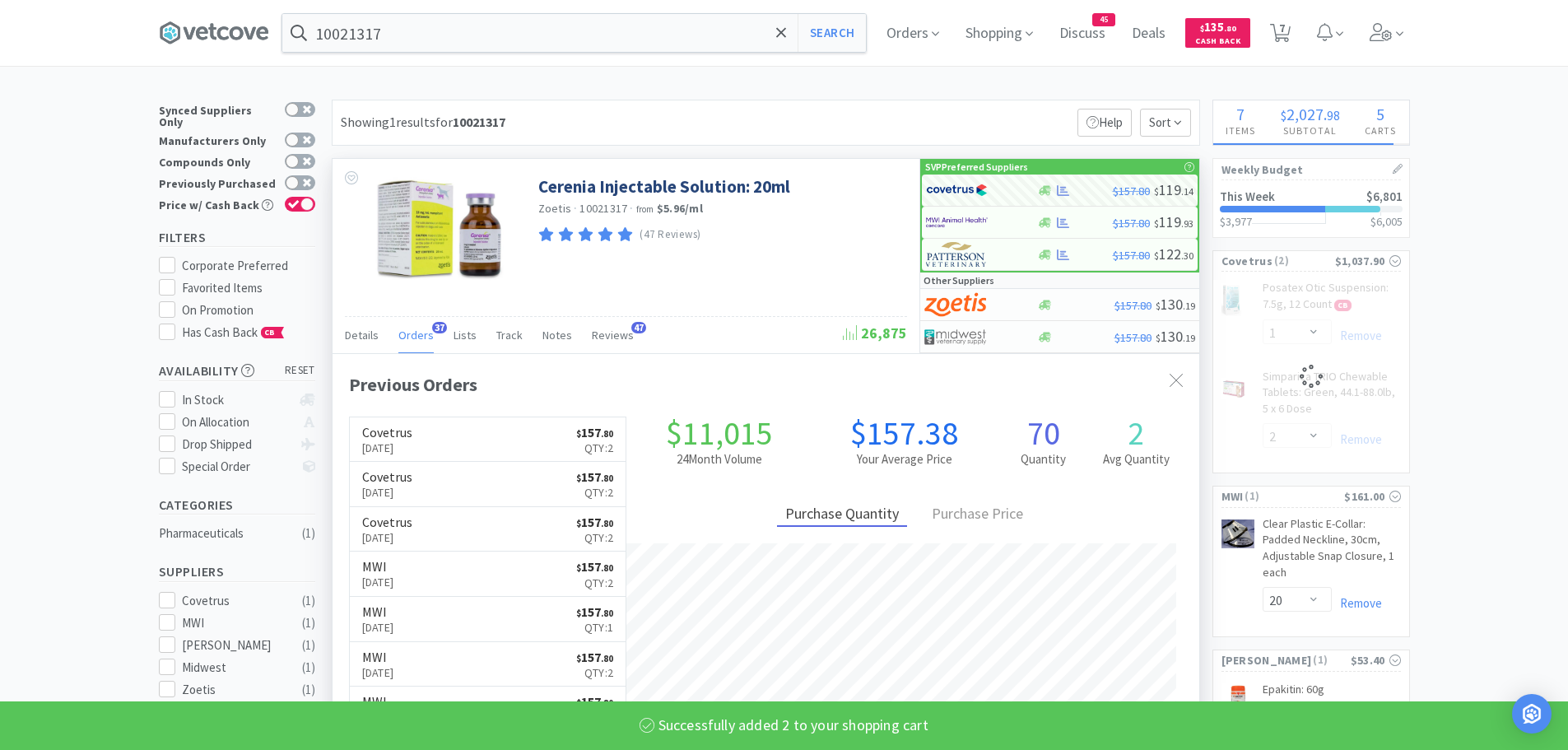
select select "2"
select select "1"
select select "2"
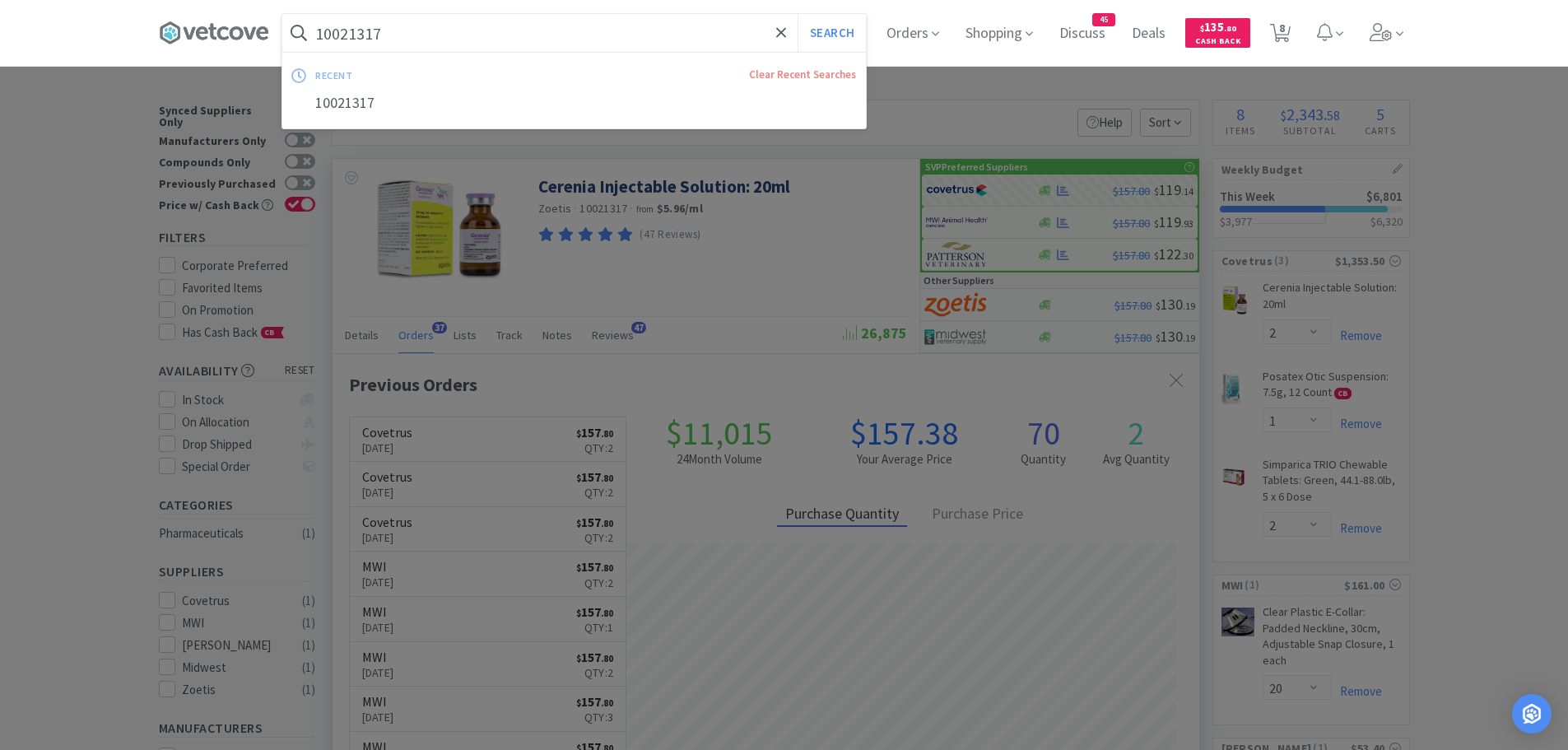
click at [427, 32] on input "10021317" at bounding box center [574, 33] width 583 height 38
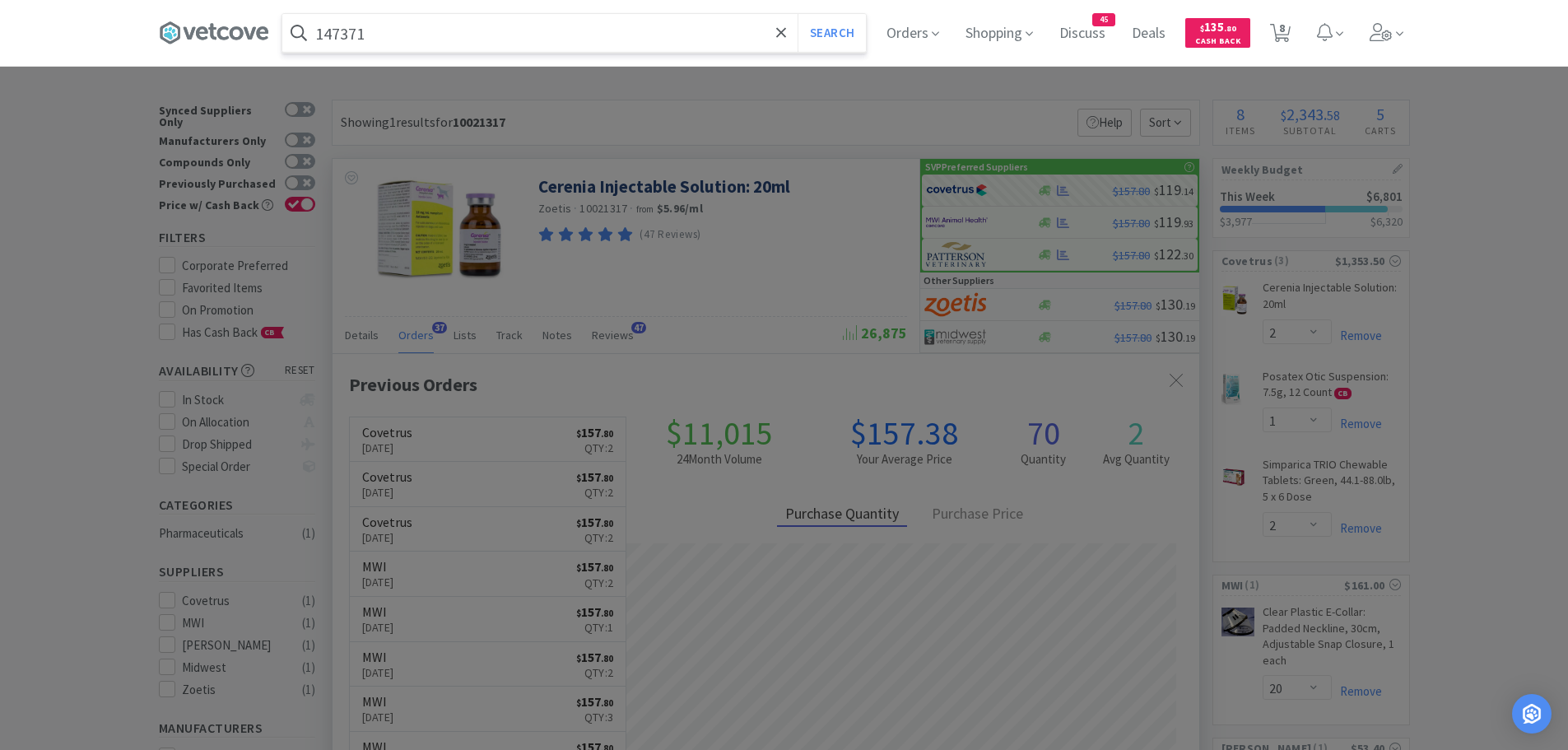
type input "147371"
click at [798, 14] on button "Search" at bounding box center [832, 33] width 68 height 38
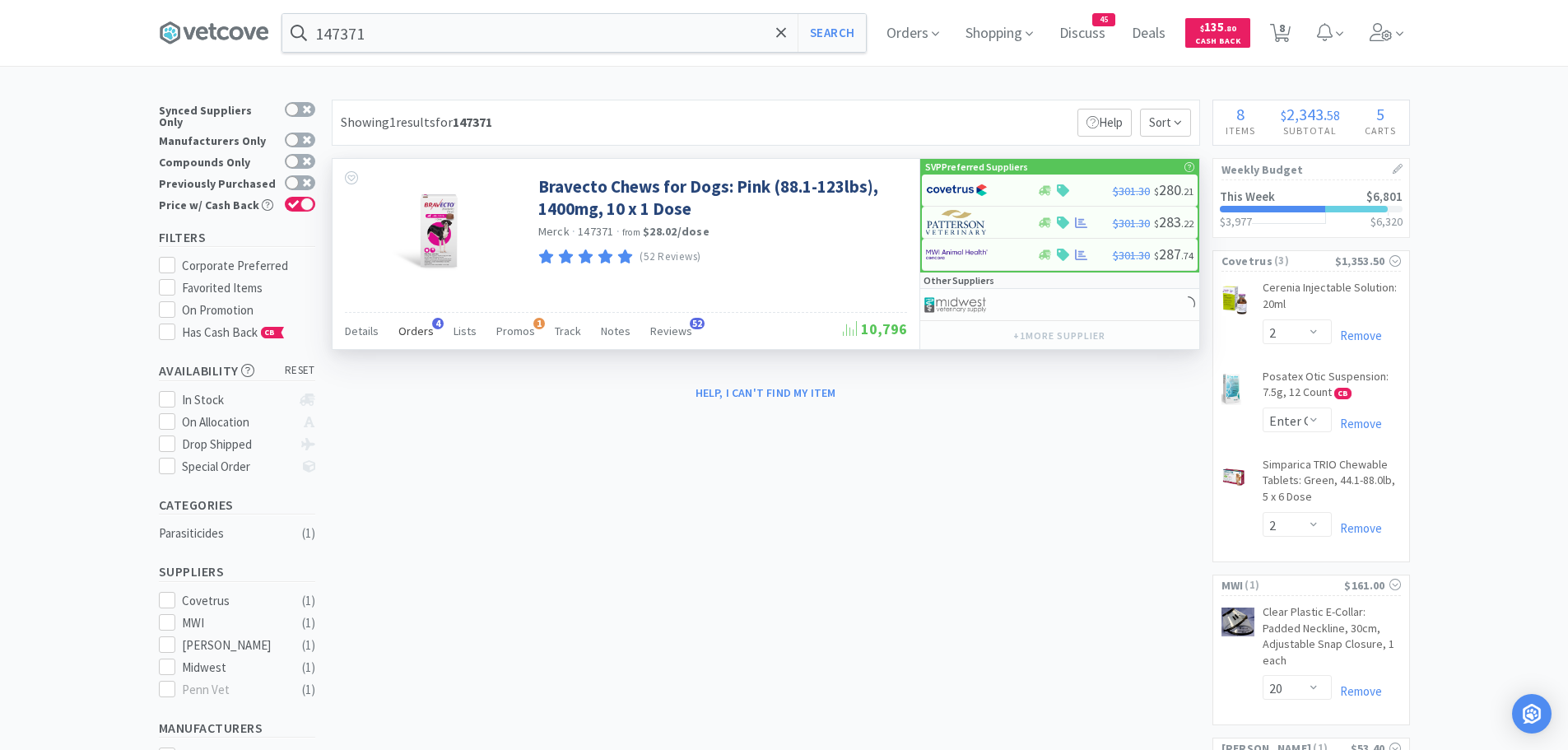
click at [417, 328] on span "Orders" at bounding box center [415, 331] width 35 height 15
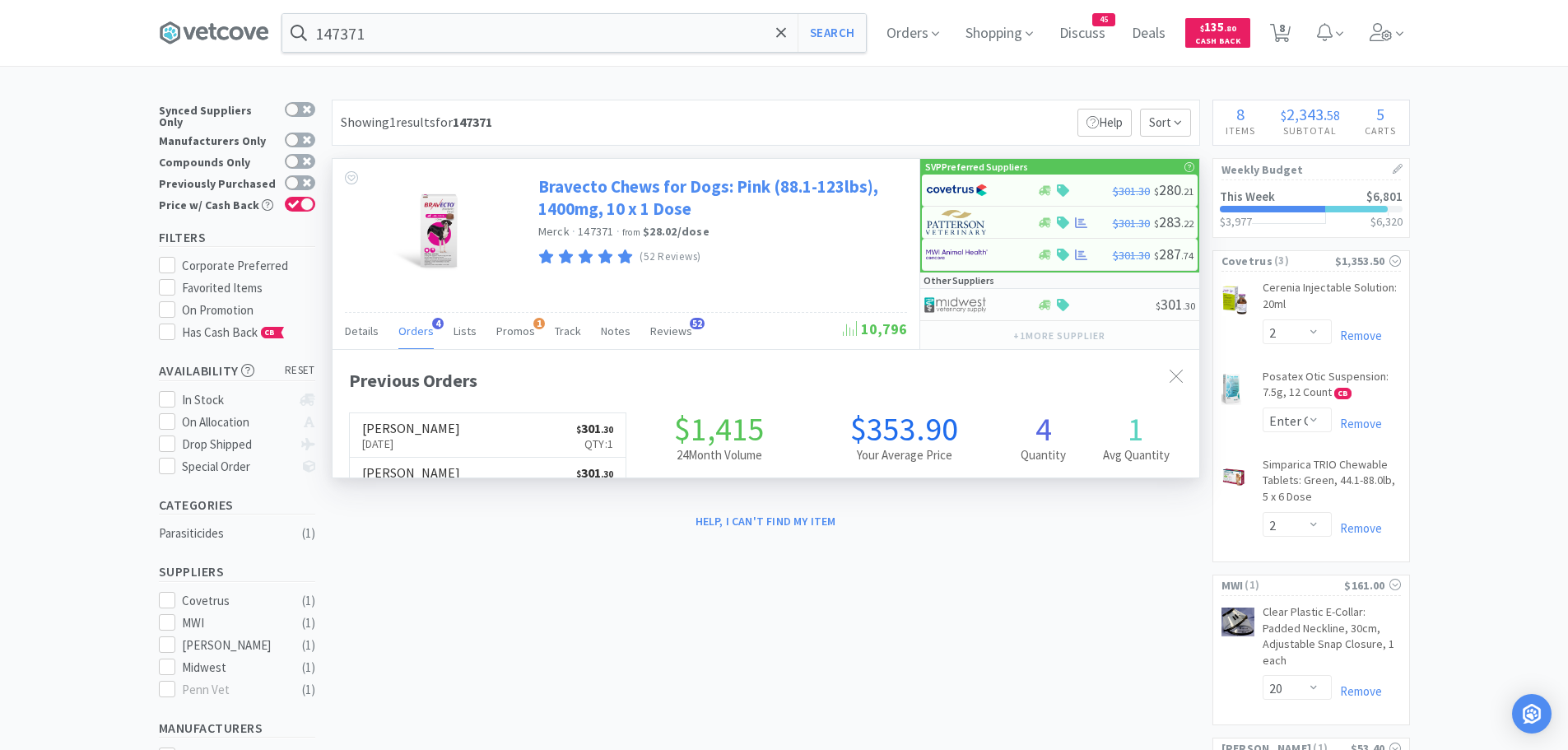
scroll to position [427, 867]
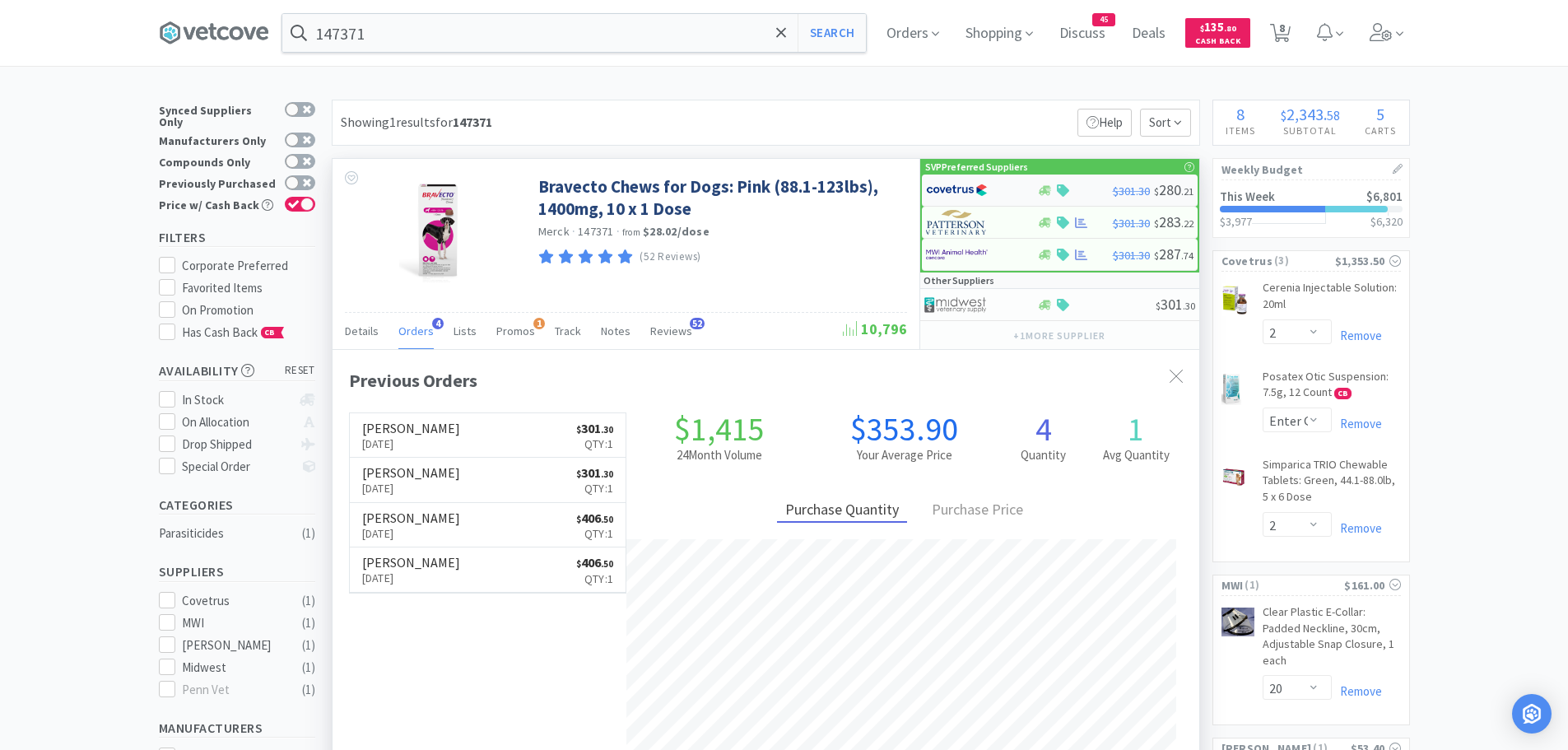
click at [951, 192] on img at bounding box center [956, 190] width 62 height 25
select select "1"
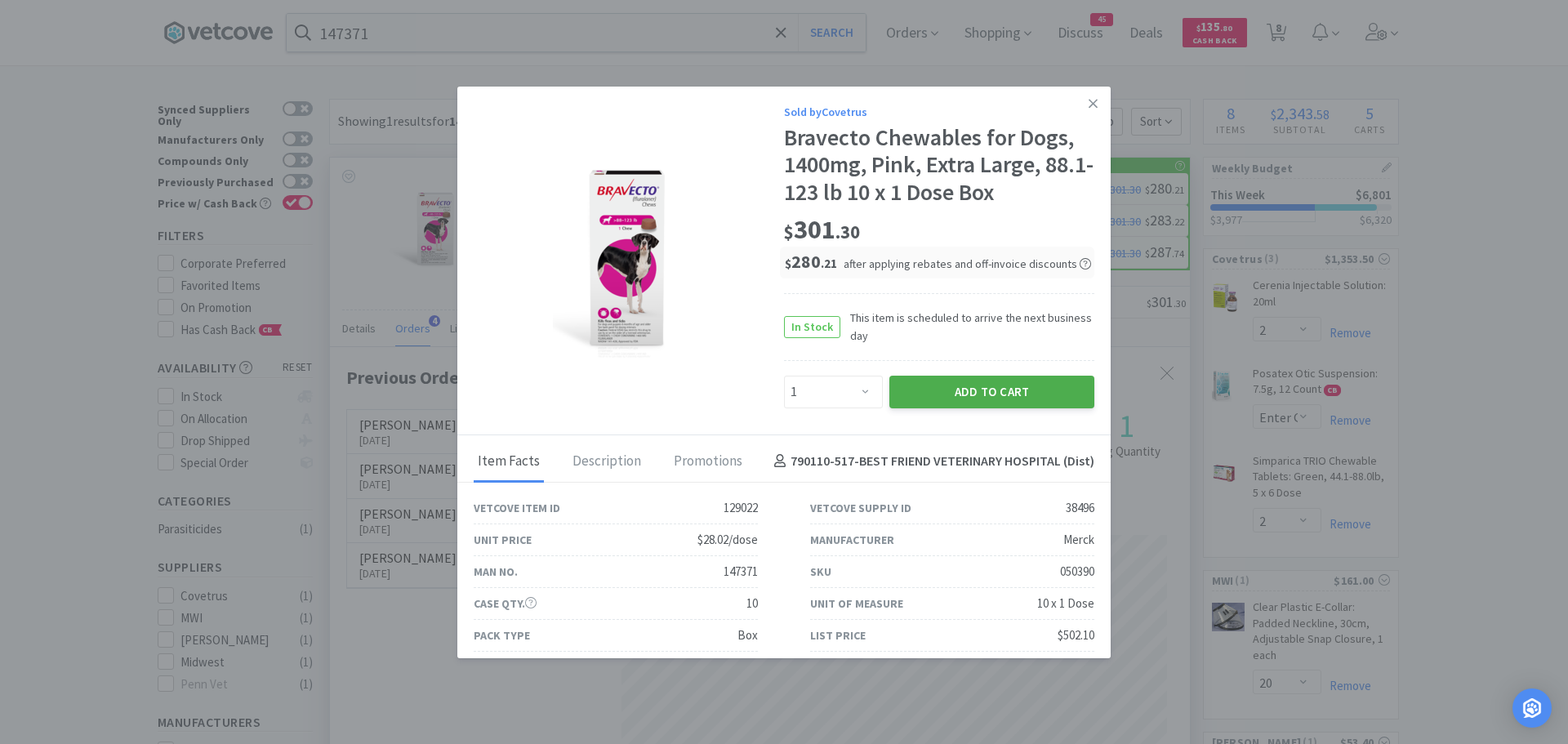
click at [915, 386] on button "Add to Cart" at bounding box center [992, 391] width 205 height 33
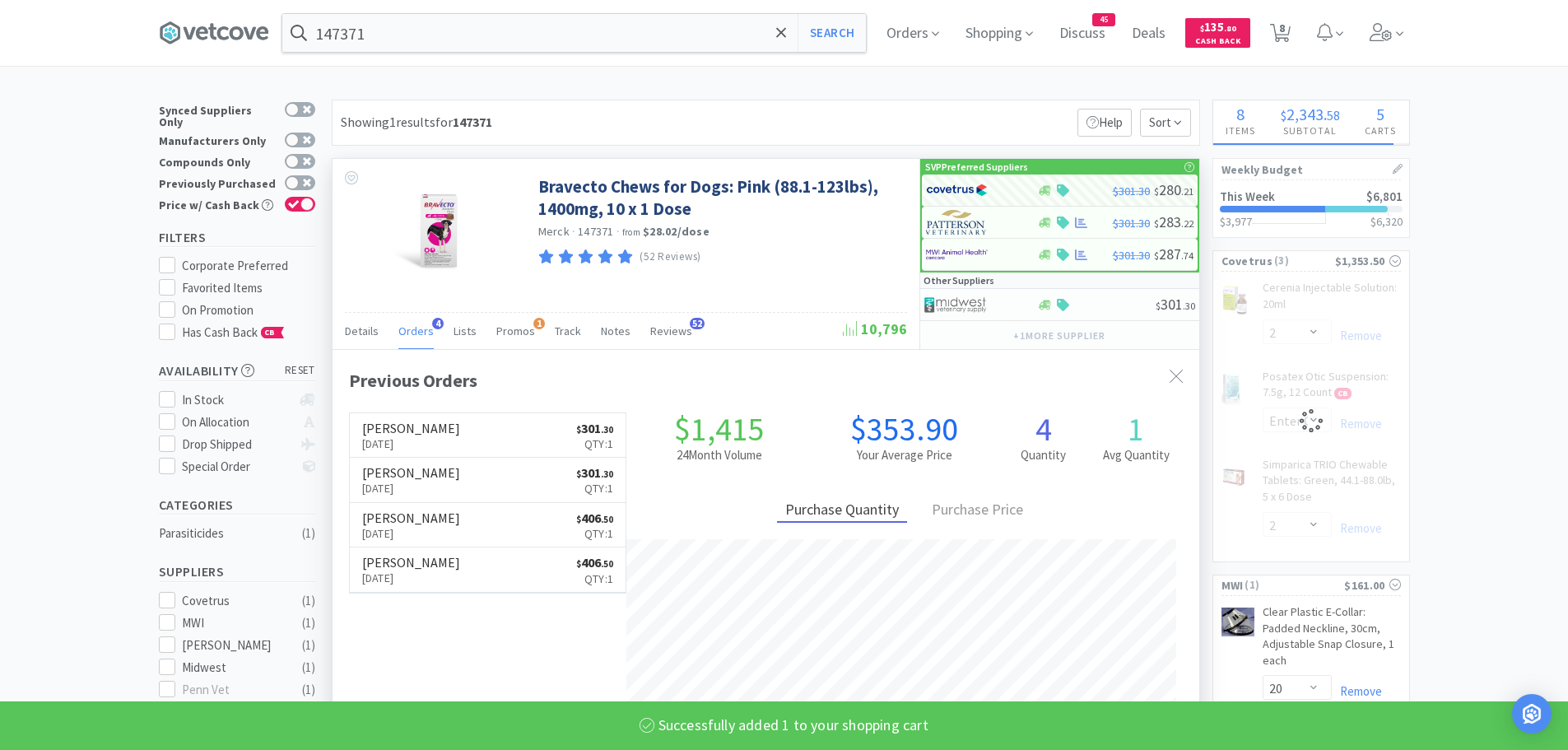
select select "1"
select select "2"
select select "1"
select select "2"
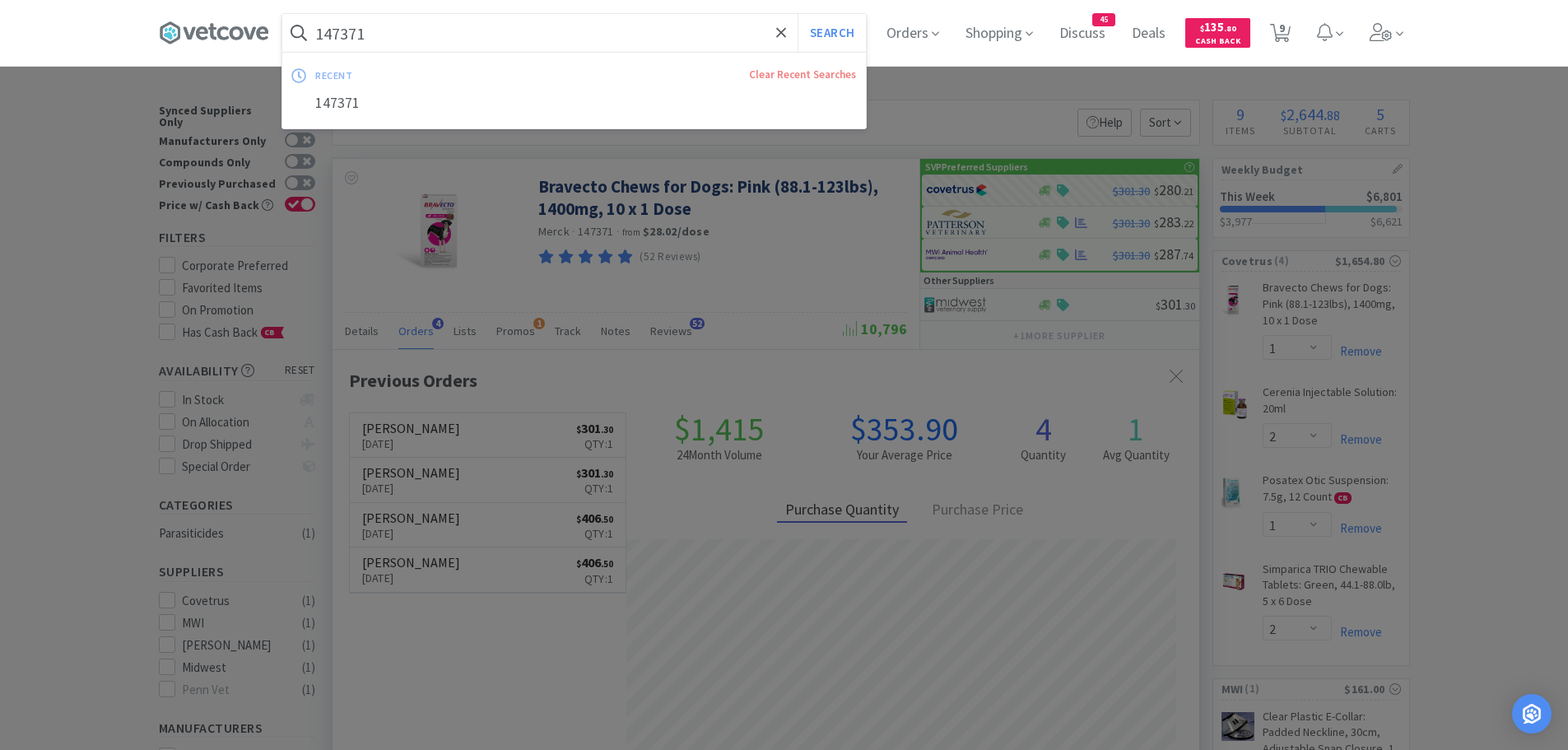
click at [434, 36] on input "147371" at bounding box center [574, 33] width 583 height 38
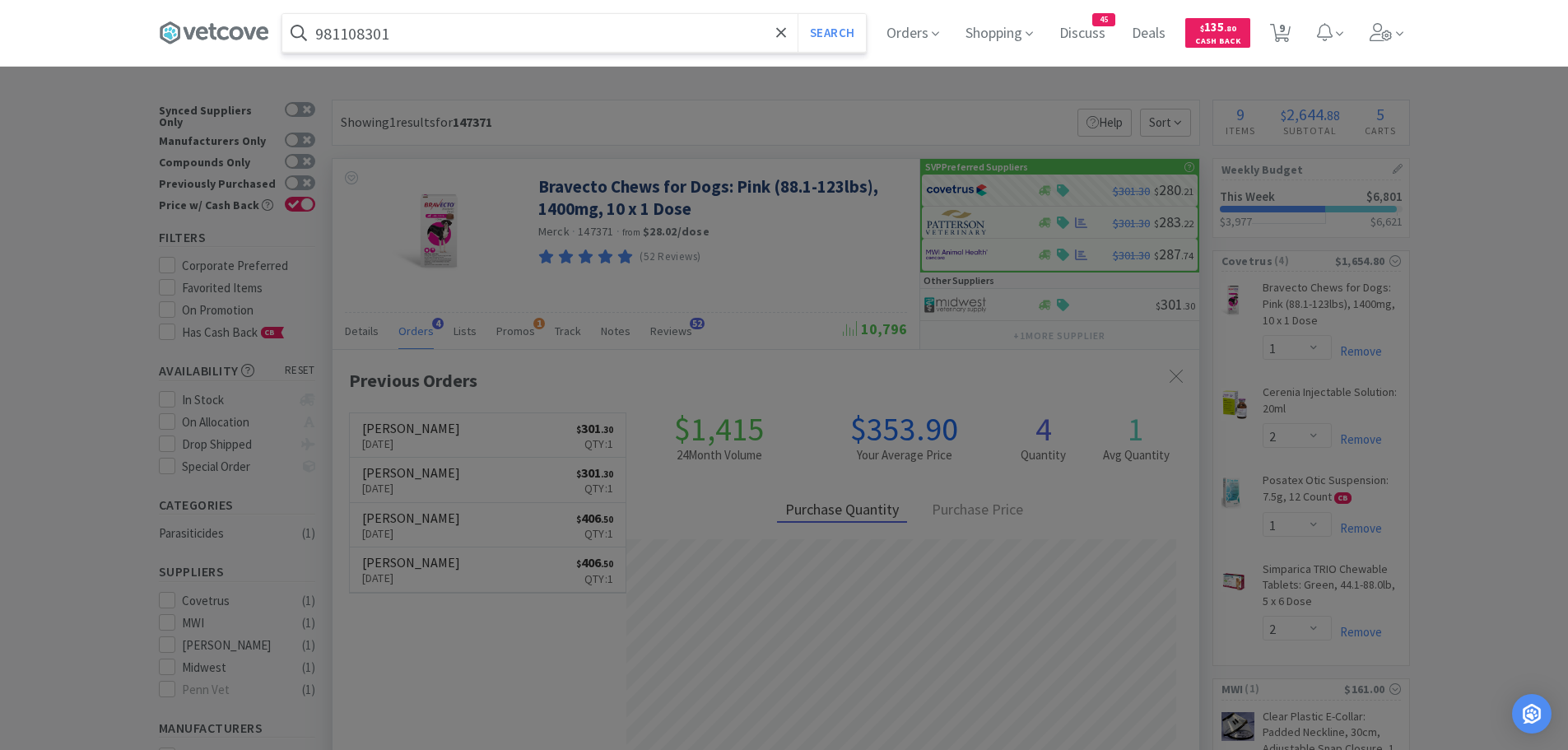
click at [798, 14] on button "Search" at bounding box center [832, 33] width 68 height 38
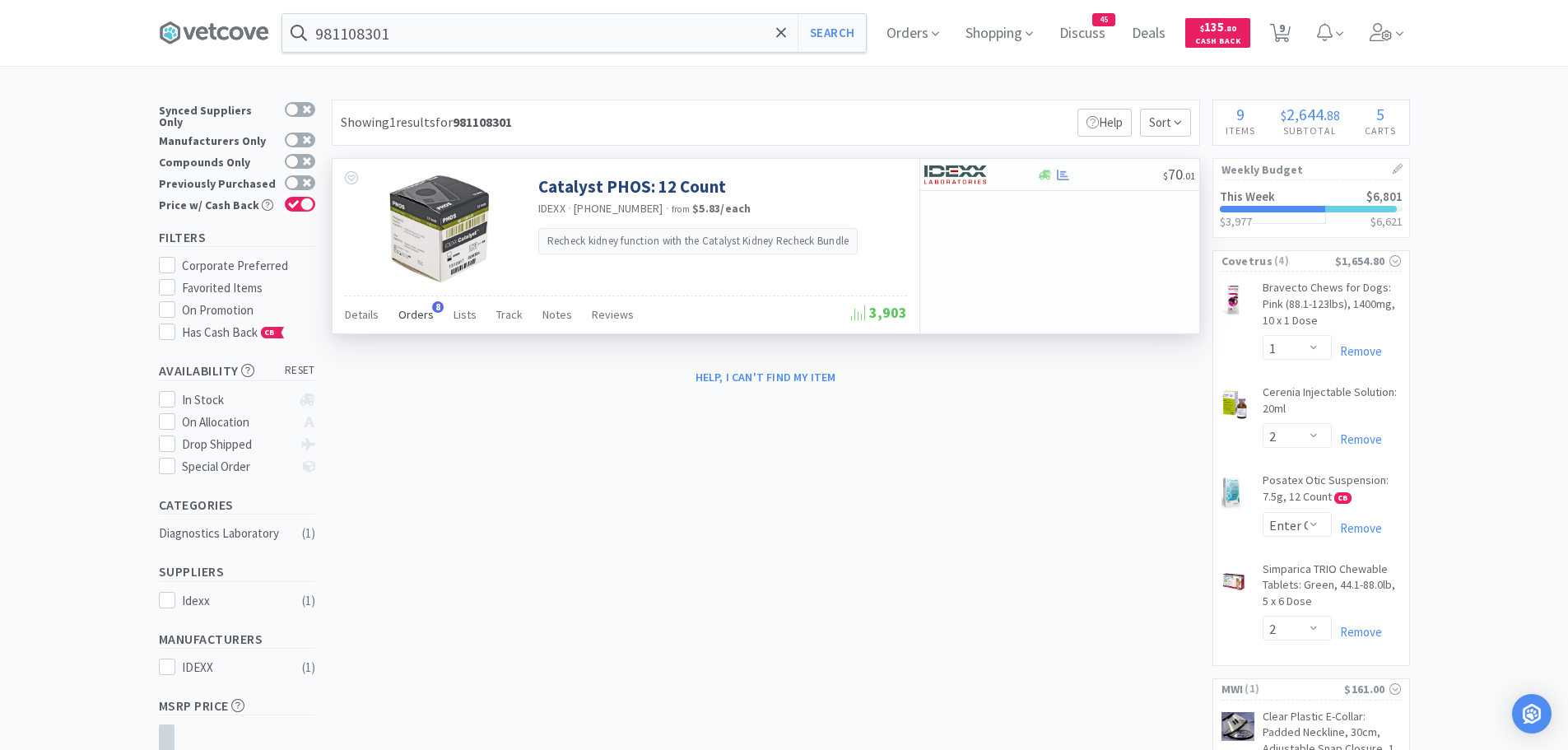
click at [415, 310] on span "Orders" at bounding box center [415, 315] width 35 height 15
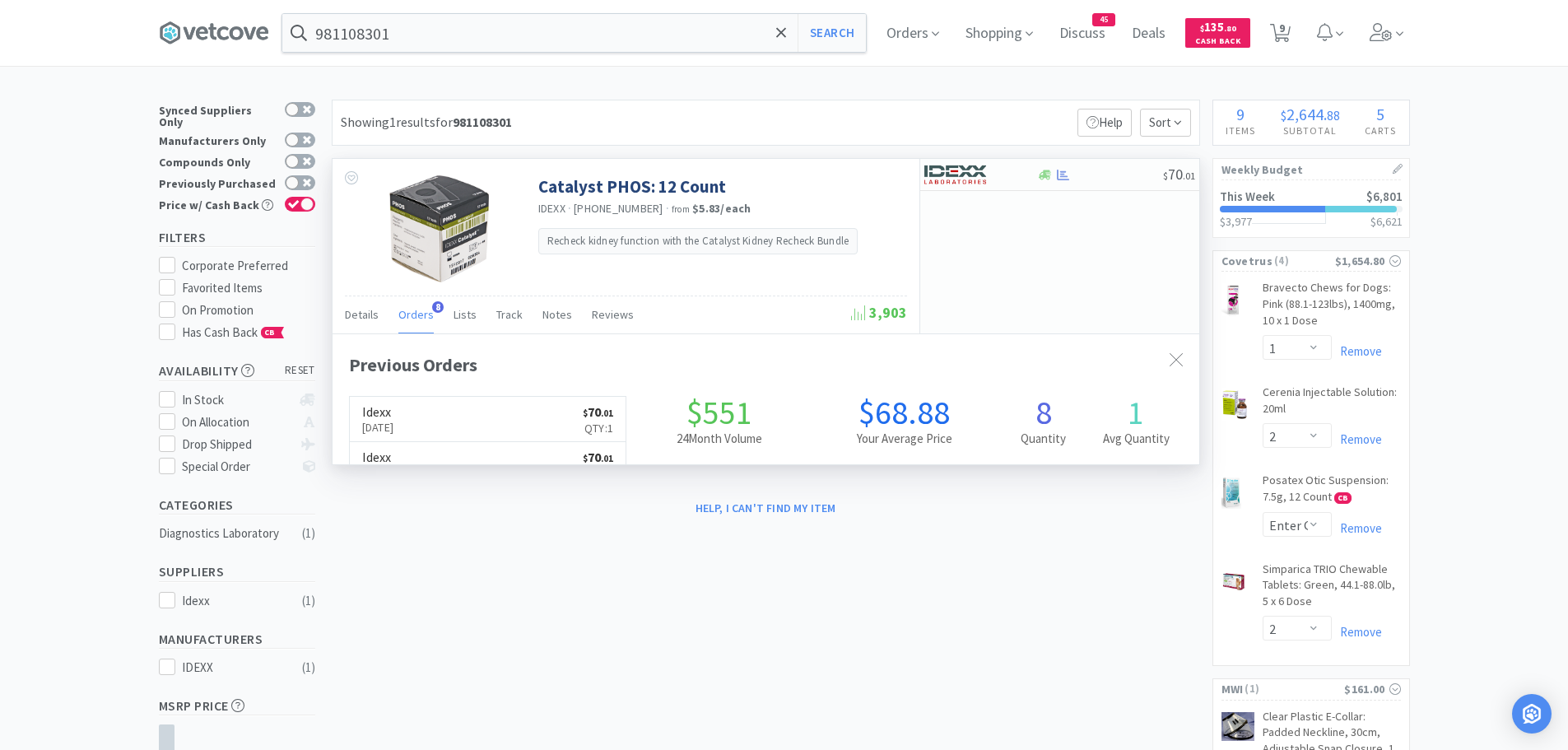
scroll to position [440, 867]
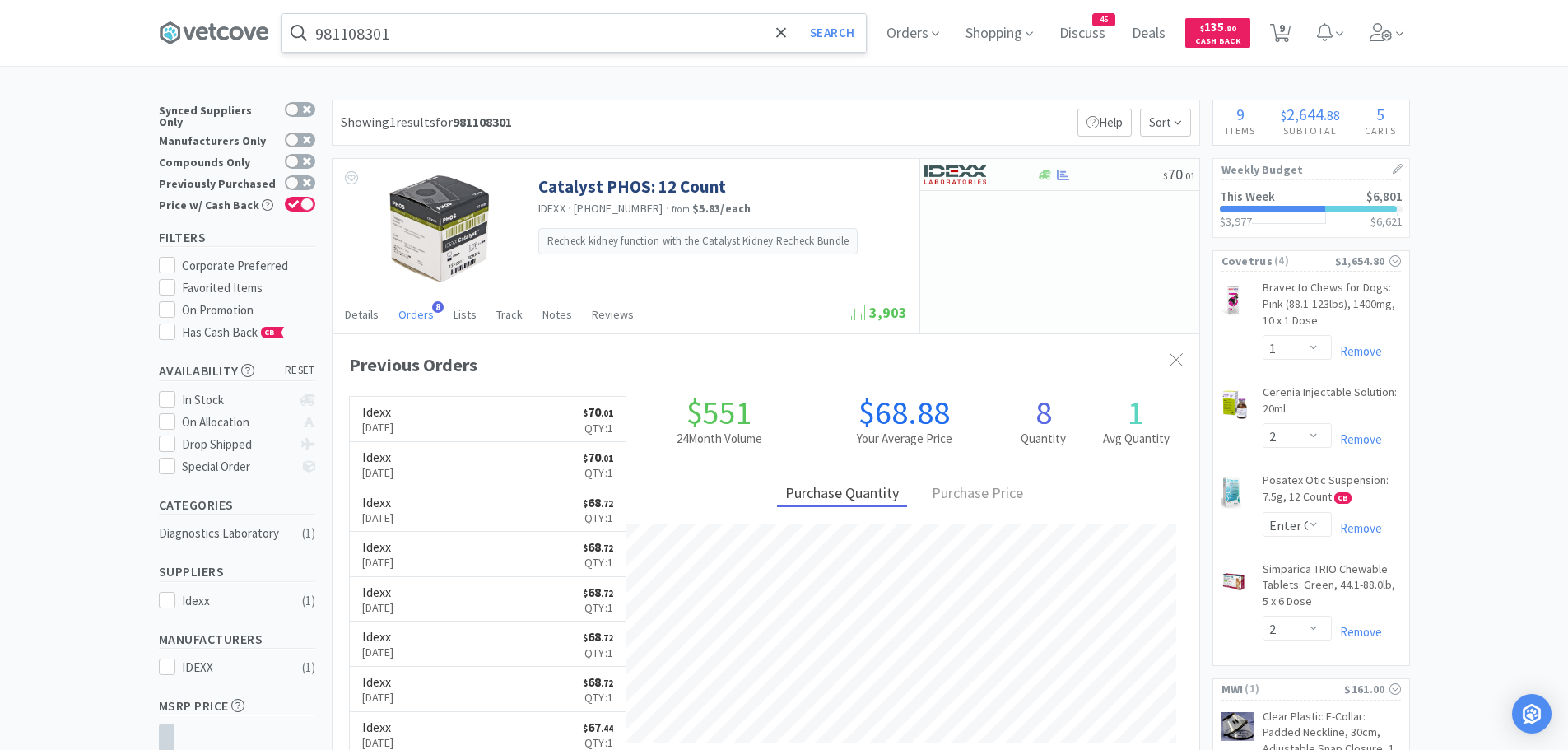
click at [482, 35] on input "981108301" at bounding box center [574, 33] width 583 height 38
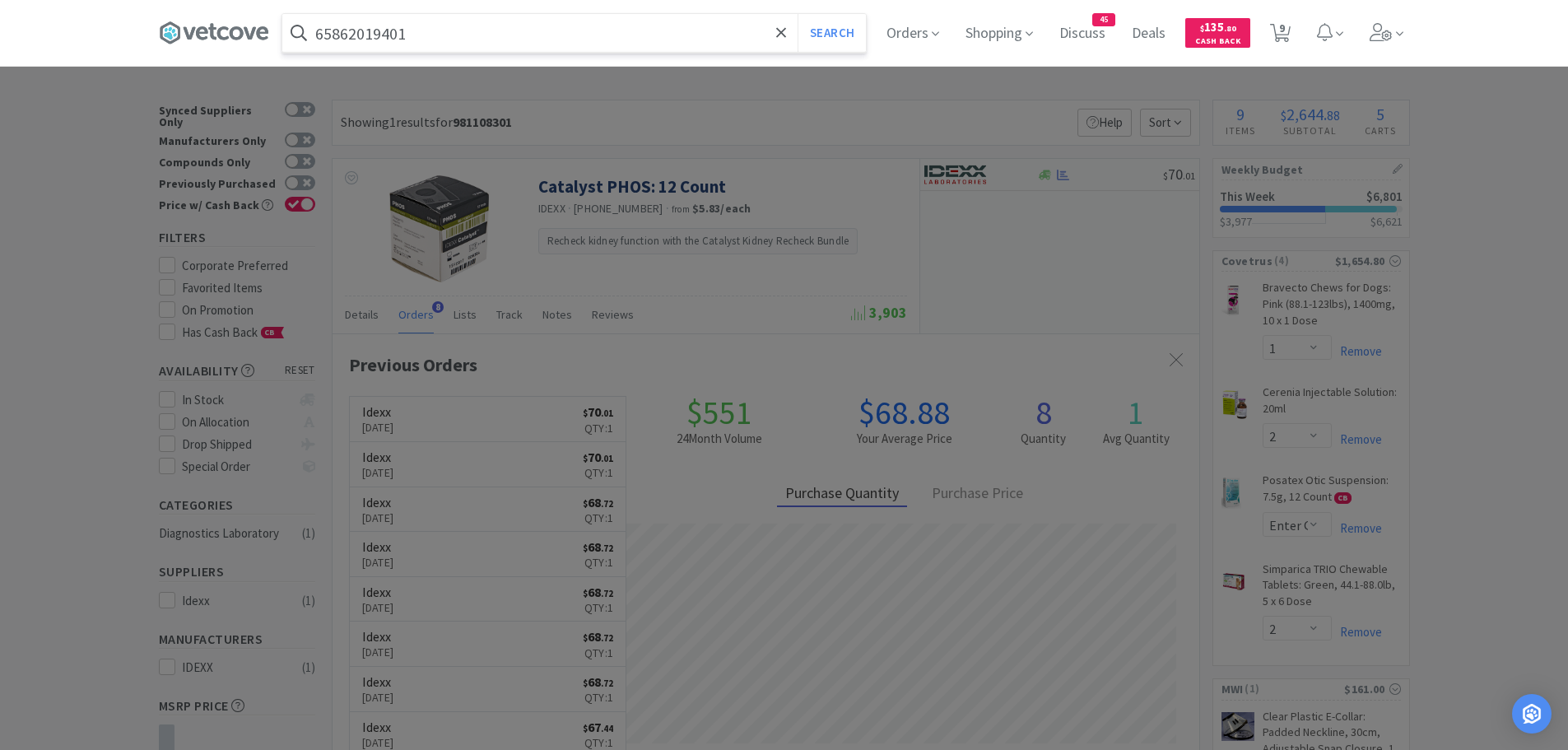
type input "65862019401"
click at [798, 14] on button "Search" at bounding box center [832, 33] width 68 height 38
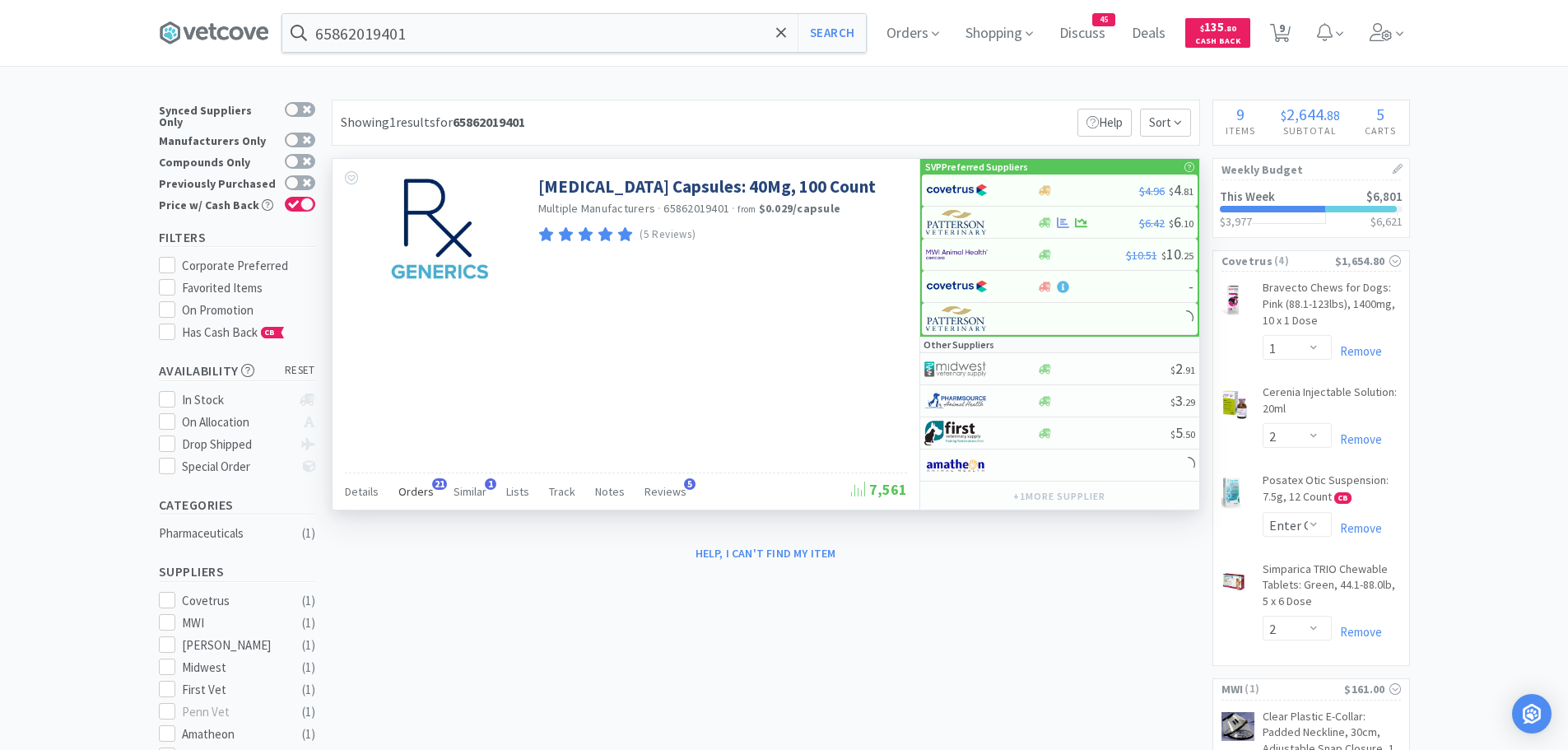
click at [420, 490] on span "Orders" at bounding box center [415, 491] width 35 height 15
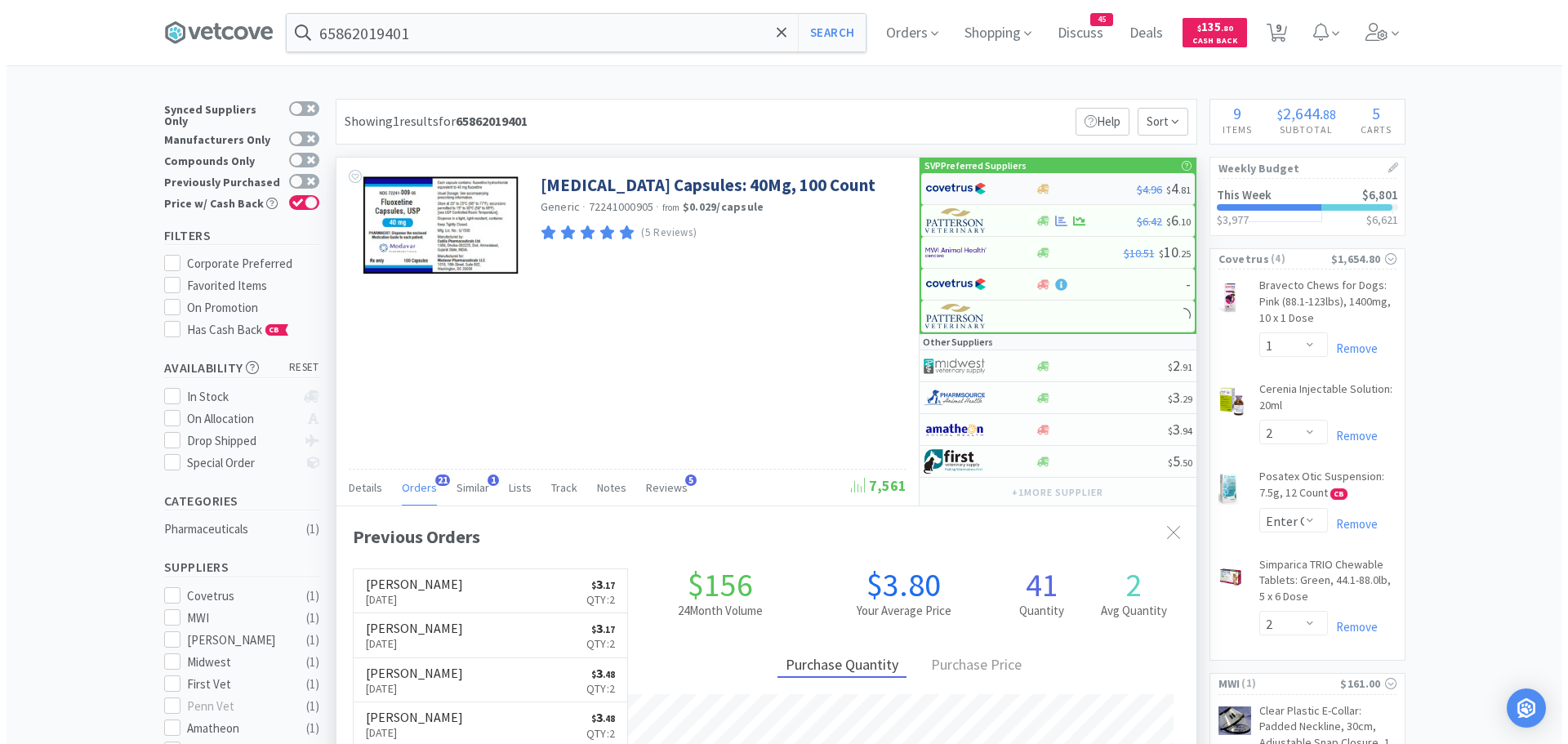
scroll to position [437, 860]
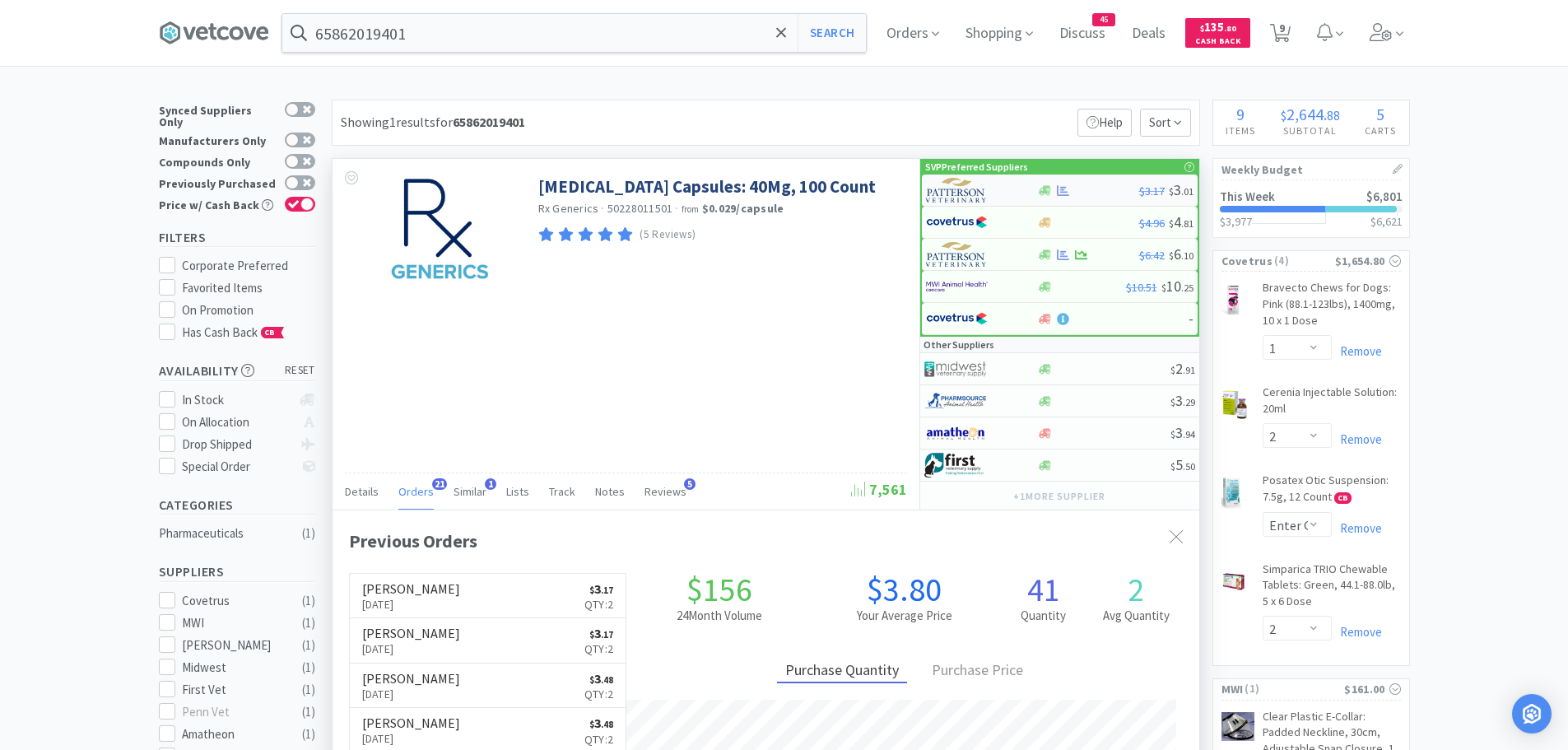
click at [958, 190] on img at bounding box center [956, 190] width 62 height 25
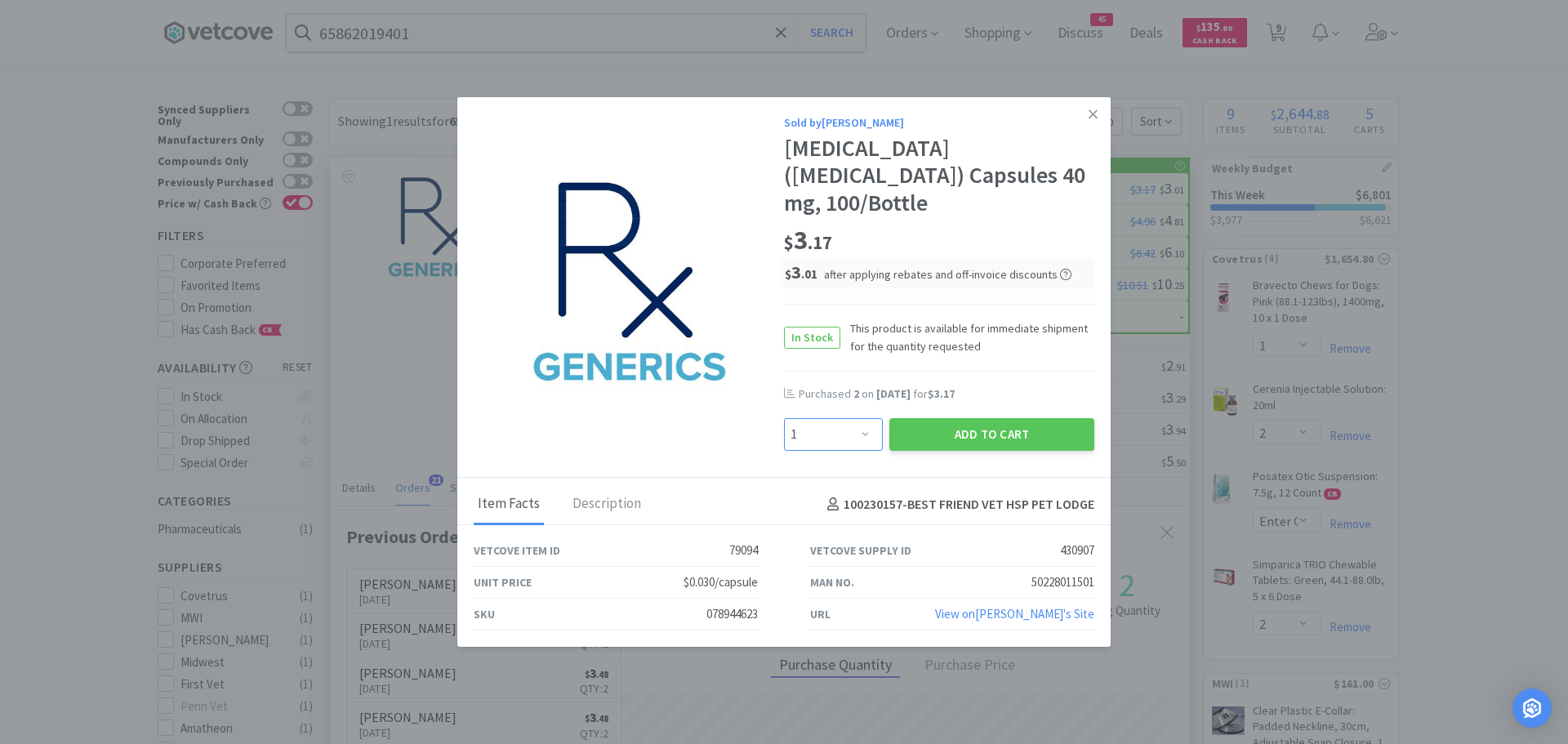
click at [862, 421] on select "Enter Quantity 1 2 3 4 5 6 7 8 9 10 11 12 13 14 15 16 17 18 19 20 Enter Quantity" at bounding box center [833, 434] width 99 height 33
select select "2"
click at [784, 418] on select "Enter Quantity 1 2 3 4 5 6 7 8 9 10 11 12 13 14 15 16 17 18 19 20 Enter Quantity" at bounding box center [833, 434] width 99 height 33
click at [966, 423] on button "Add to Cart" at bounding box center [992, 434] width 205 height 33
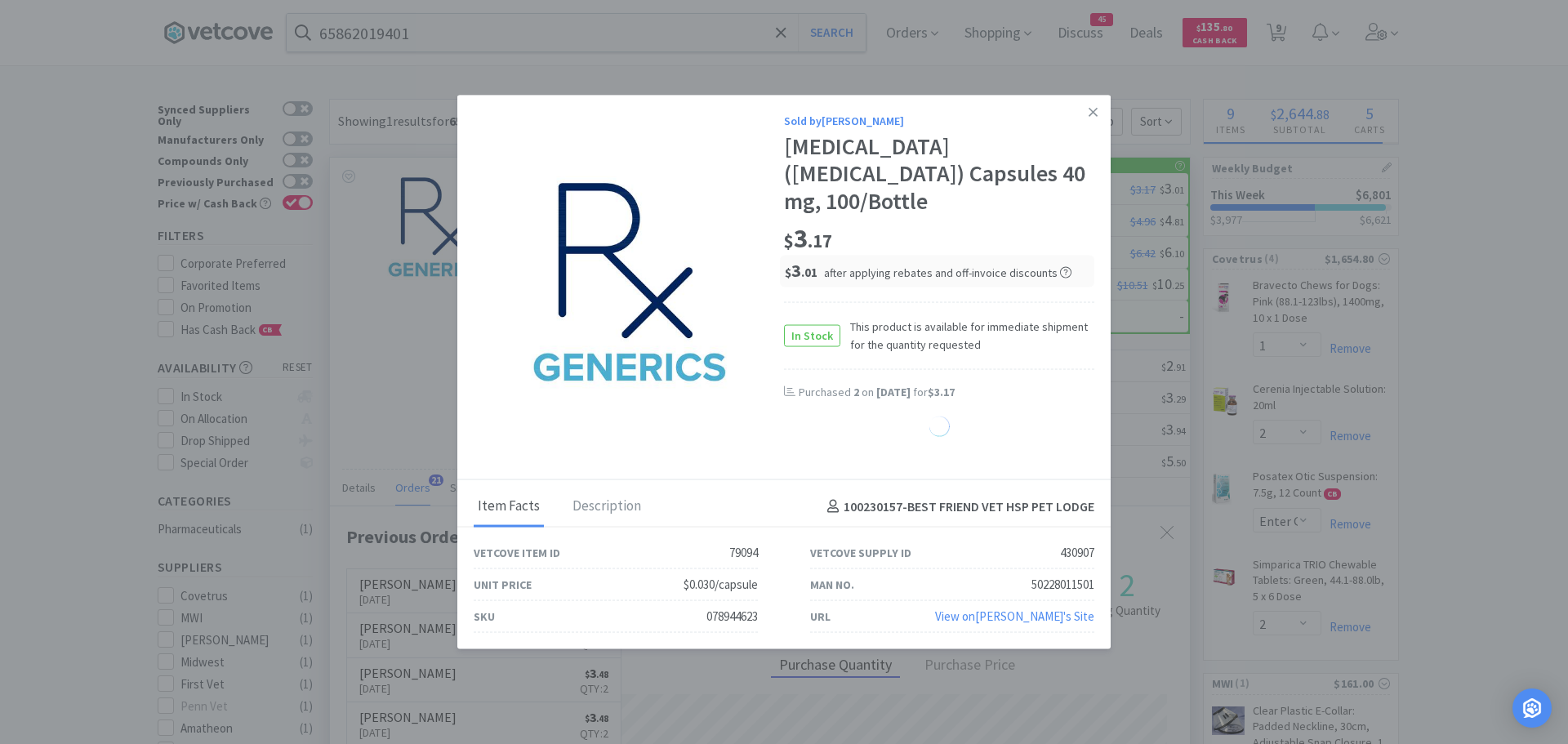
select select "2"
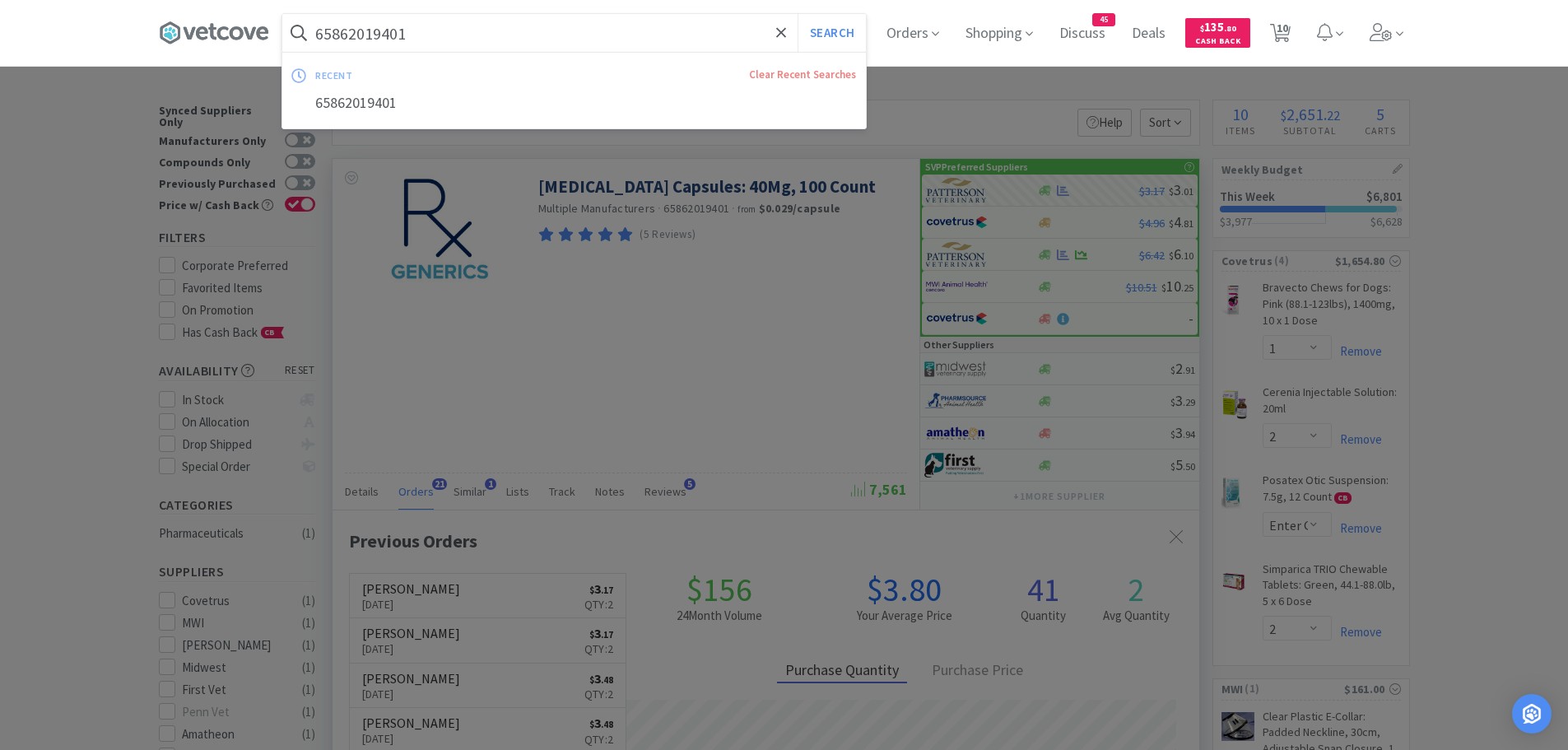
click at [469, 43] on input "65862019401" at bounding box center [574, 33] width 583 height 38
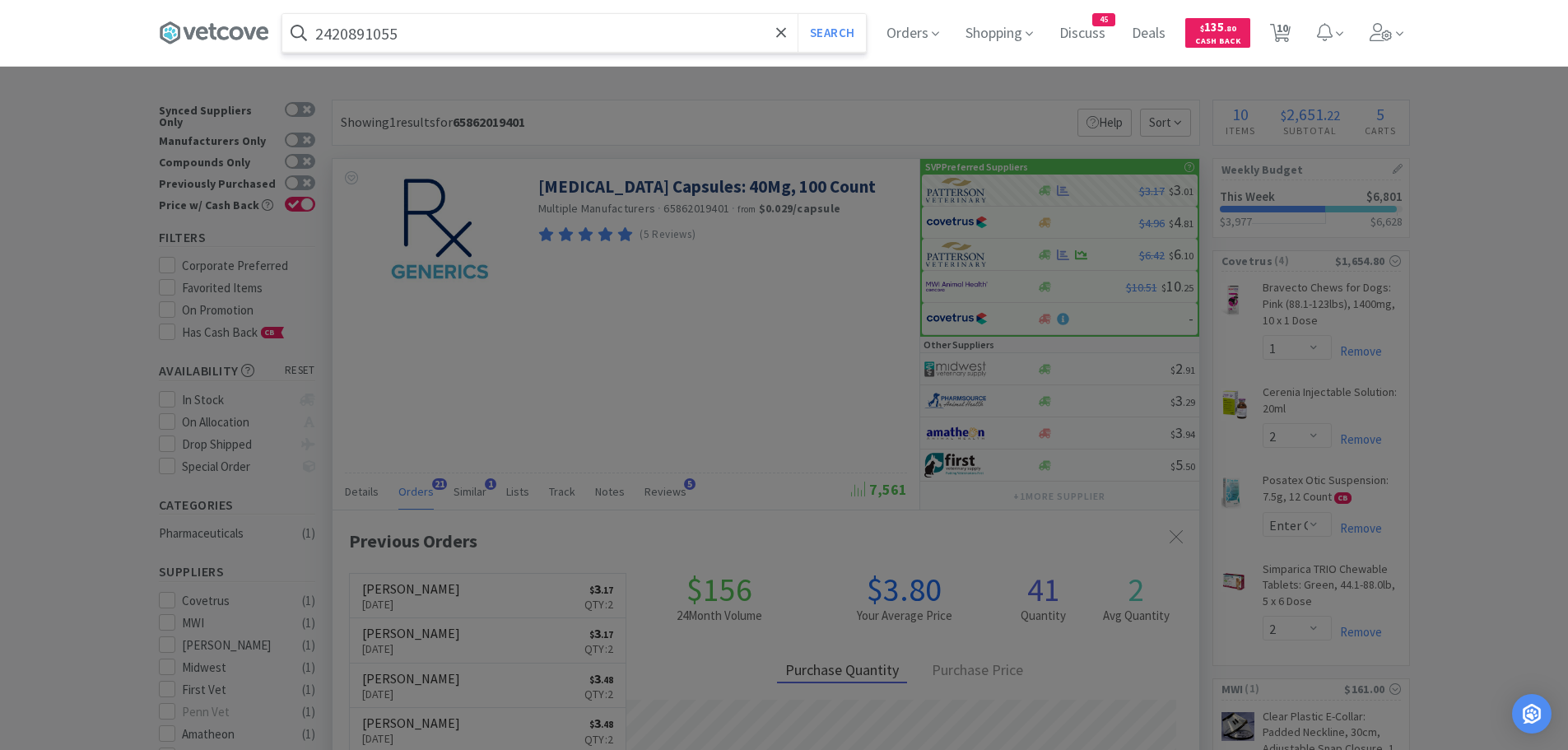
type input "2420891055"
click at [798, 14] on button "Search" at bounding box center [832, 33] width 68 height 38
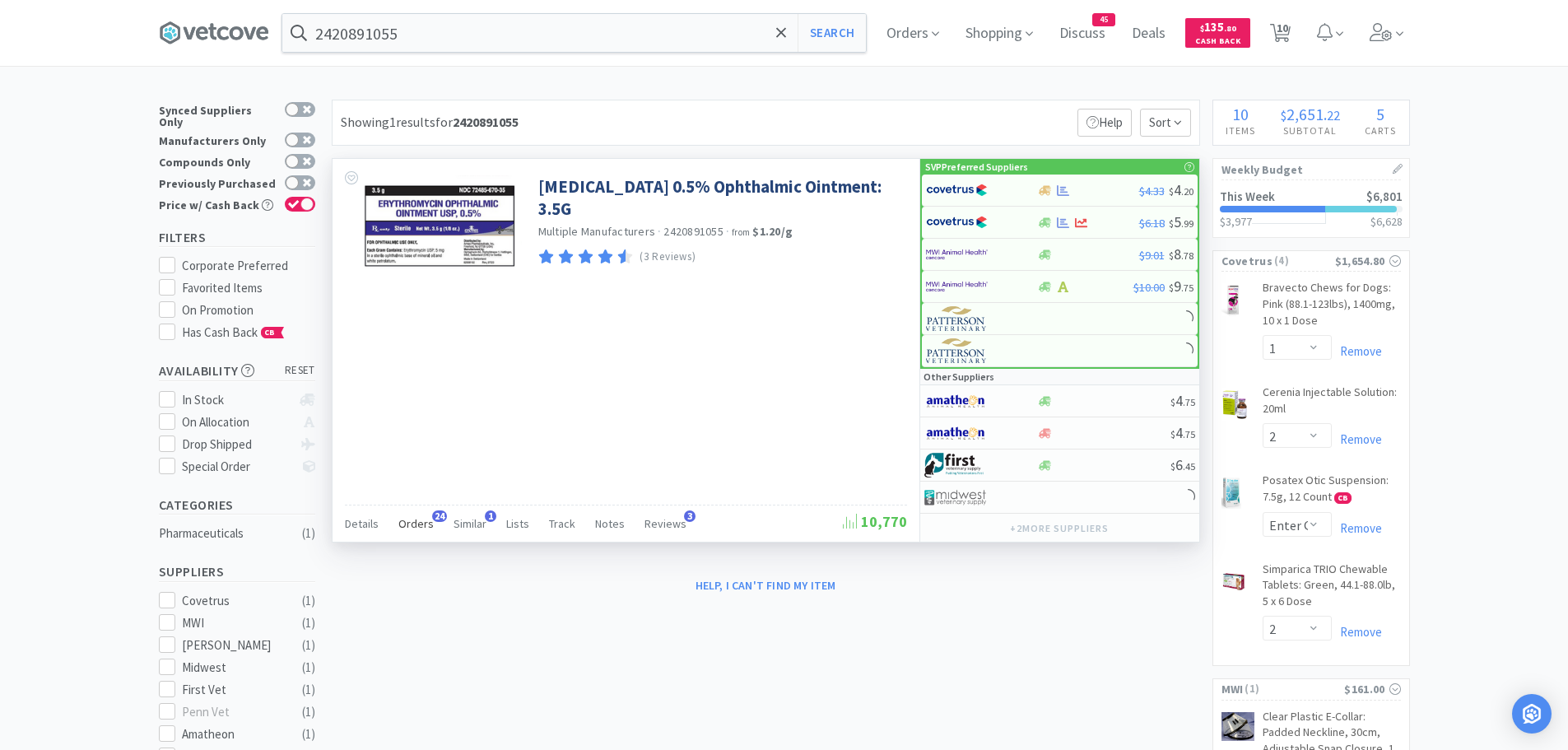
click at [425, 521] on span "Orders" at bounding box center [415, 523] width 35 height 15
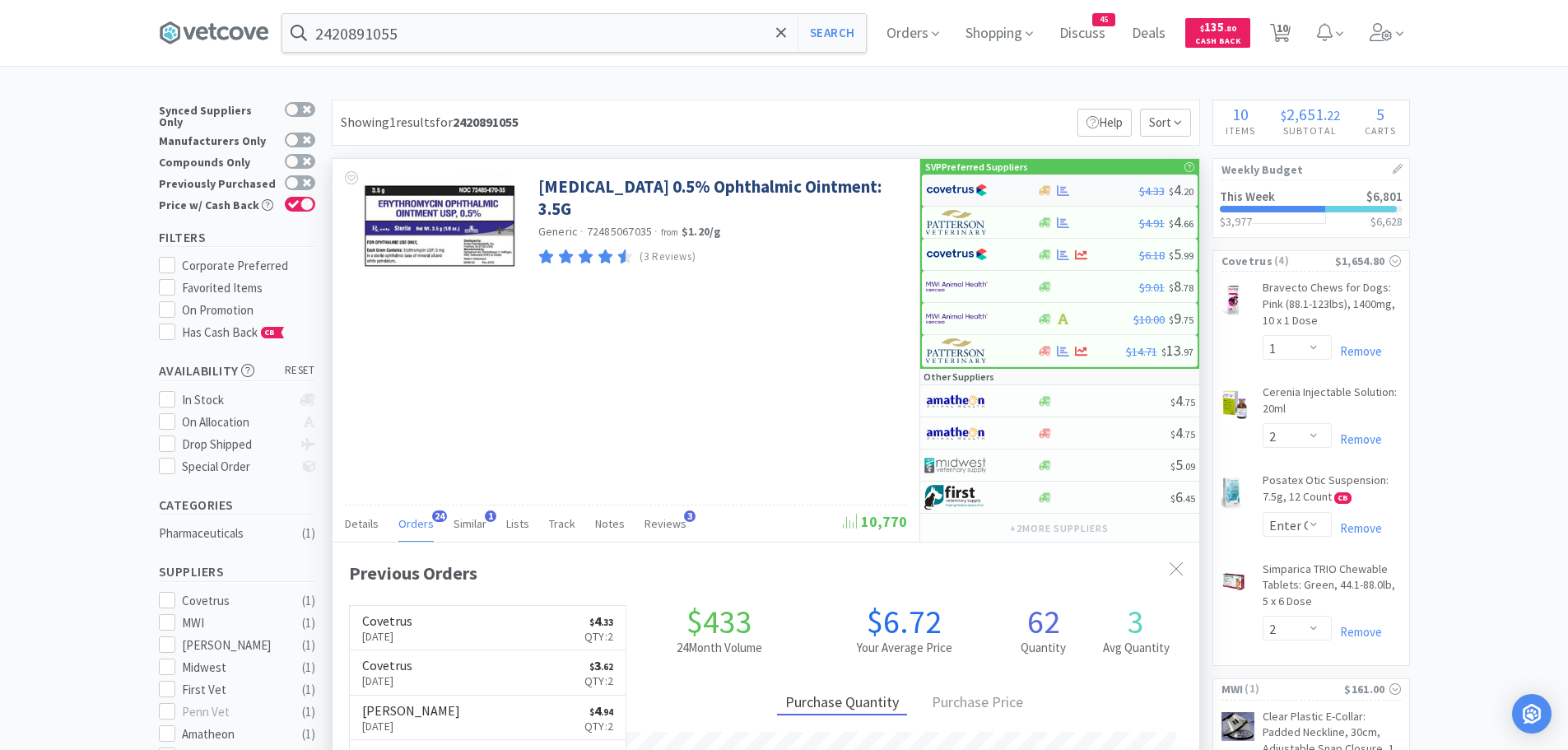
scroll to position [441, 867]
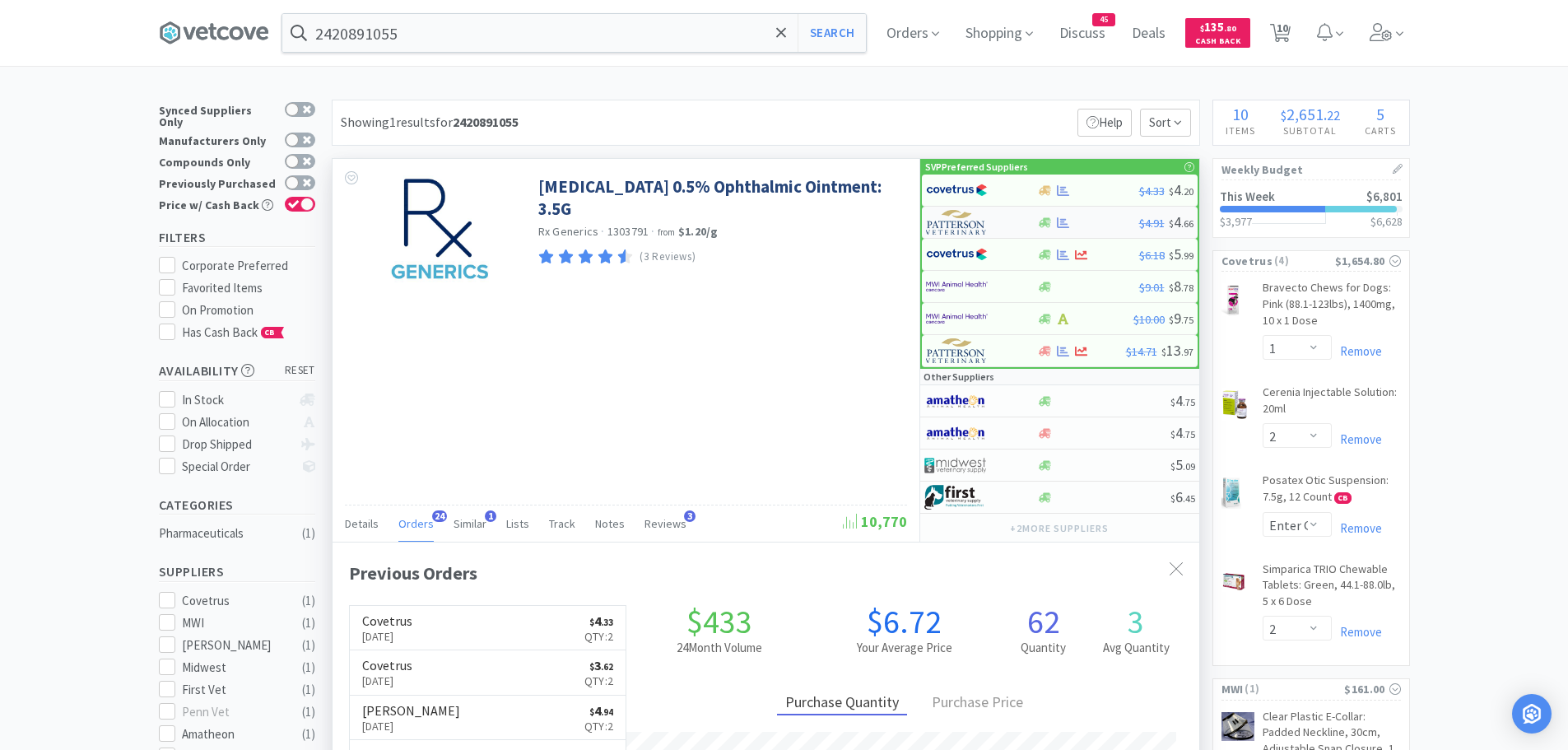
click at [963, 221] on img at bounding box center [956, 222] width 62 height 25
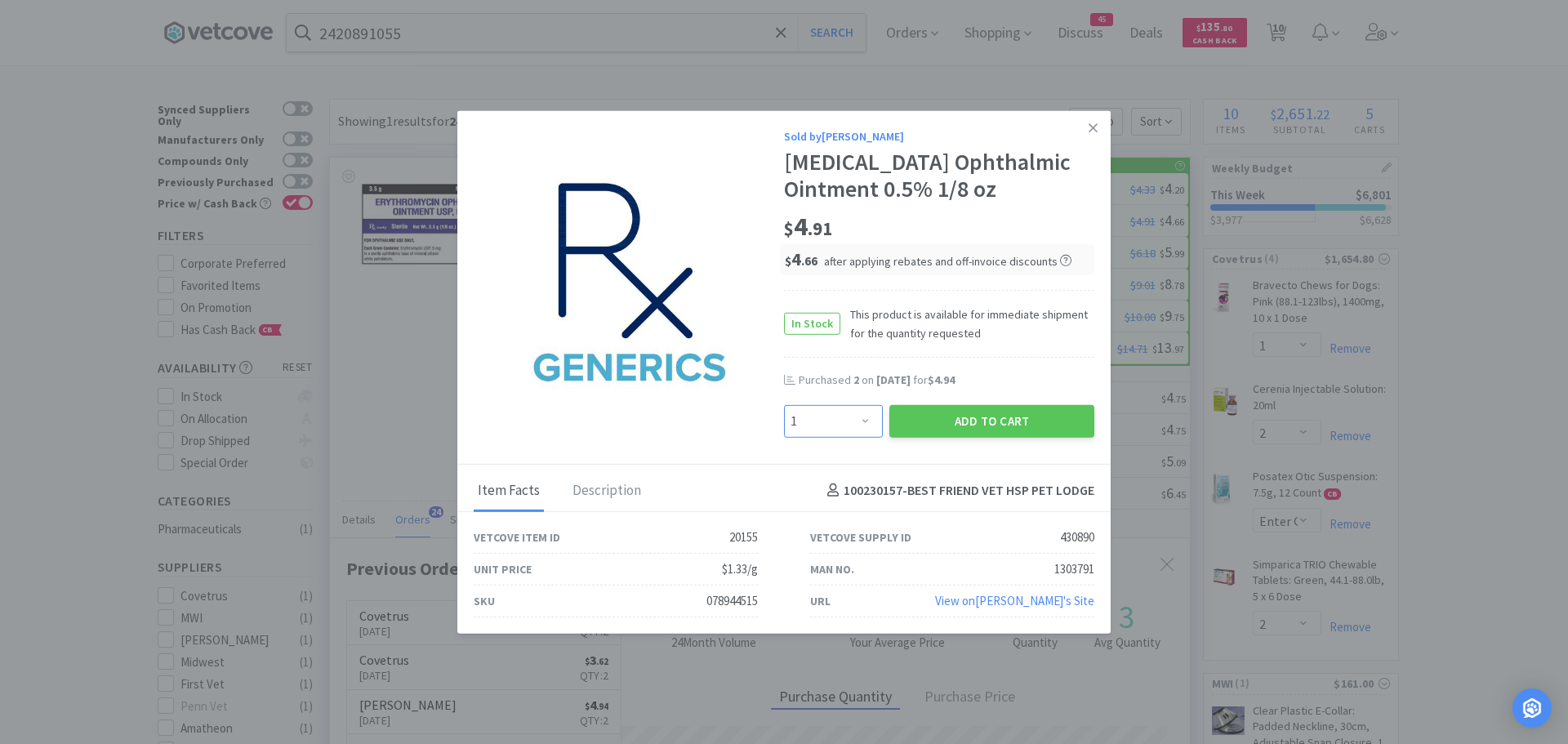
click at [862, 417] on select "Enter Quantity 1 2 3 4 5 6 7 8 9 10 11 12 13 14 15 16 17 18 19 20 Enter Quantity" at bounding box center [833, 420] width 99 height 33
select select "2"
click at [784, 404] on select "Enter Quantity 1 2 3 4 5 6 7 8 9 10 11 12 13 14 15 16 17 18 19 20 Enter Quantity" at bounding box center [833, 420] width 99 height 33
click at [954, 419] on button "Add to Cart" at bounding box center [992, 420] width 205 height 33
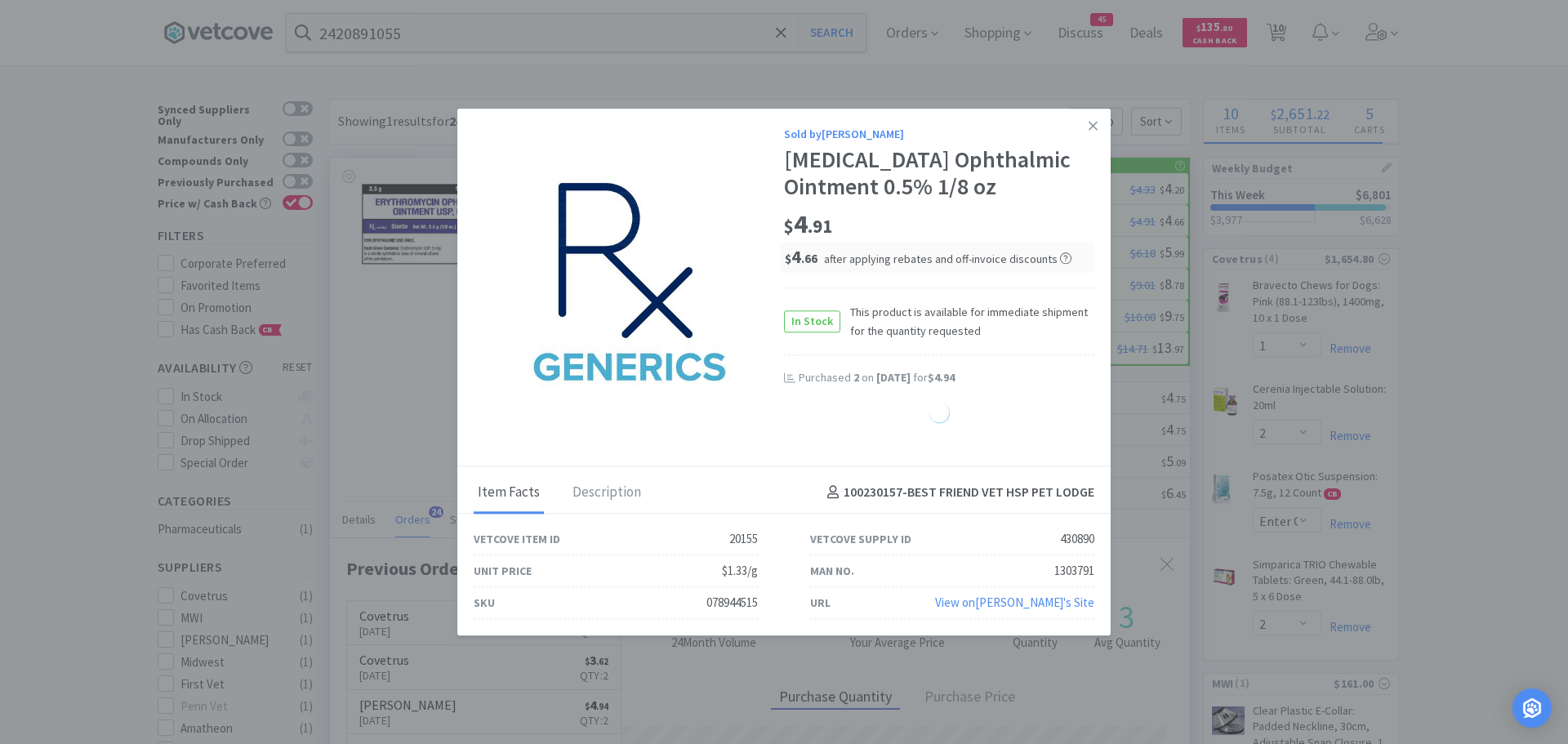
select select "2"
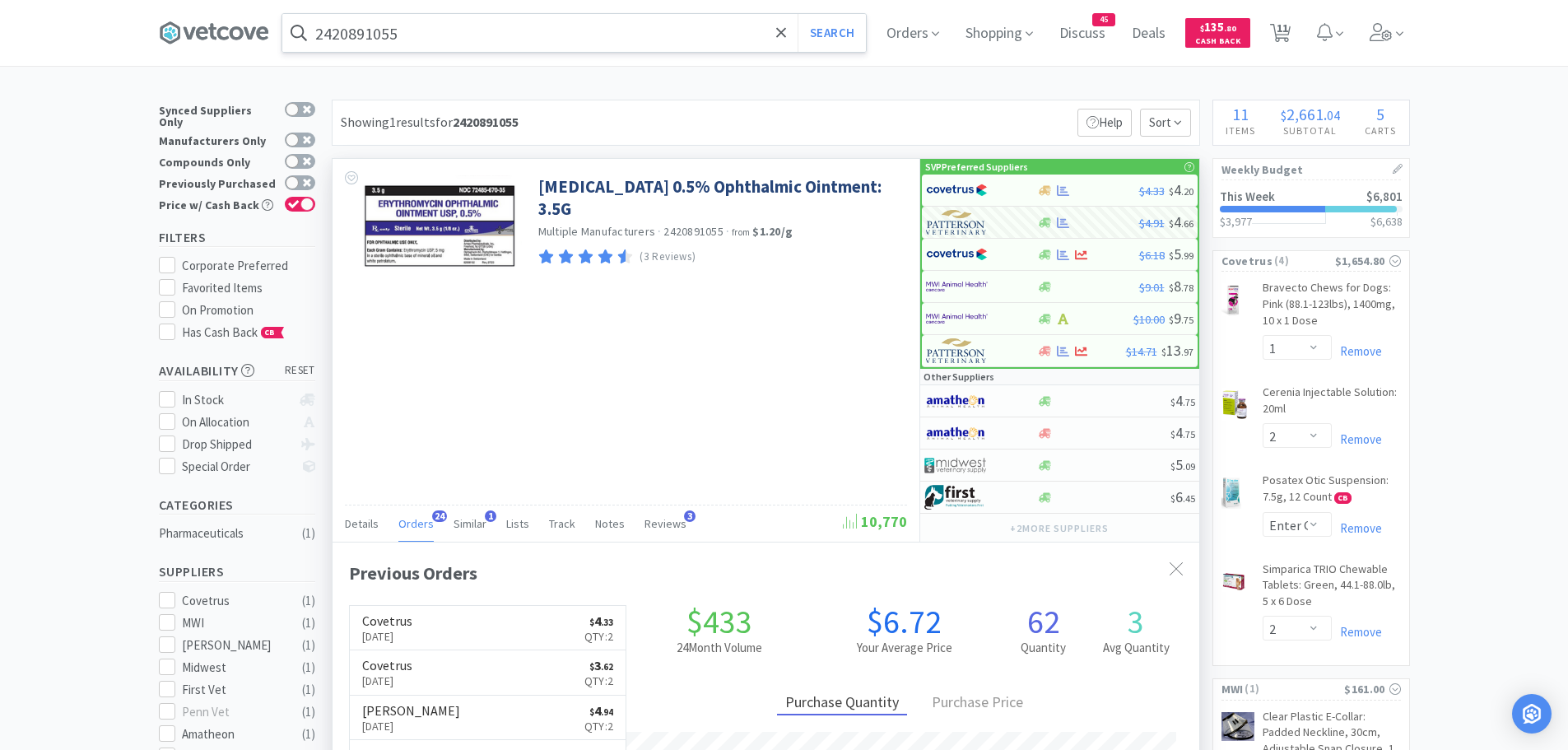
click at [457, 40] on input "2420891055" at bounding box center [574, 33] width 583 height 38
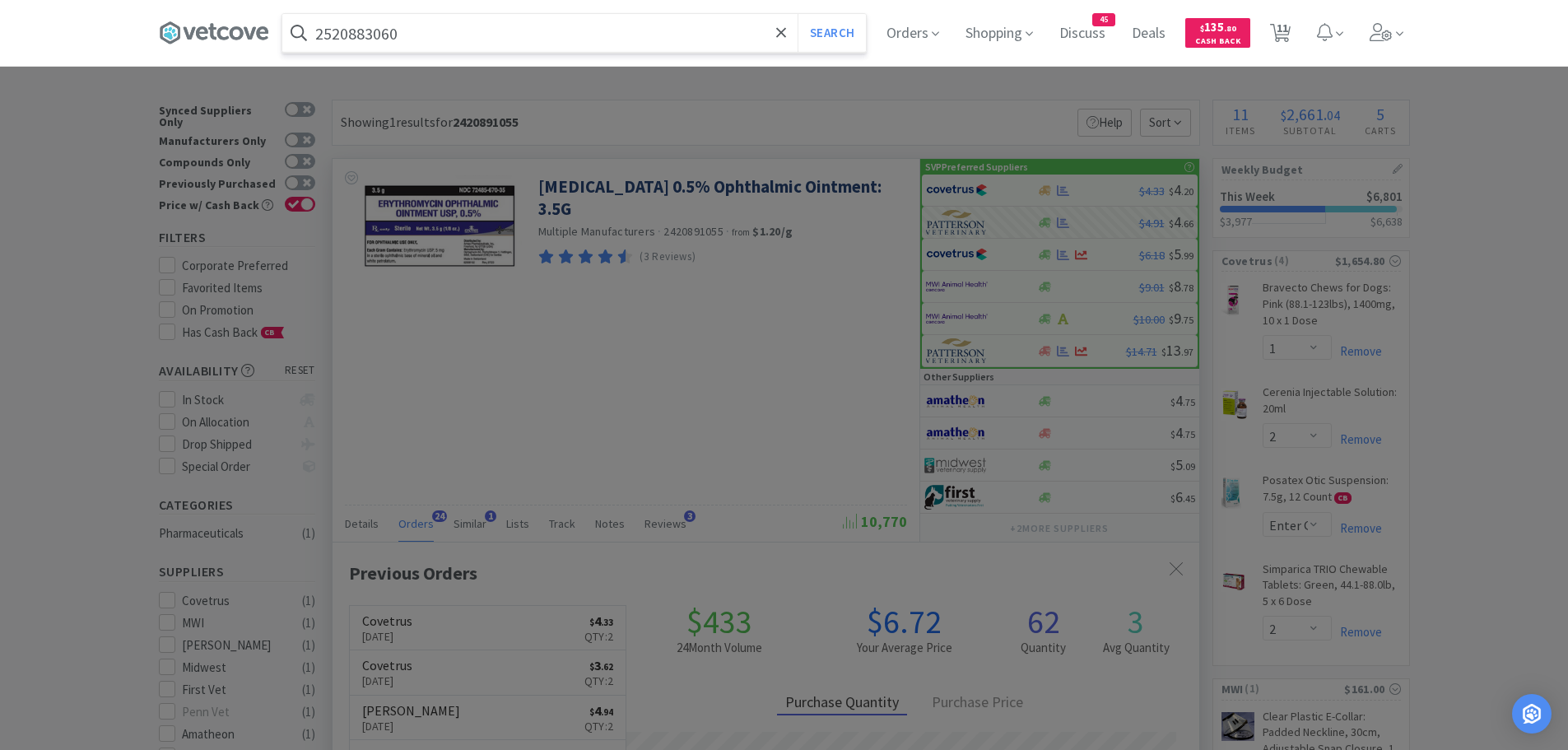
type input "2520883060"
click at [798, 14] on button "Search" at bounding box center [832, 33] width 68 height 38
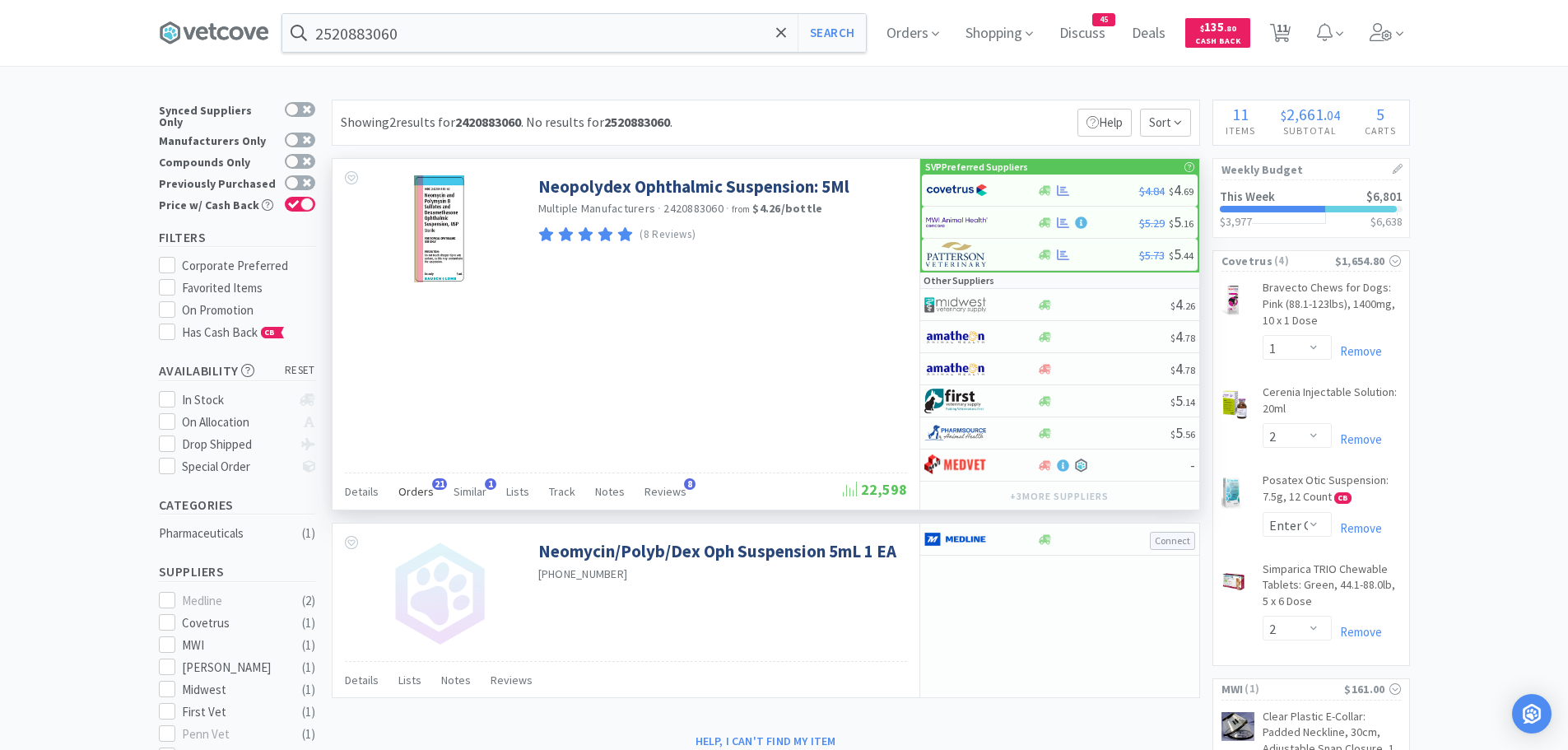
click at [420, 490] on span "Orders" at bounding box center [415, 491] width 35 height 15
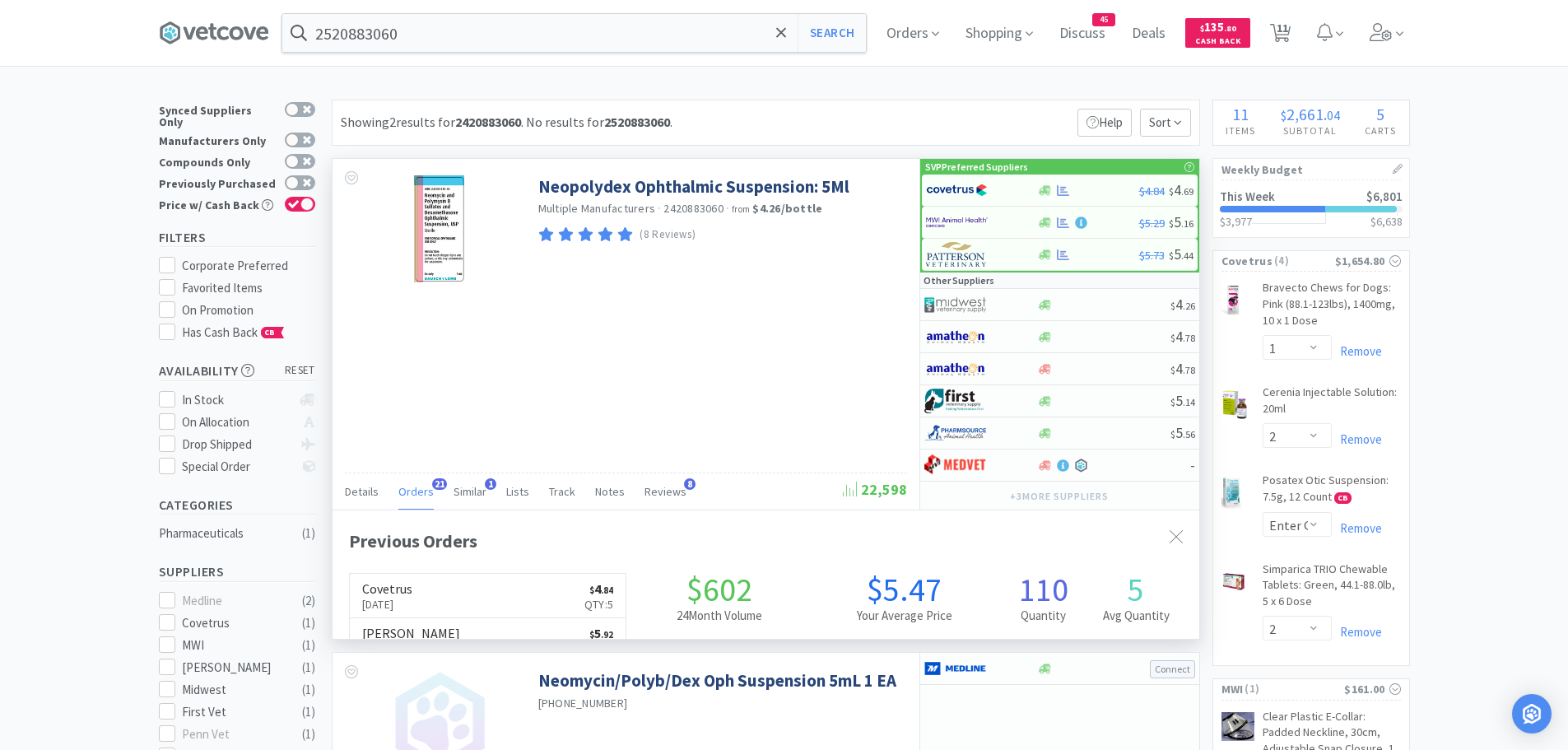
scroll to position [441, 867]
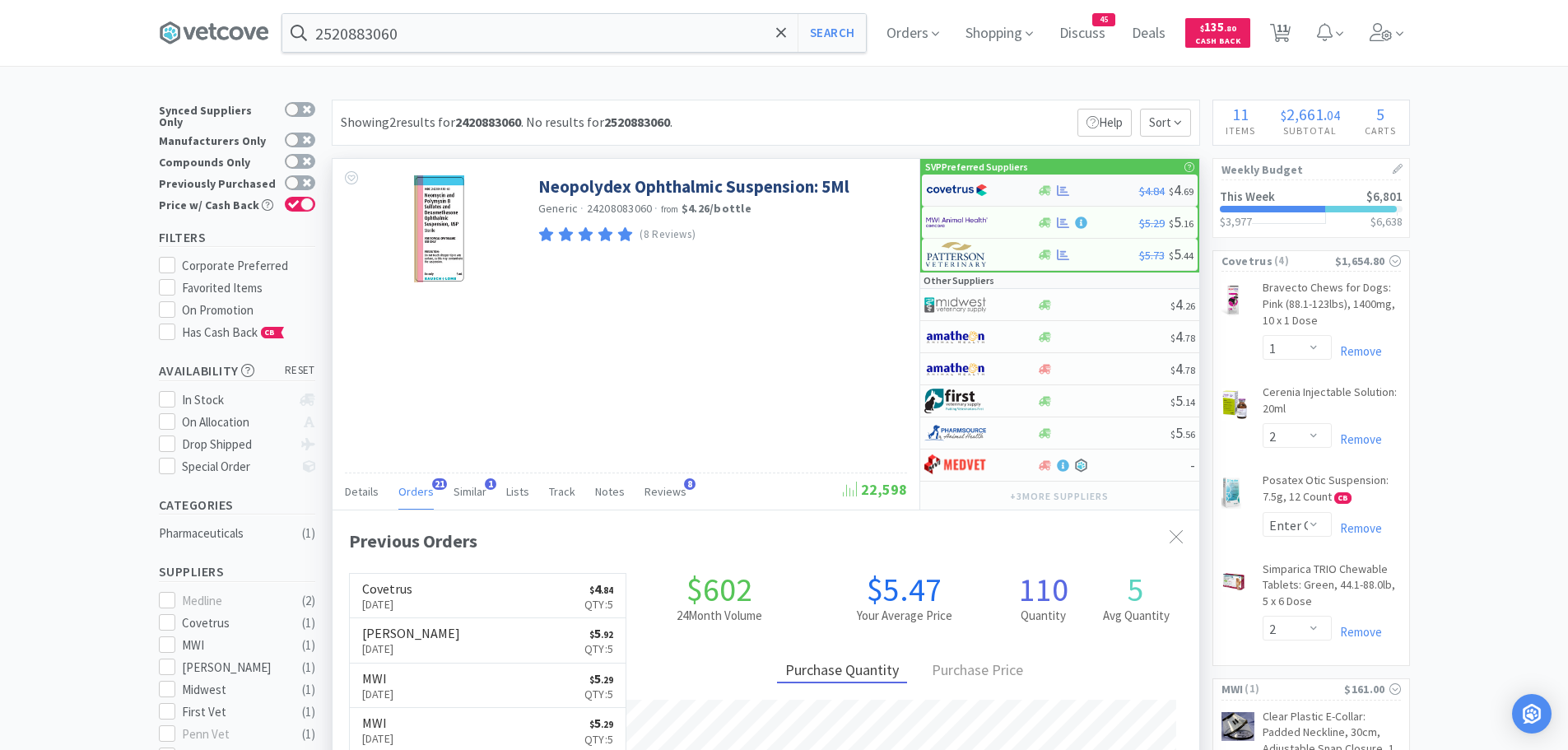
click at [960, 193] on img at bounding box center [956, 190] width 62 height 25
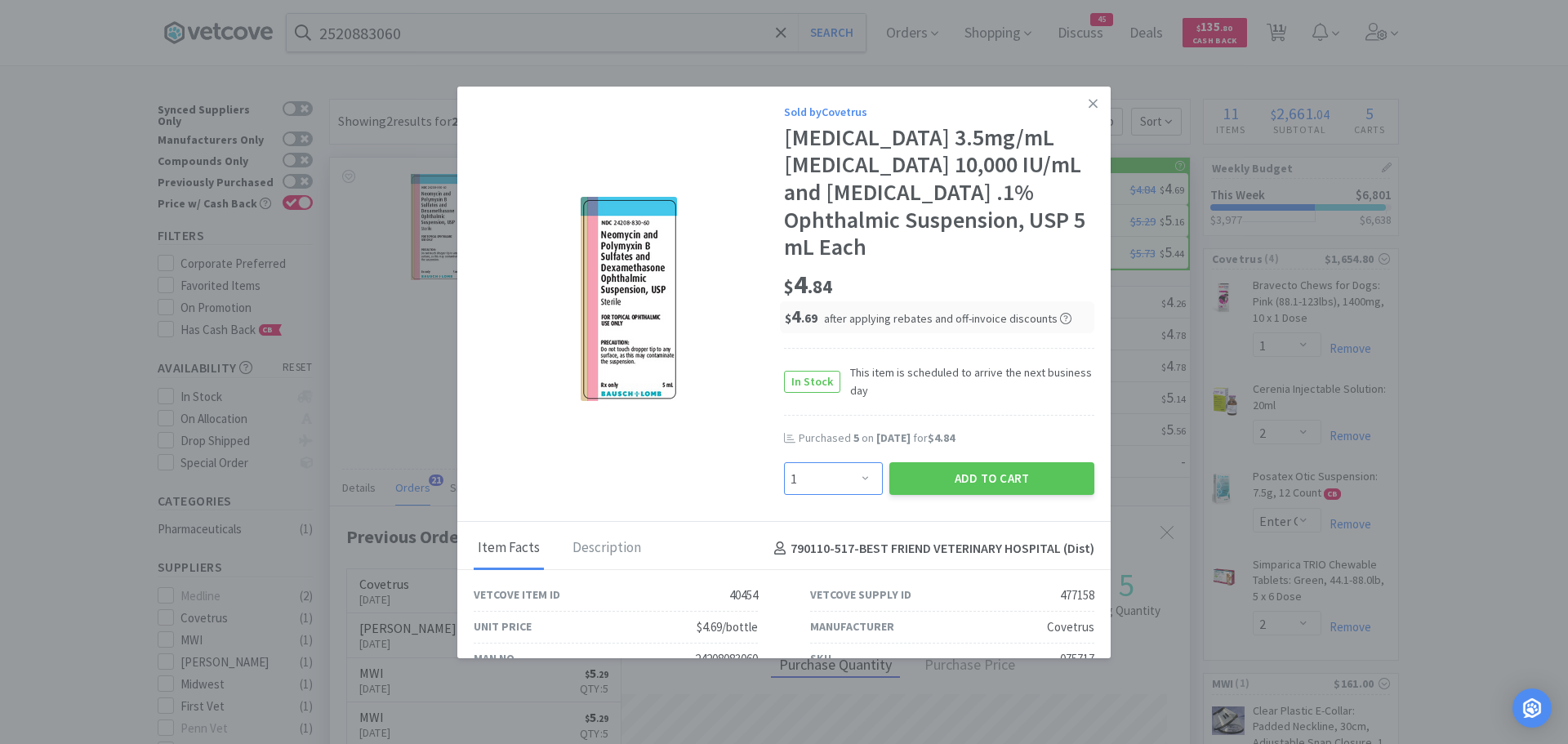
click at [837, 478] on select "Enter Quantity 1 2 3 4 5 6 7 8 9 10 11 12 13 14 15 16 17 18 19 20 Enter Quantity" at bounding box center [833, 478] width 99 height 33
select select "5"
click at [784, 462] on select "Enter Quantity 1 2 3 4 5 6 7 8 9 10 11 12 13 14 15 16 17 18 19 20 Enter Quantity" at bounding box center [833, 478] width 99 height 33
click at [904, 472] on button "Add to Cart" at bounding box center [992, 478] width 205 height 33
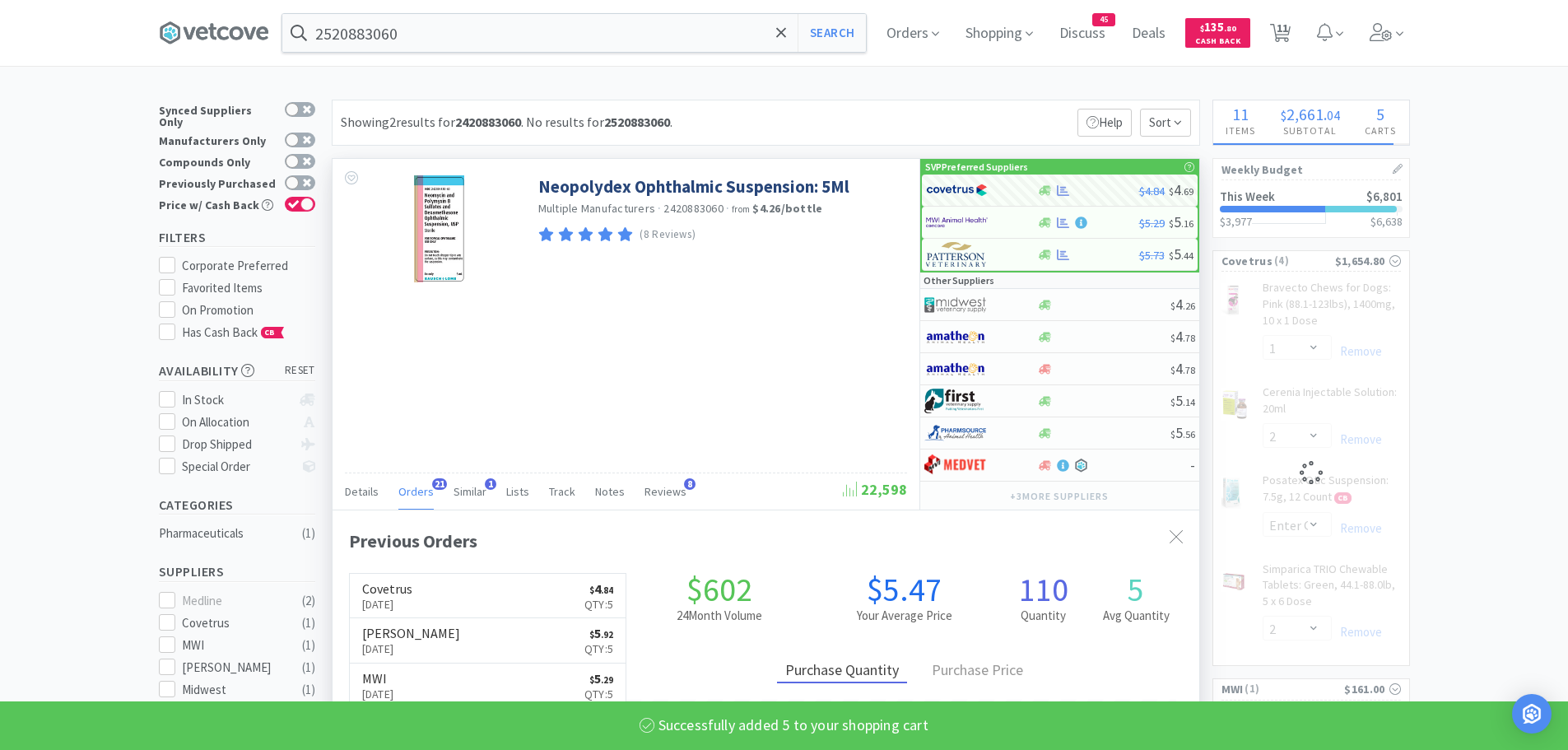
select select "5"
select select "1"
select select "2"
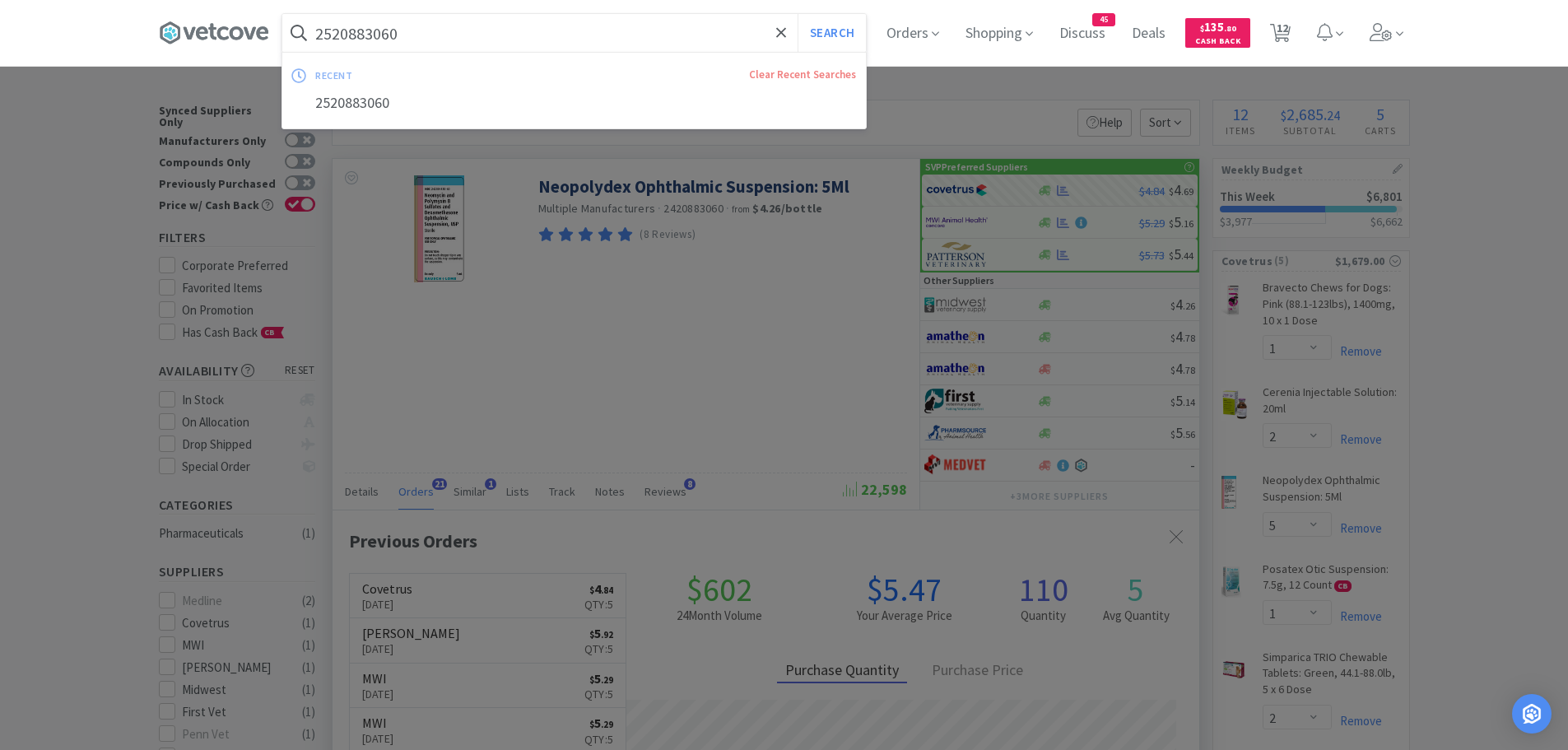
click at [427, 29] on input "2520883060" at bounding box center [574, 33] width 583 height 38
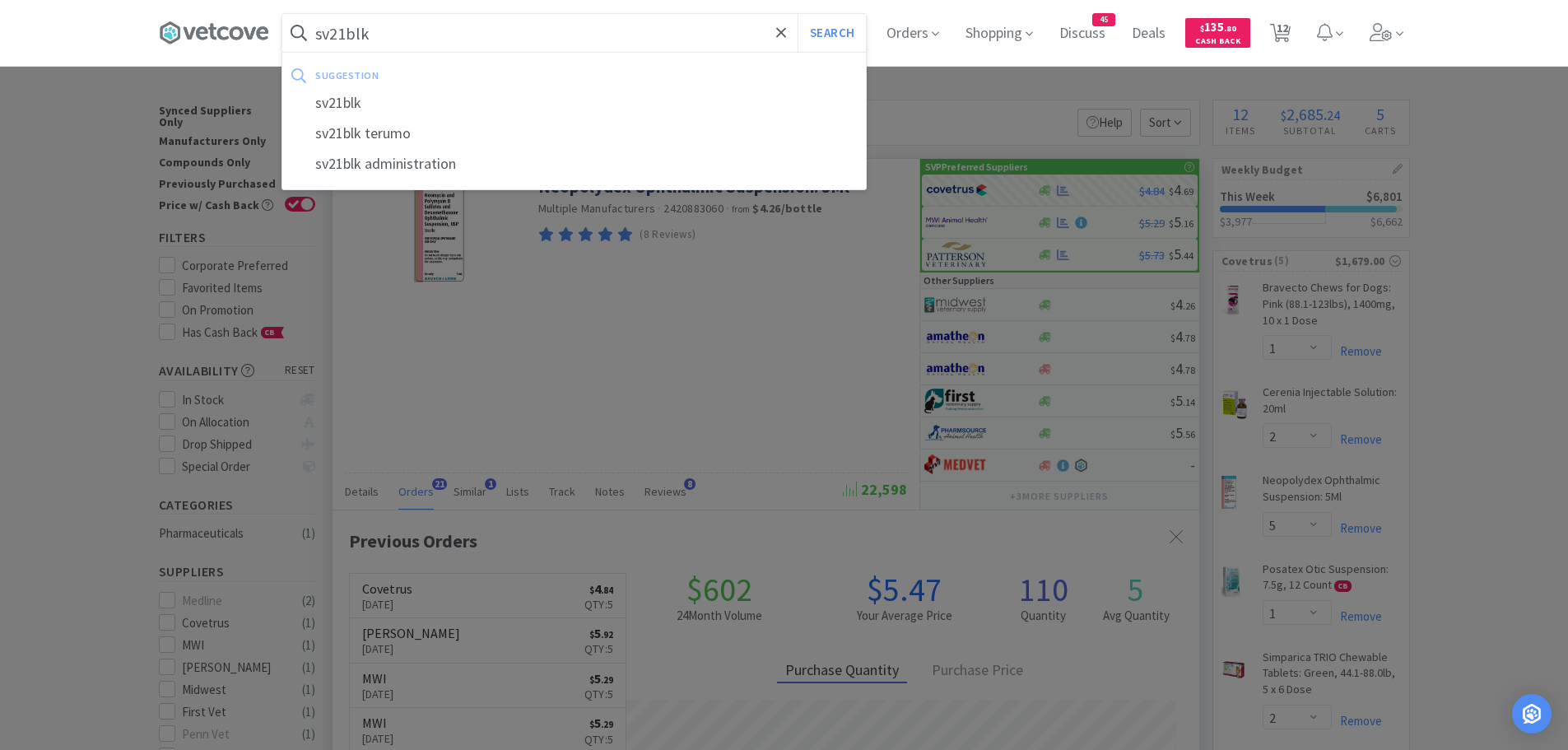
type input "sv21blk"
click at [798, 14] on button "Search" at bounding box center [832, 33] width 68 height 38
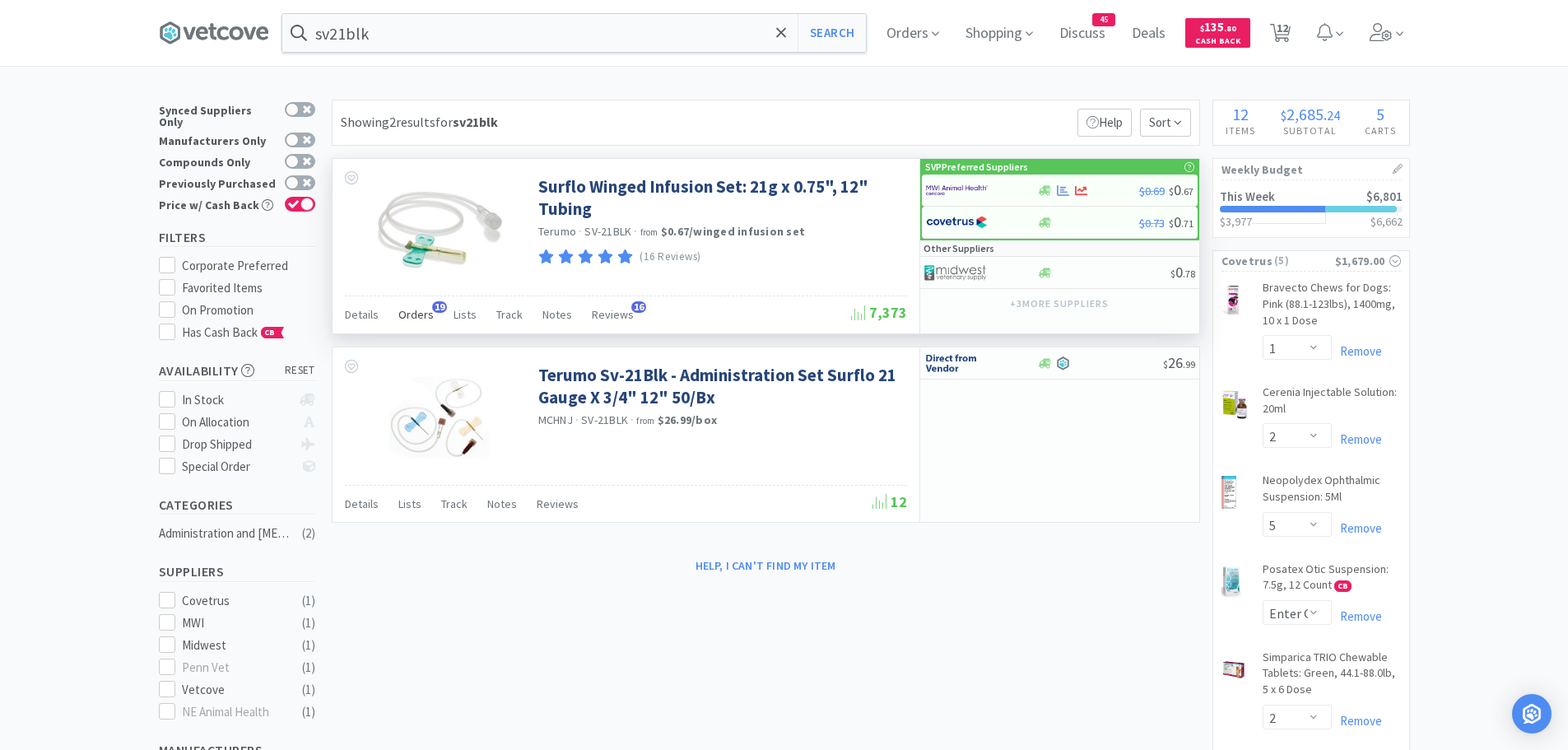
click at [405, 318] on span "Orders" at bounding box center [415, 315] width 35 height 15
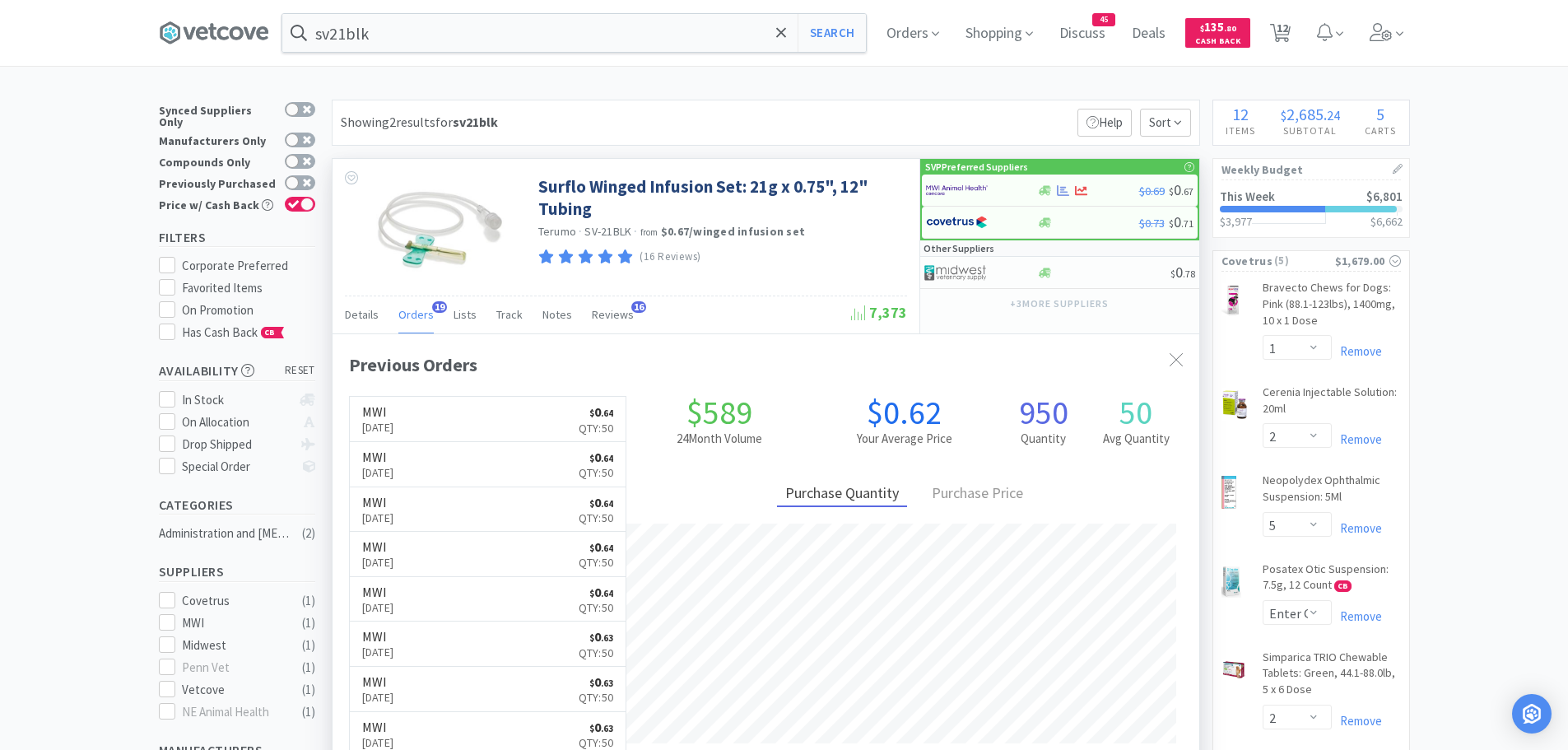
scroll to position [441, 867]
click at [951, 190] on img at bounding box center [956, 190] width 62 height 25
select select "50"
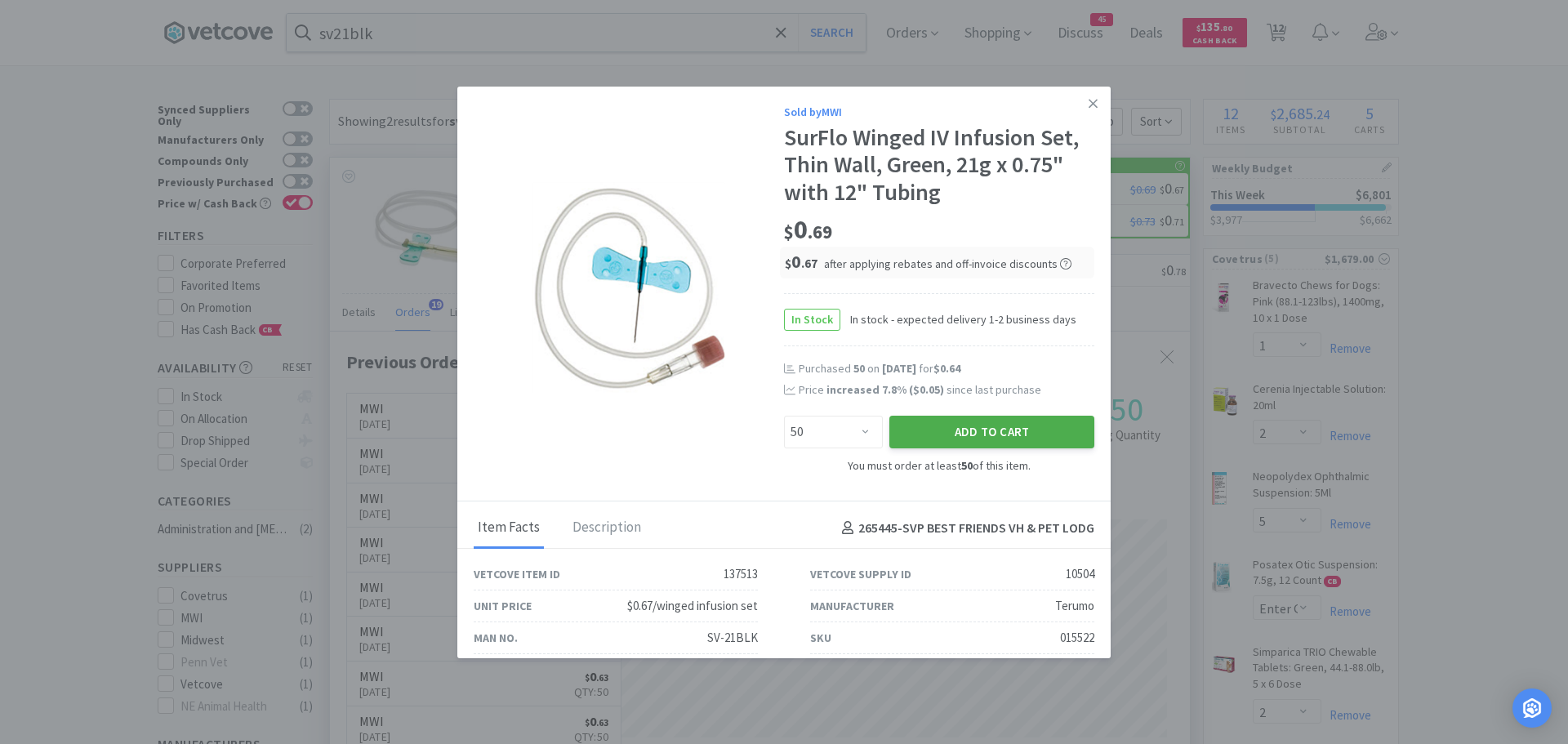
click at [937, 433] on button "Add to Cart" at bounding box center [992, 432] width 205 height 33
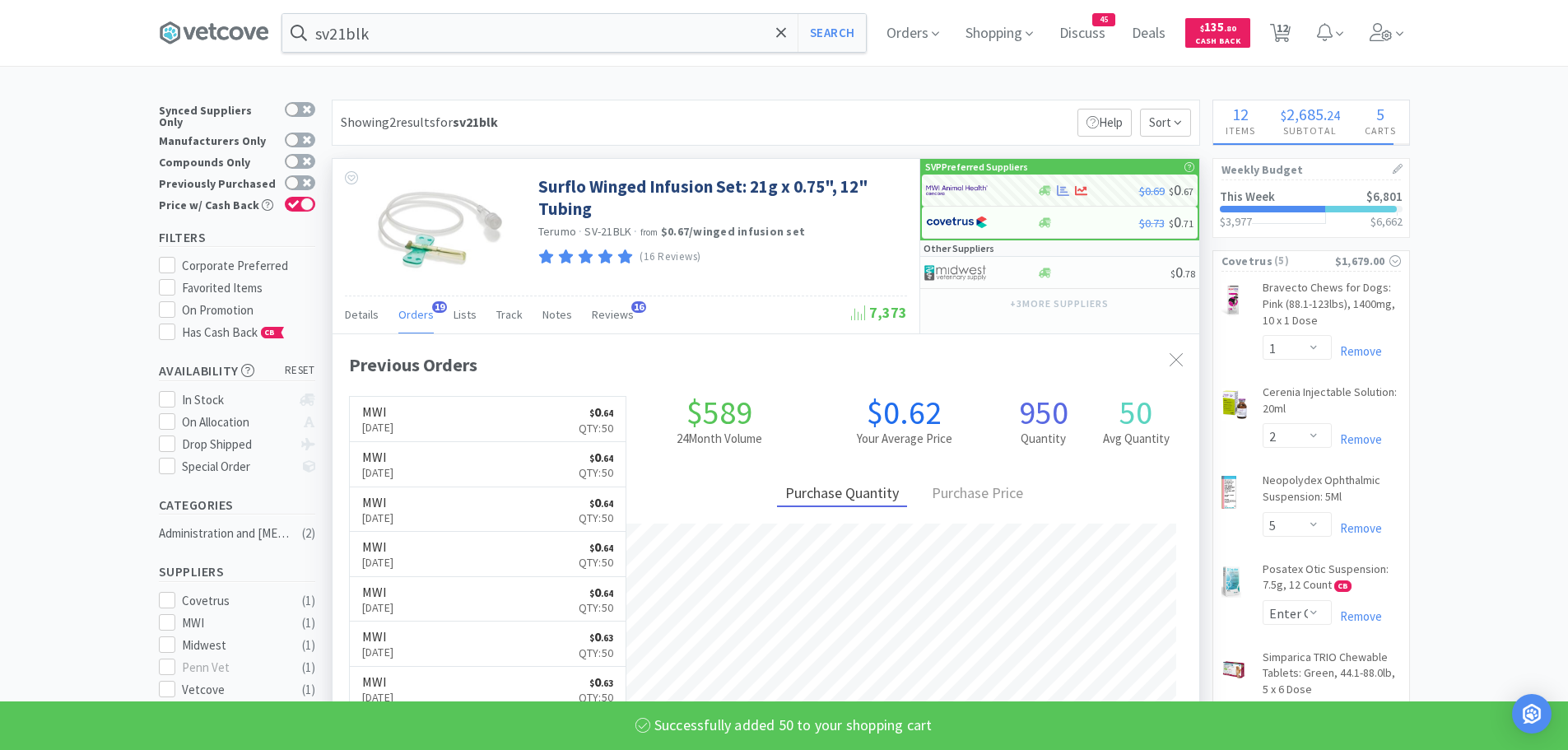
select select "50"
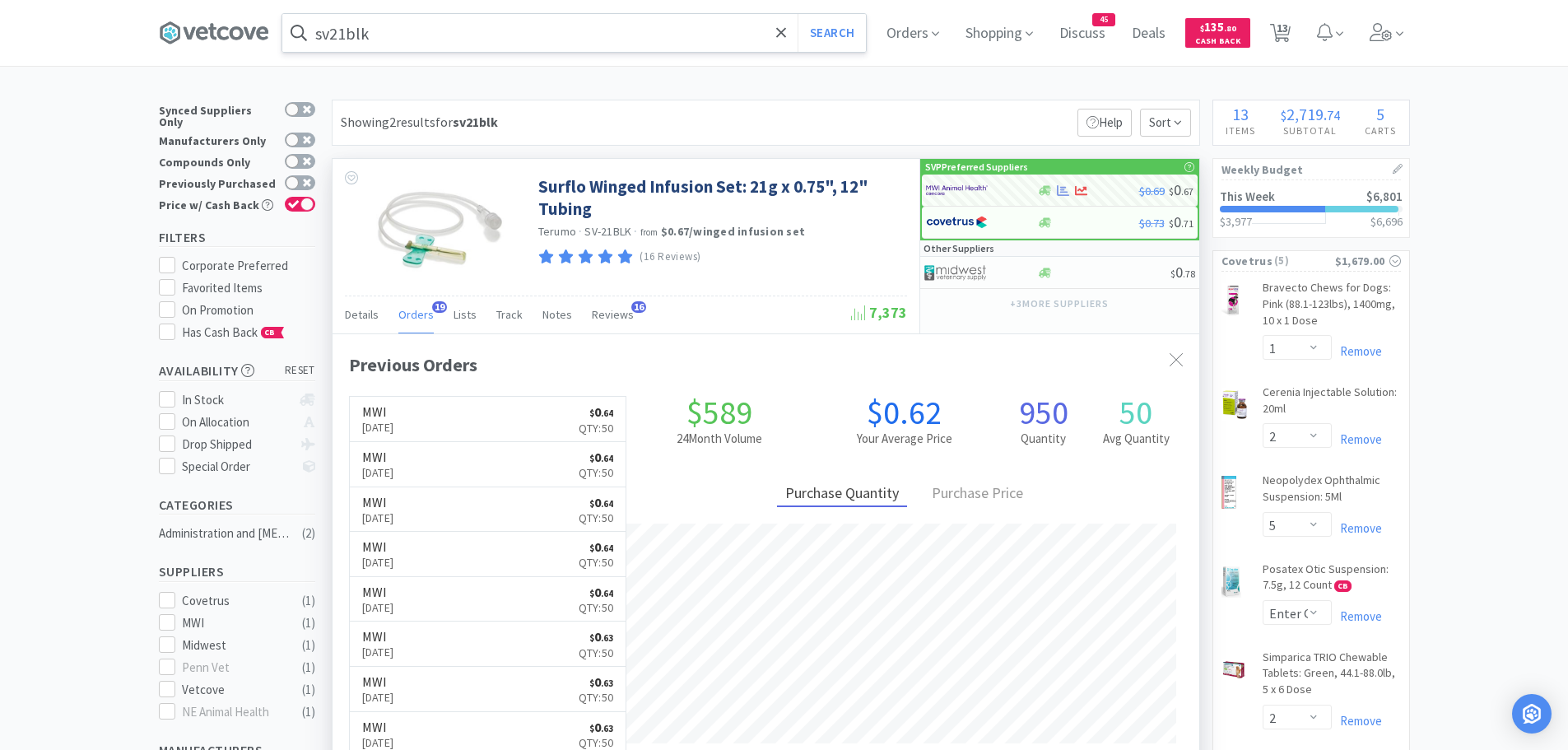
click at [431, 48] on input "sv21blk" at bounding box center [574, 33] width 583 height 38
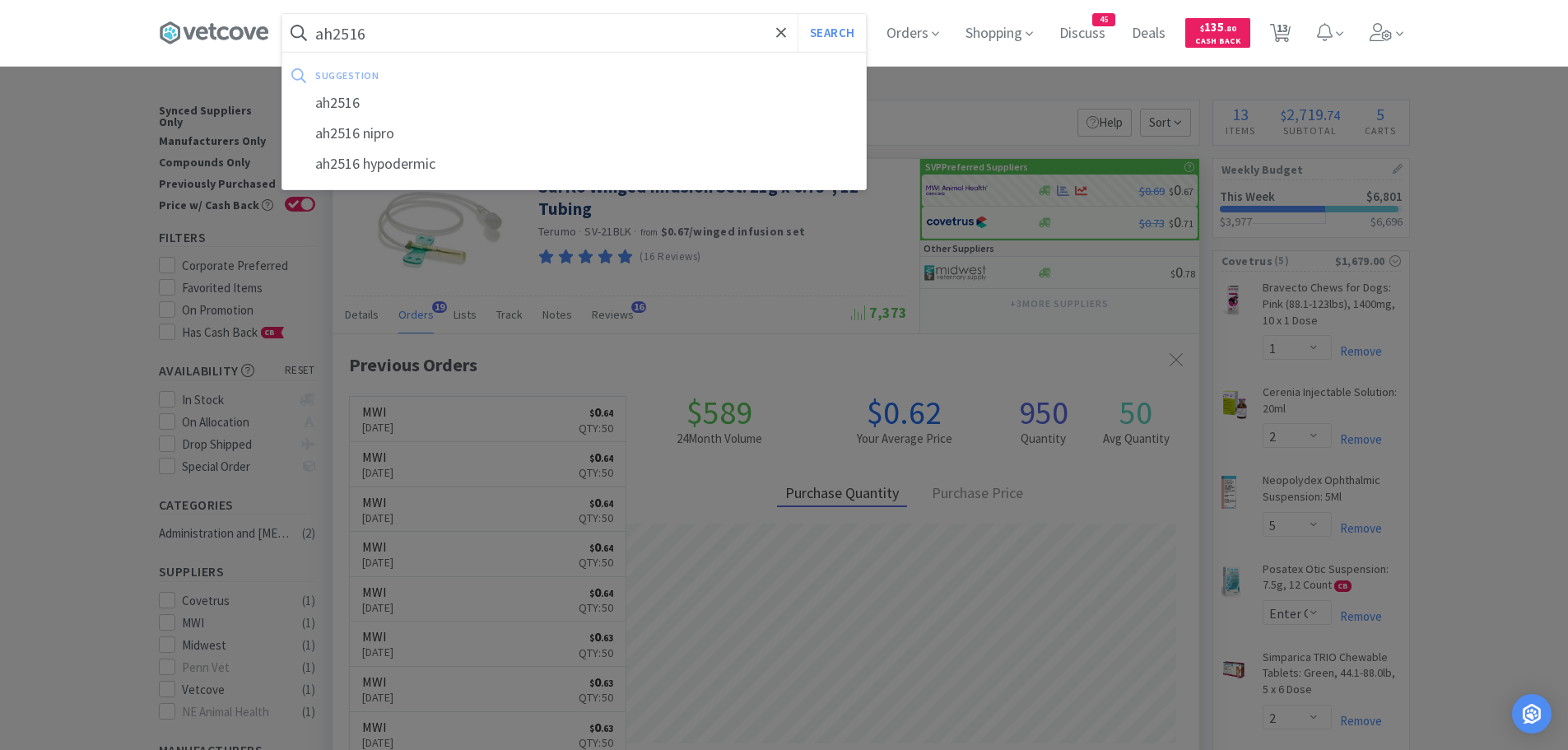
type input "ah2516"
click at [798, 14] on button "Search" at bounding box center [832, 33] width 68 height 38
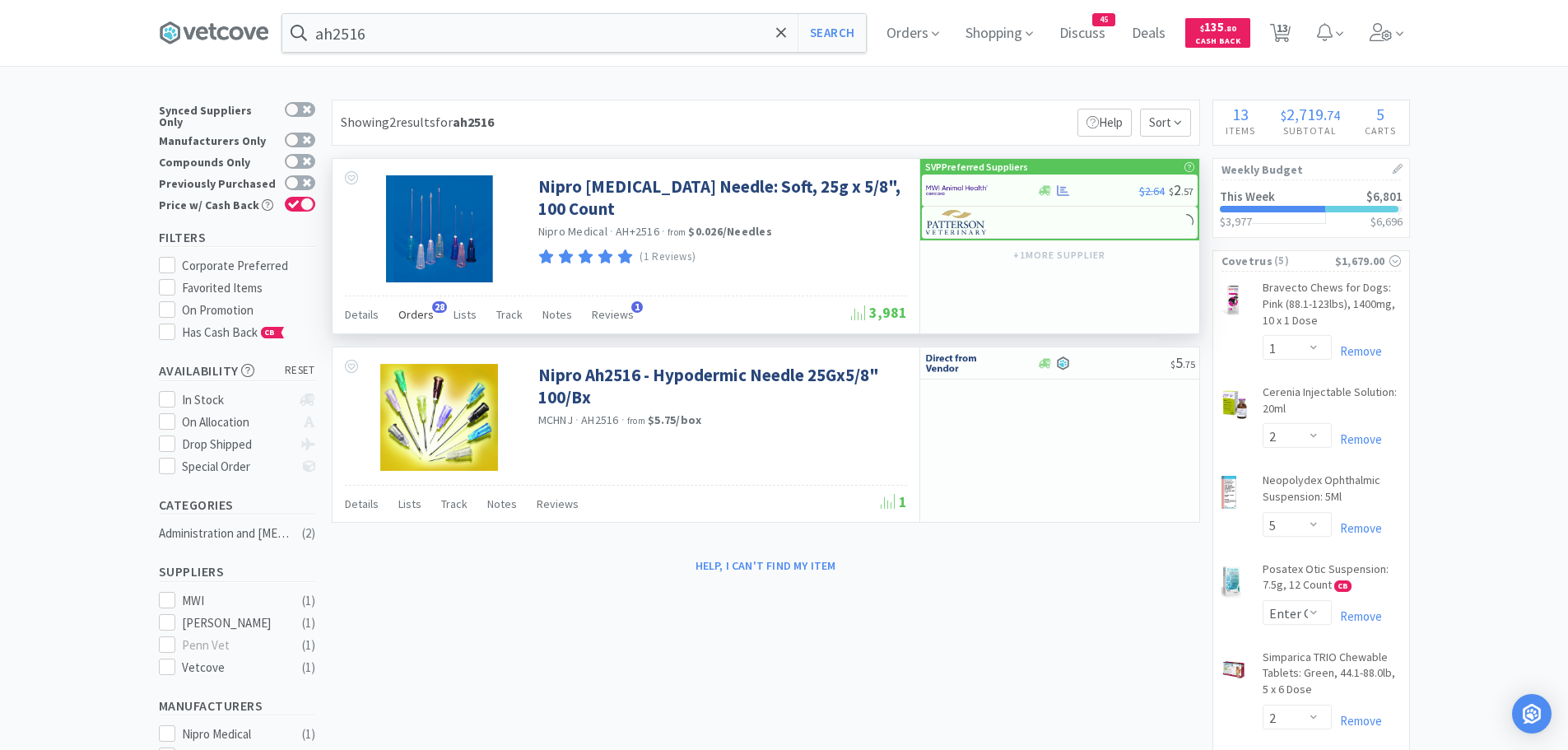
click at [423, 309] on span "Orders" at bounding box center [415, 315] width 35 height 15
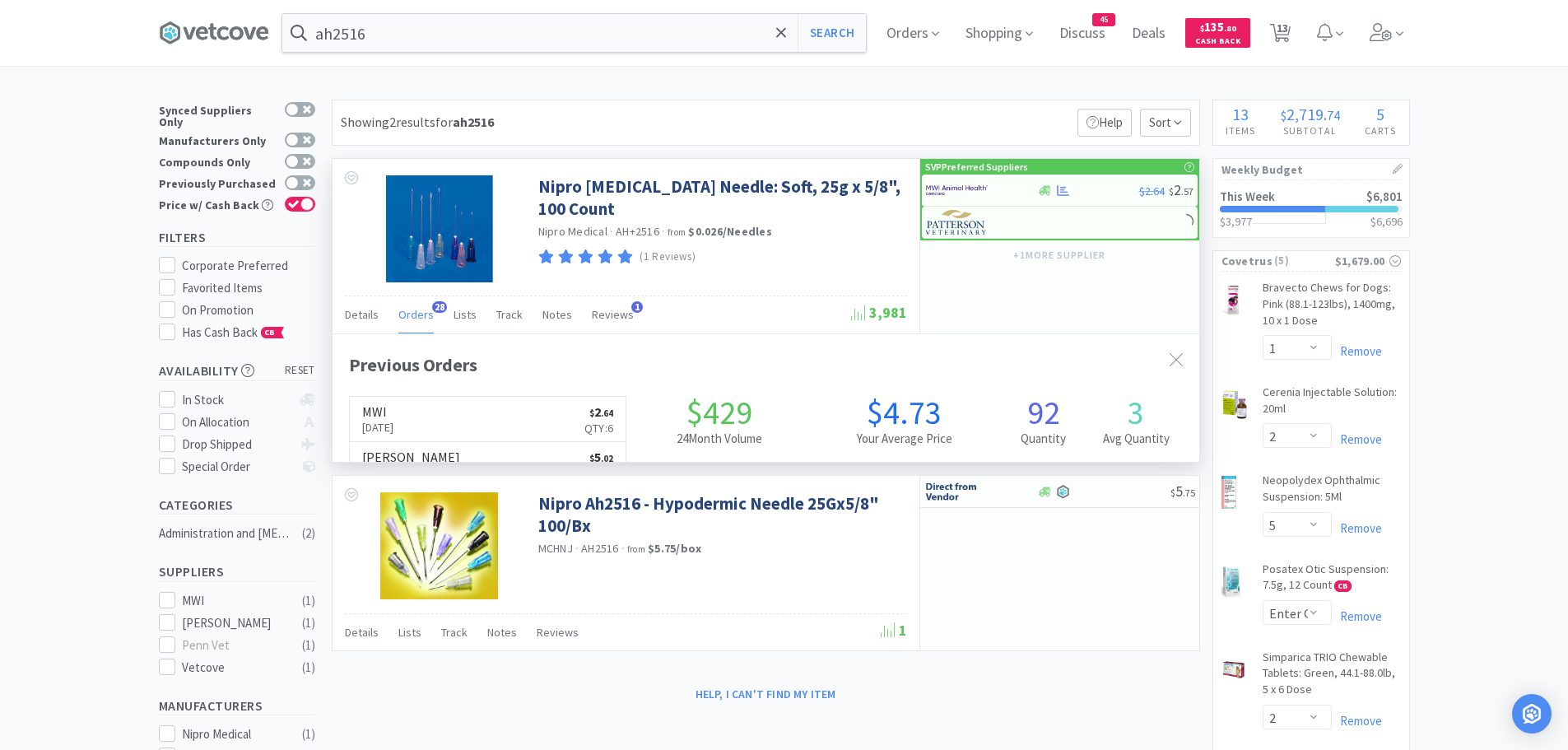
scroll to position [441, 867]
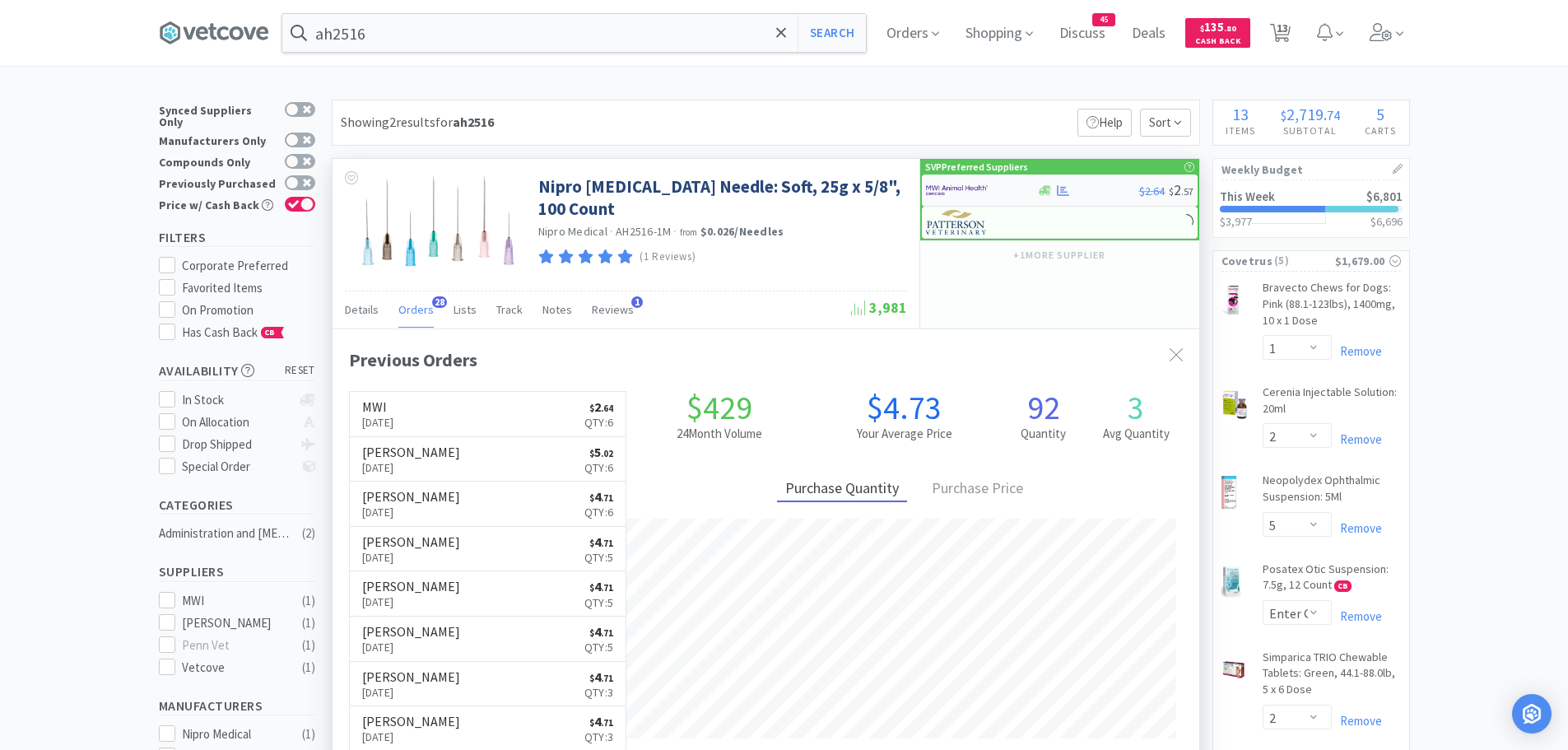
click at [958, 191] on img at bounding box center [956, 190] width 62 height 25
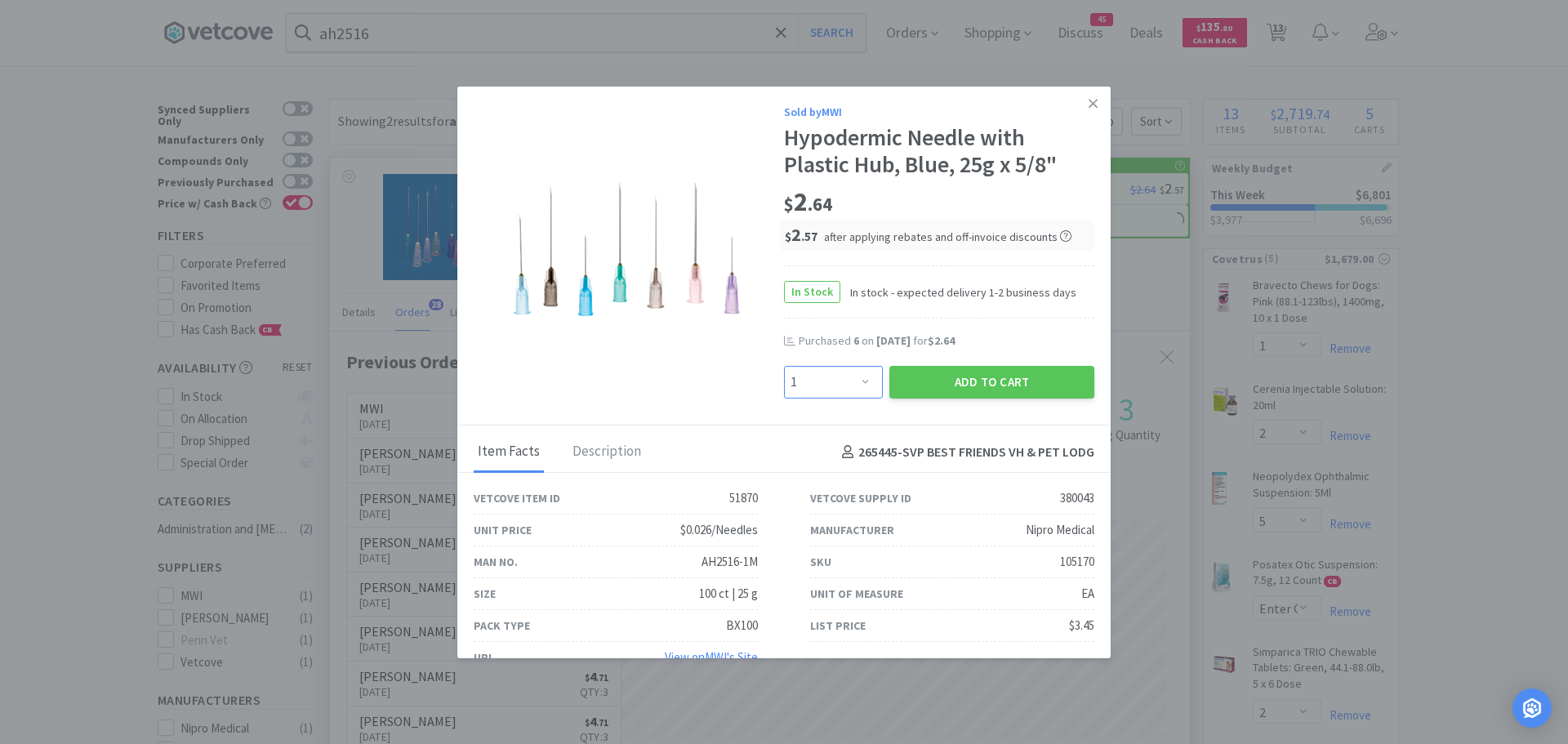
click at [856, 374] on select "Enter Quantity 1 2 3 4 5 6 7 8 9 10 11 12 13 14 15 16 17 18 19 20 Enter Quantity" at bounding box center [833, 382] width 99 height 33
select select "6"
click at [784, 366] on select "Enter Quantity 1 2 3 4 5 6 7 8 9 10 11 12 13 14 15 16 17 18 19 20 Enter Quantity" at bounding box center [833, 382] width 99 height 33
click at [961, 381] on button "Add to Cart" at bounding box center [992, 382] width 205 height 33
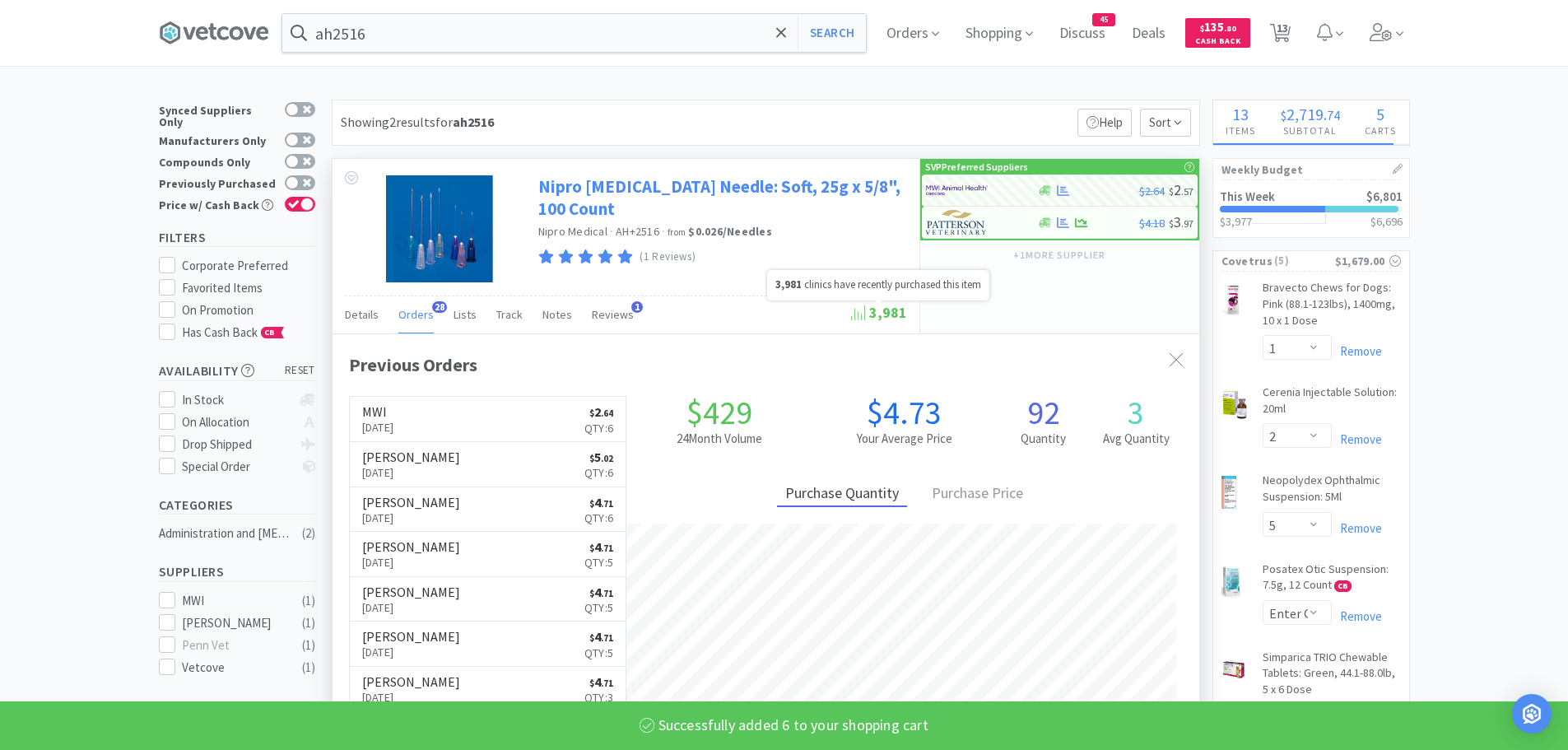
select select "6"
select select "50"
click at [425, 41] on input "ah2516" at bounding box center [574, 33] width 583 height 38
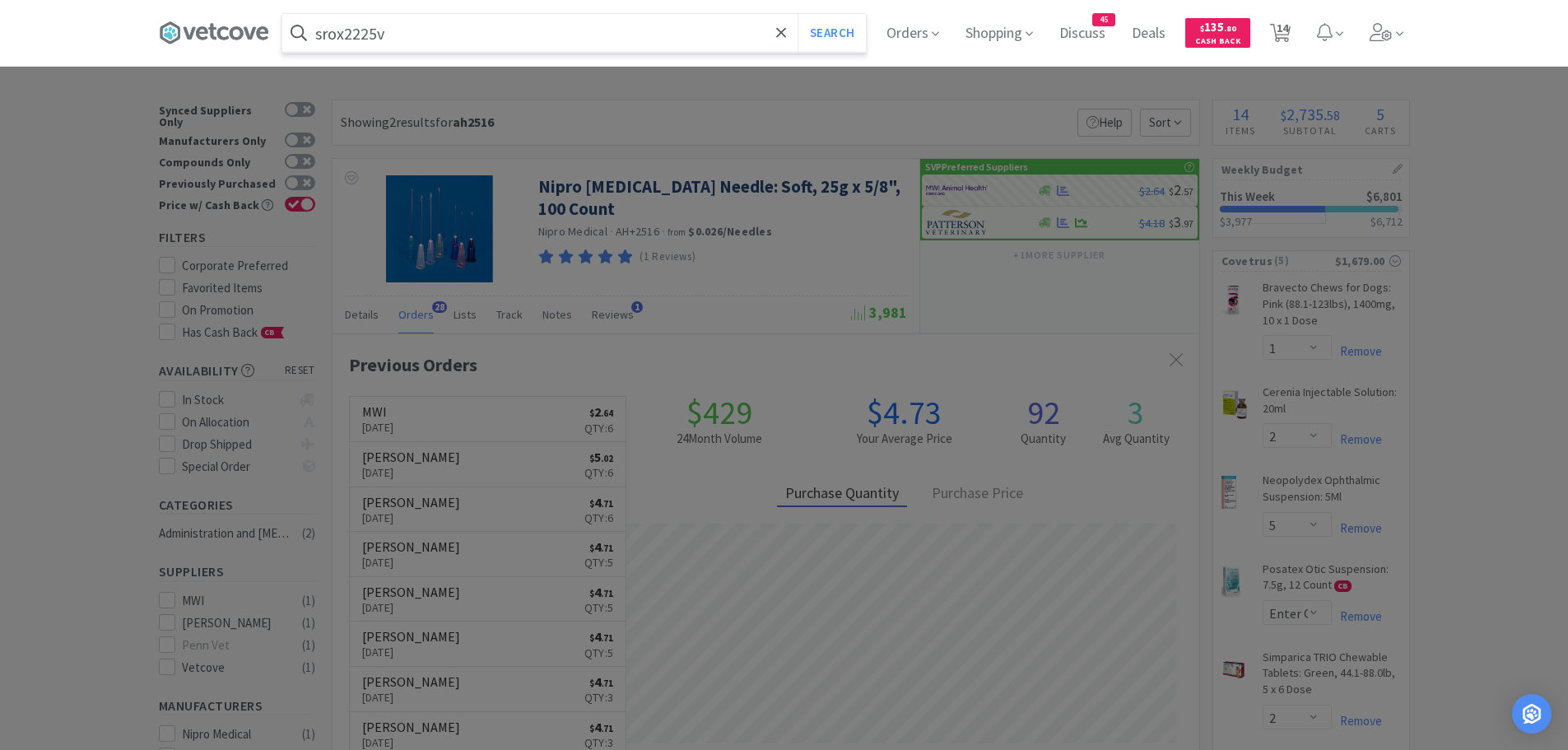
type input "srox2225v"
click at [798, 14] on button "Search" at bounding box center [832, 33] width 68 height 38
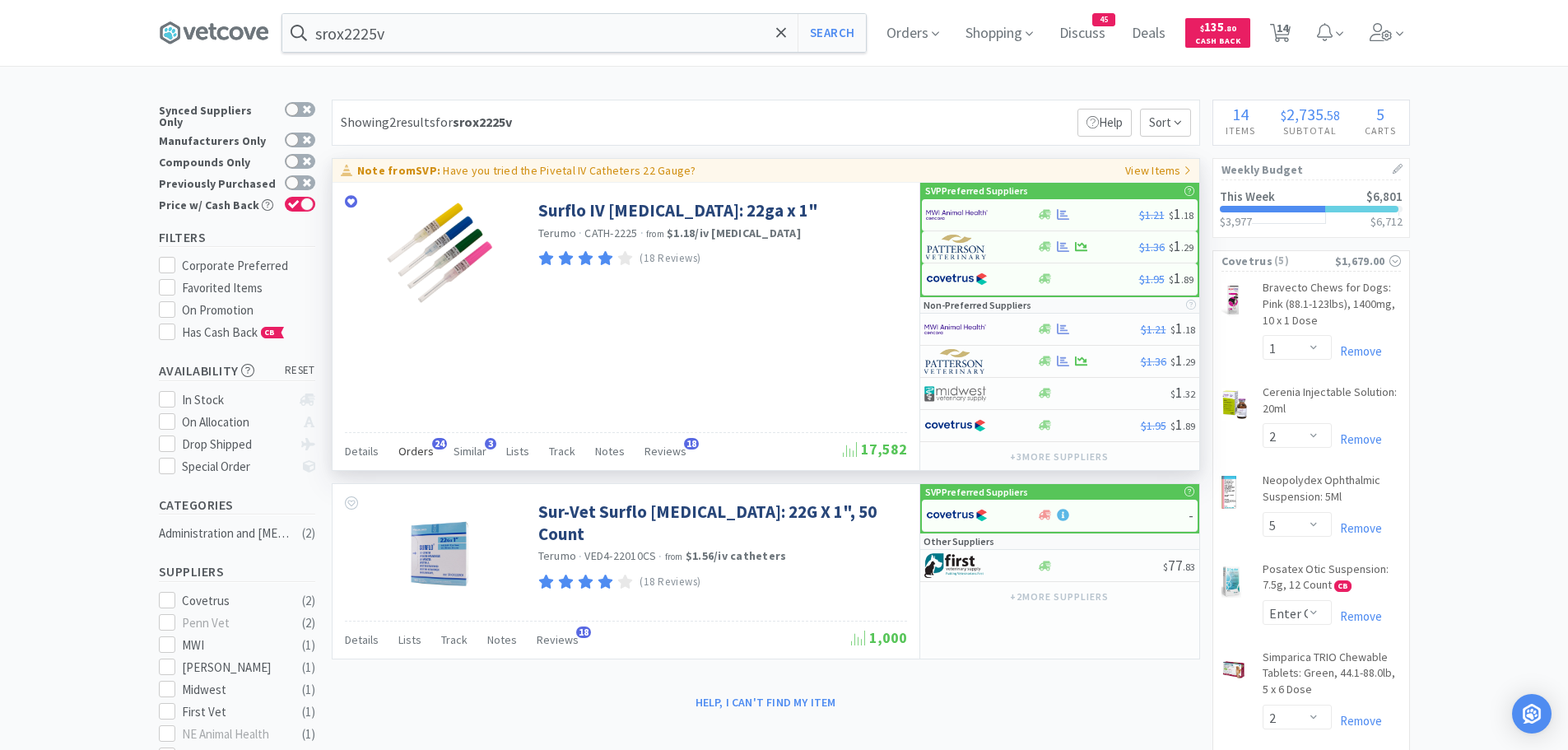
click at [419, 445] on span "Orders" at bounding box center [415, 451] width 35 height 15
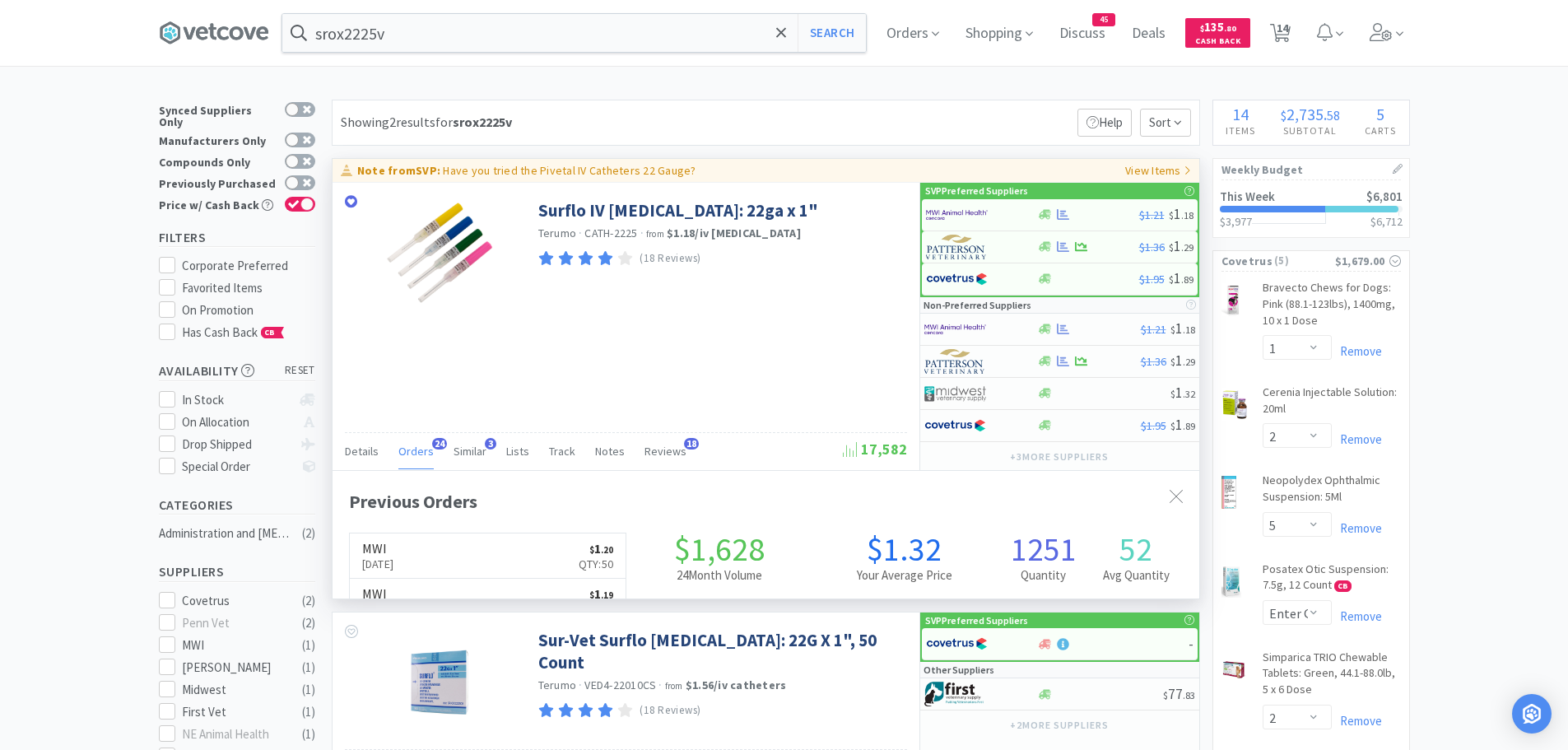
scroll to position [441, 867]
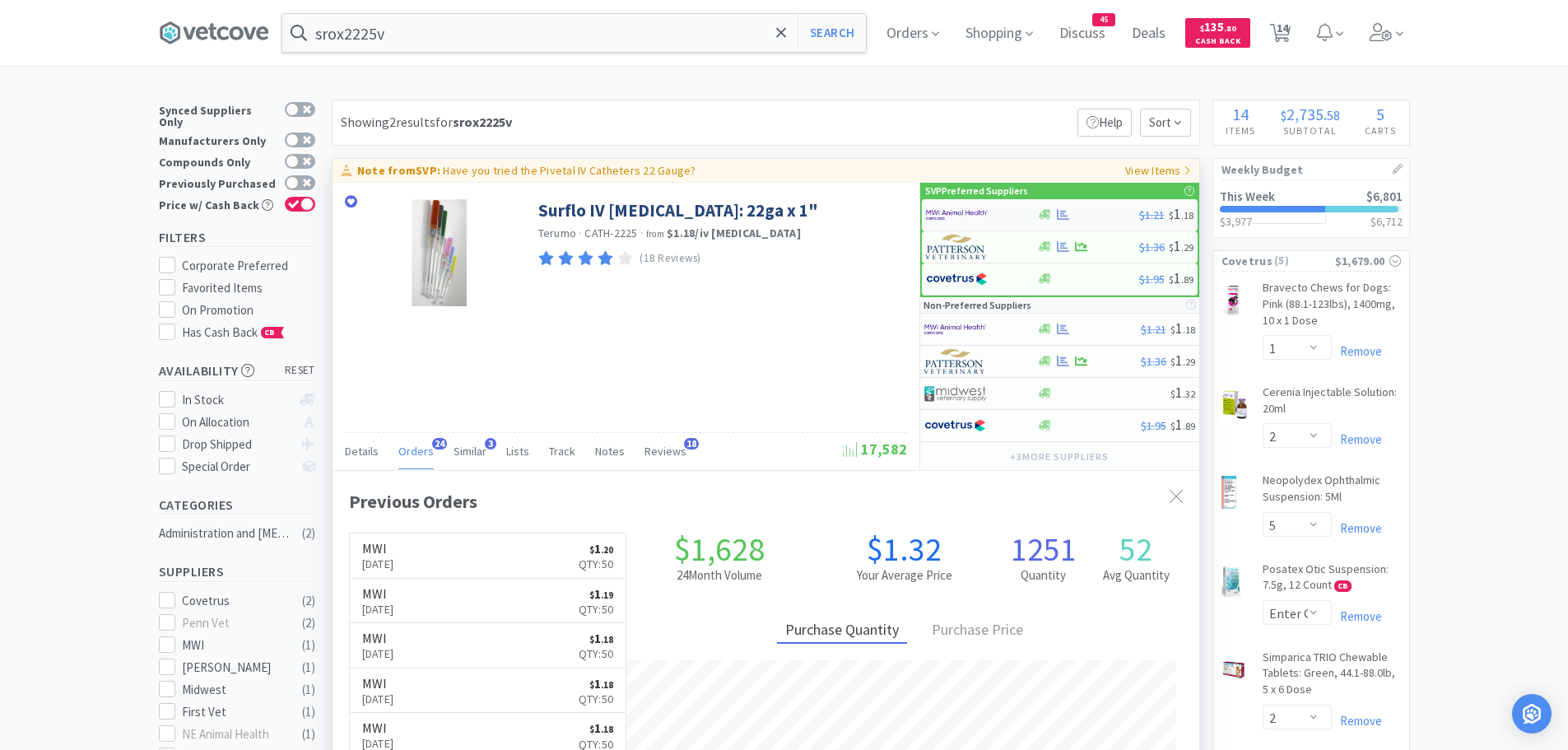
click at [951, 213] on img at bounding box center [956, 214] width 62 height 25
select select "50"
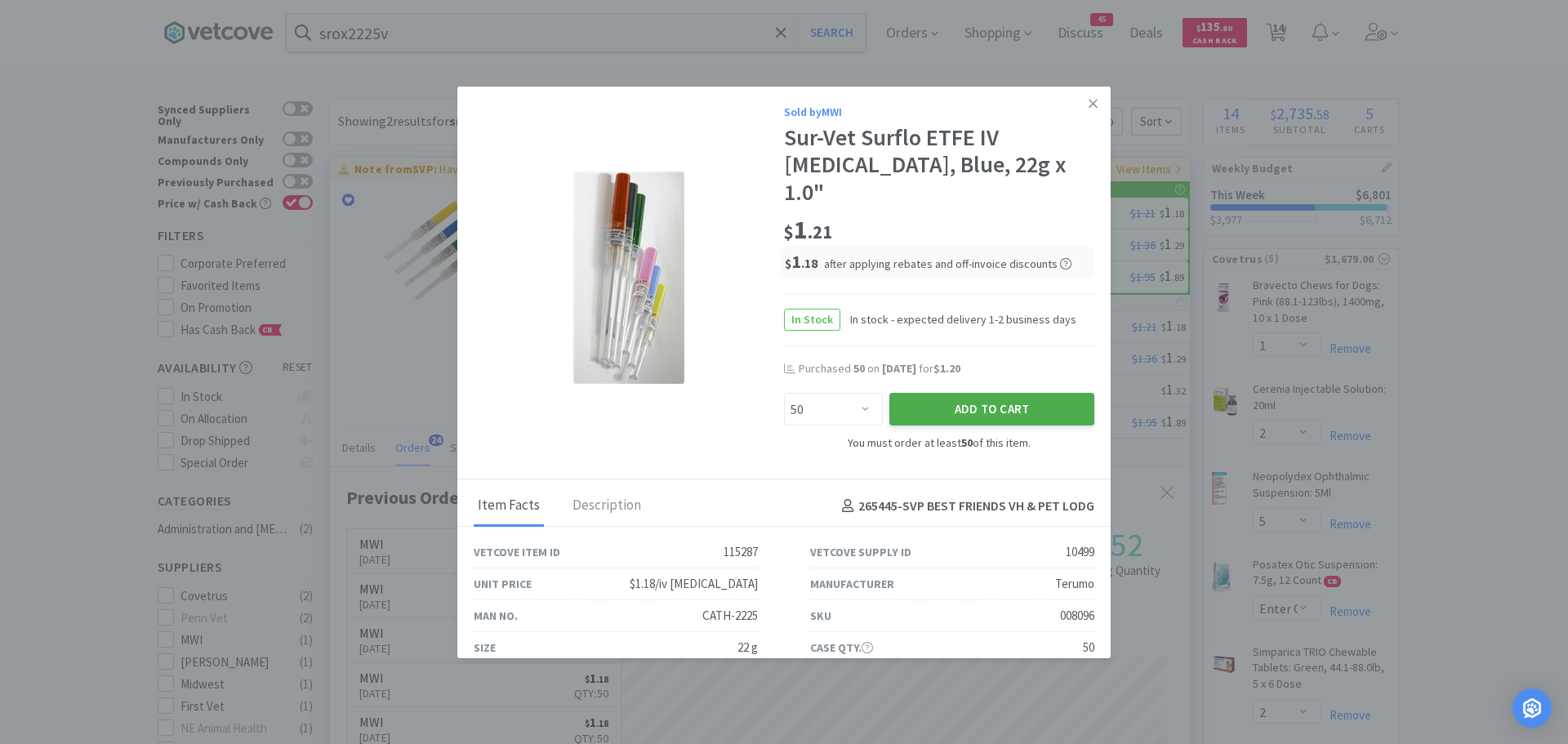
click at [903, 392] on button "Add to Cart" at bounding box center [992, 408] width 205 height 33
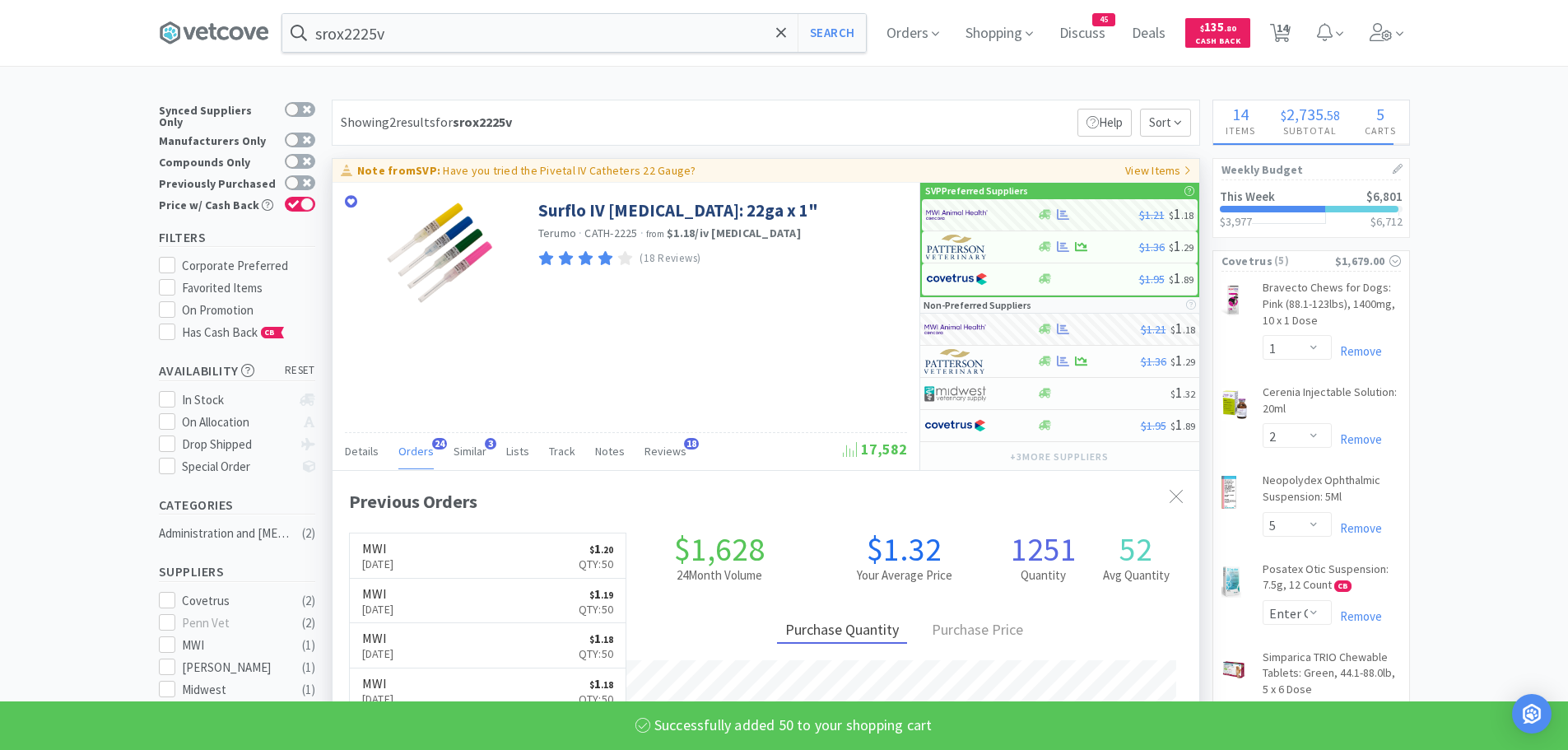
select select "50"
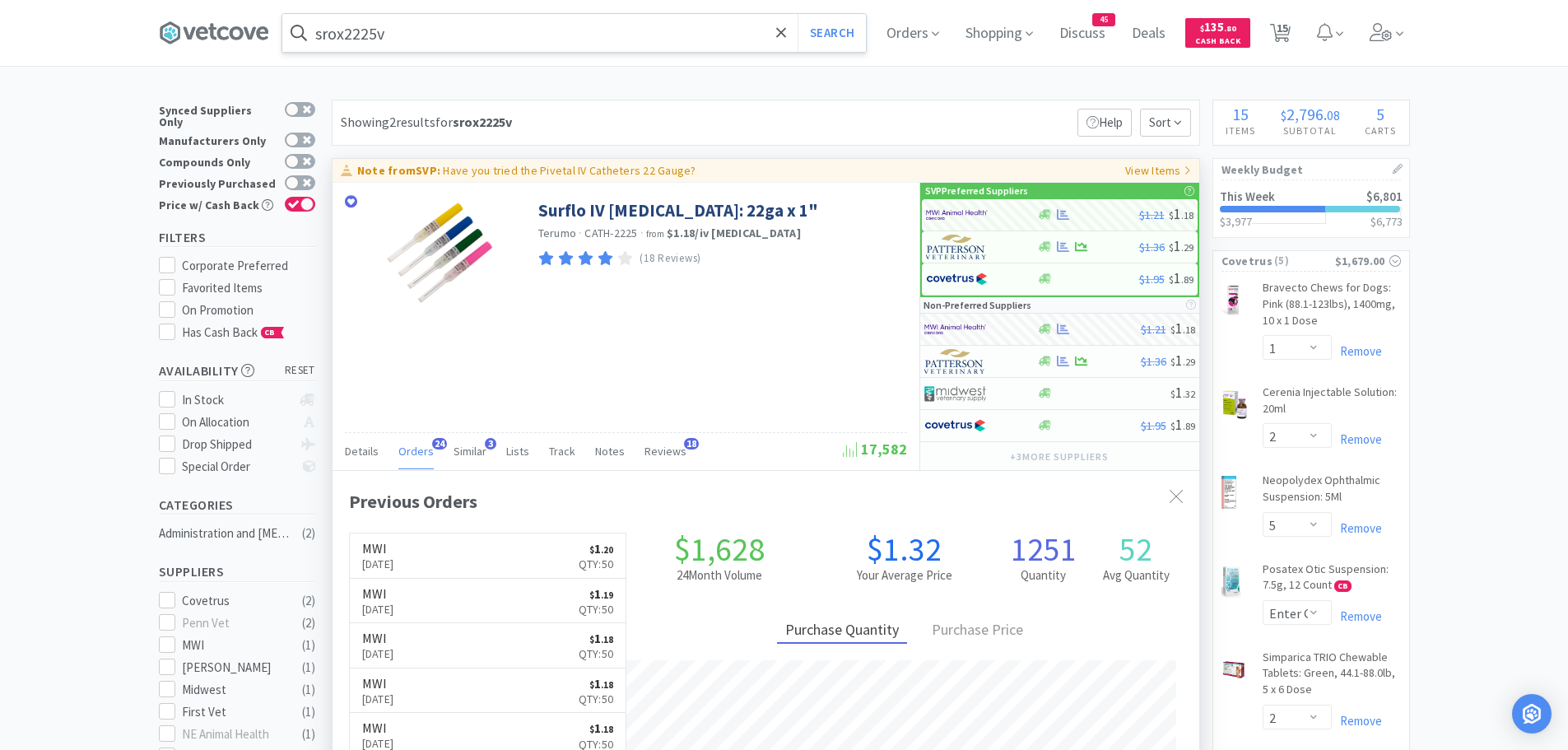
click at [476, 39] on input "srox2225v" at bounding box center [574, 33] width 583 height 38
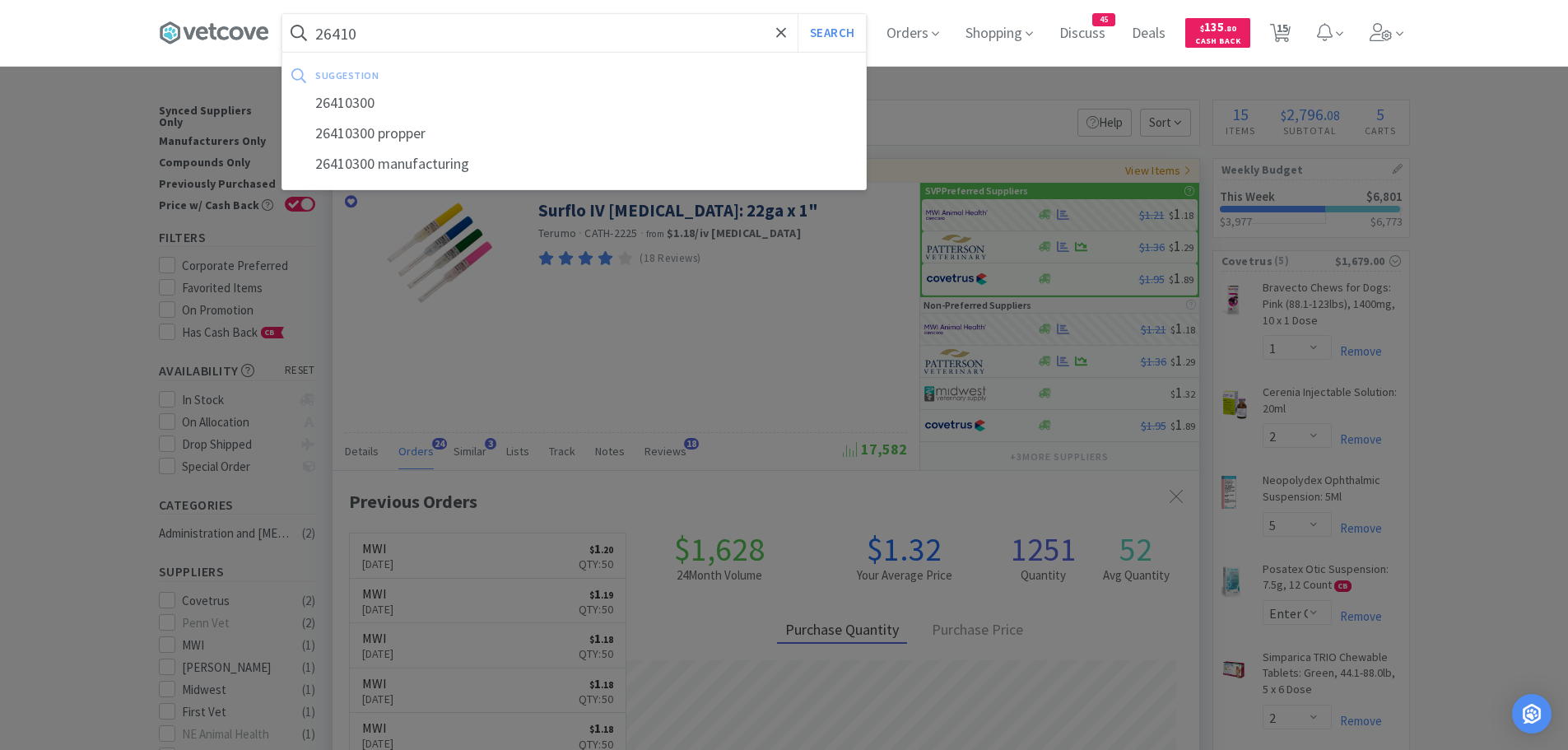
type input "26410"
click at [798, 14] on button "Search" at bounding box center [832, 33] width 68 height 38
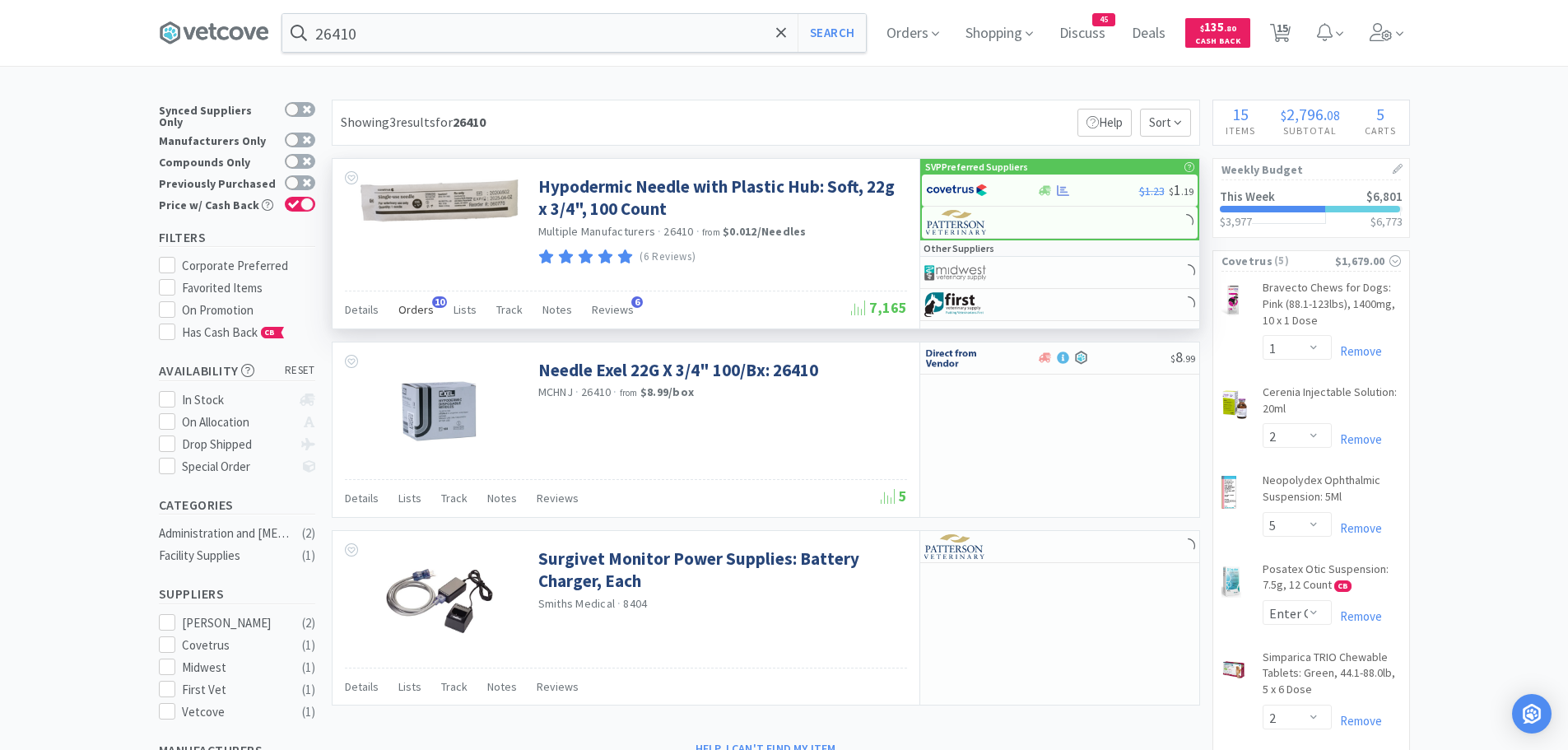
click at [423, 305] on span "Orders" at bounding box center [415, 309] width 35 height 15
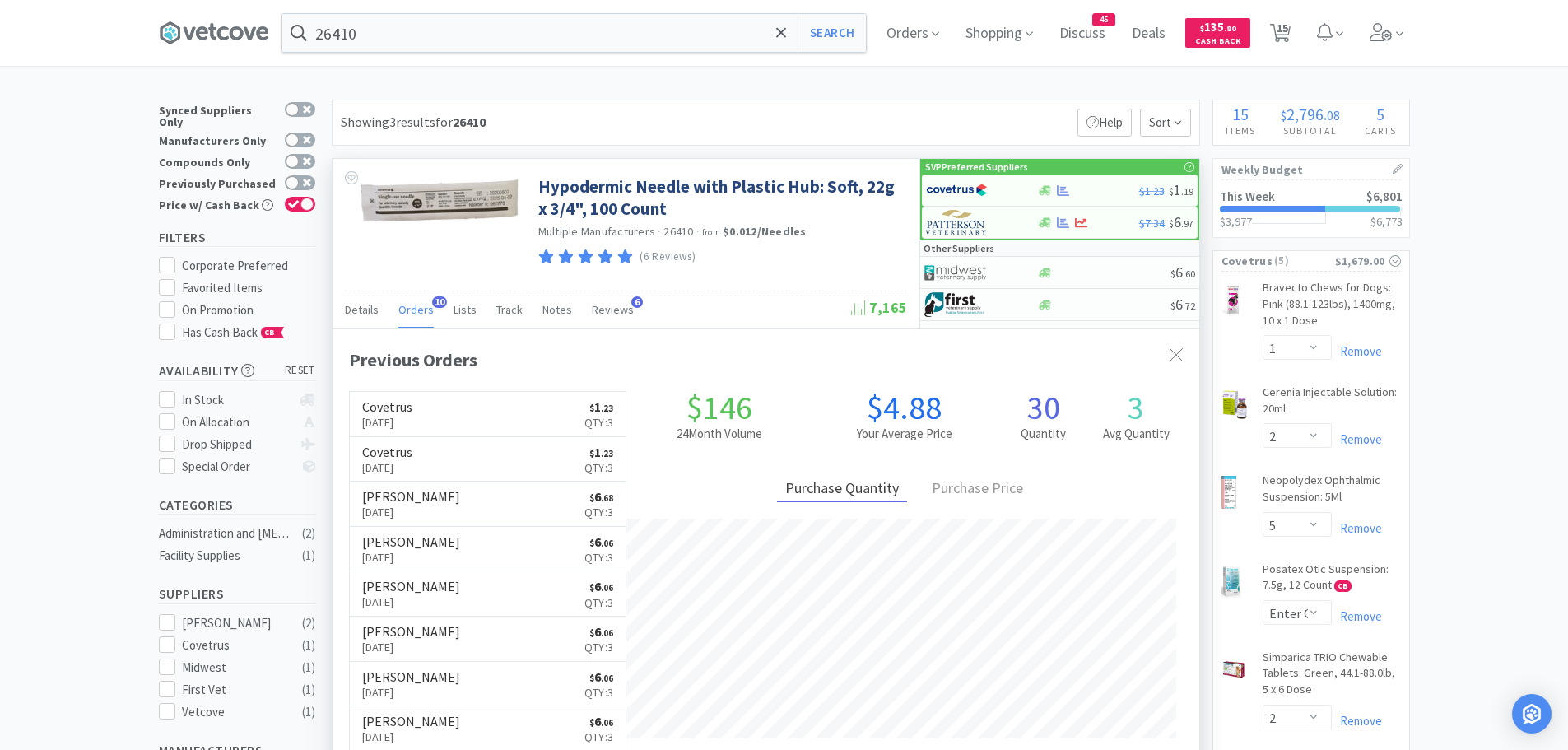
scroll to position [441, 867]
click at [950, 189] on img at bounding box center [956, 190] width 62 height 25
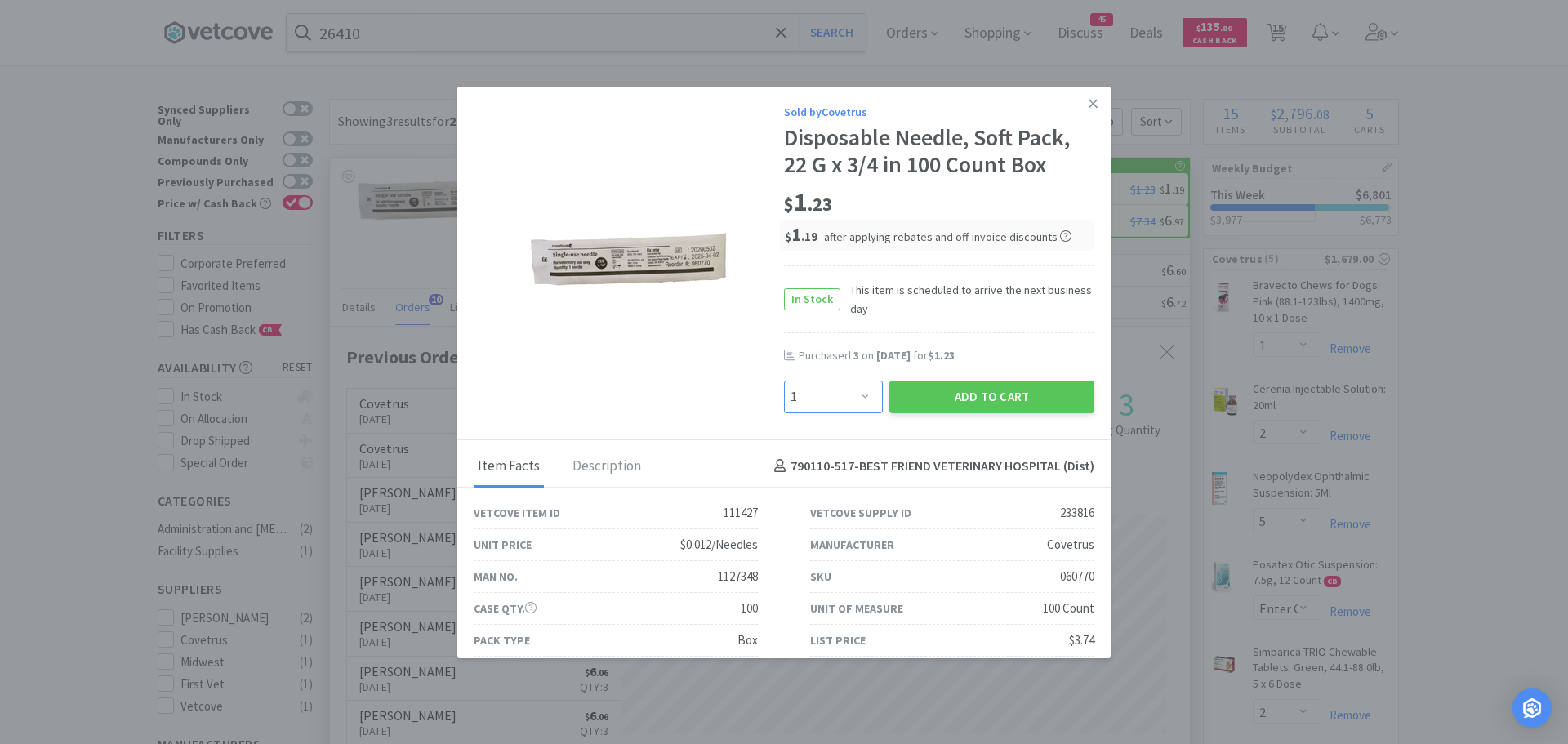
click at [845, 400] on select "Enter Quantity 1 2 3 4 5 6 7 8 9 10 11 12 13 14 15 16 17 18 19 20 Enter Quantity" at bounding box center [833, 396] width 99 height 33
select select "3"
click at [784, 380] on select "Enter Quantity 1 2 3 4 5 6 7 8 9 10 11 12 13 14 15 16 17 18 19 20 Enter Quantity" at bounding box center [833, 396] width 99 height 33
click at [949, 393] on button "Add to Cart" at bounding box center [992, 396] width 205 height 33
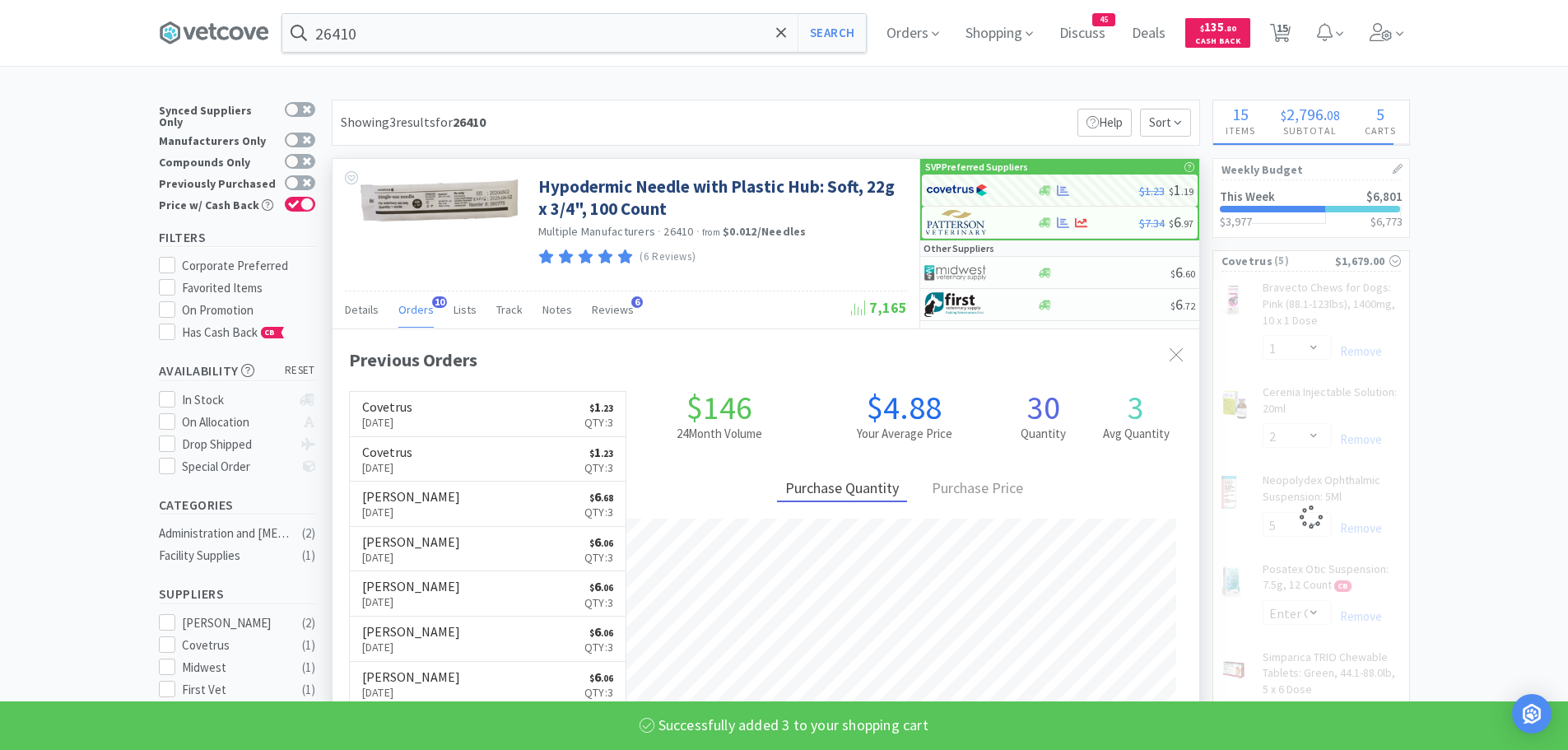
select select "3"
select select "5"
select select "1"
select select "2"
